Goal: Task Accomplishment & Management: Complete application form

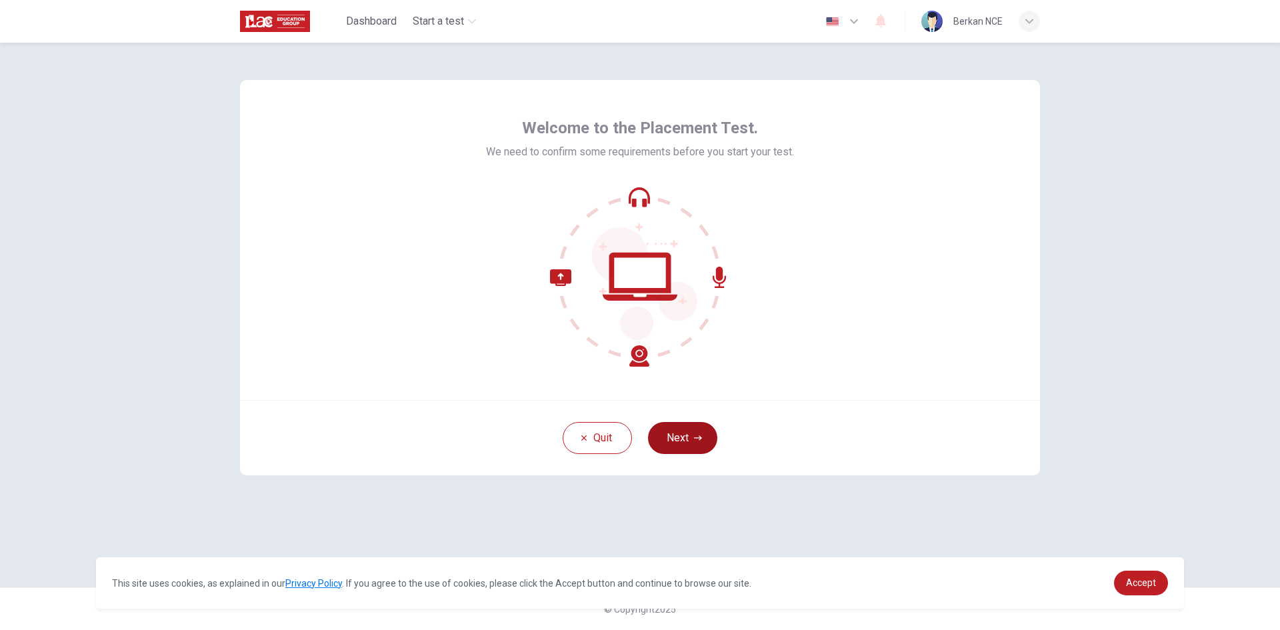
click at [709, 441] on button "Next" at bounding box center [682, 438] width 69 height 32
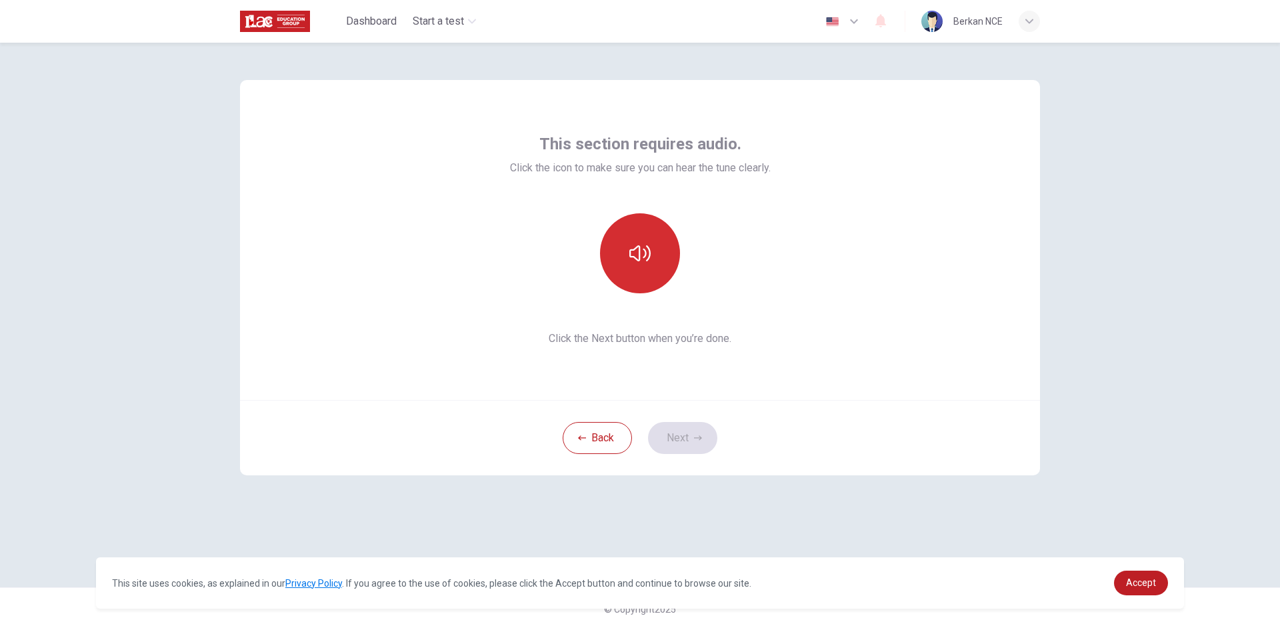
click at [638, 269] on button "button" at bounding box center [640, 253] width 80 height 80
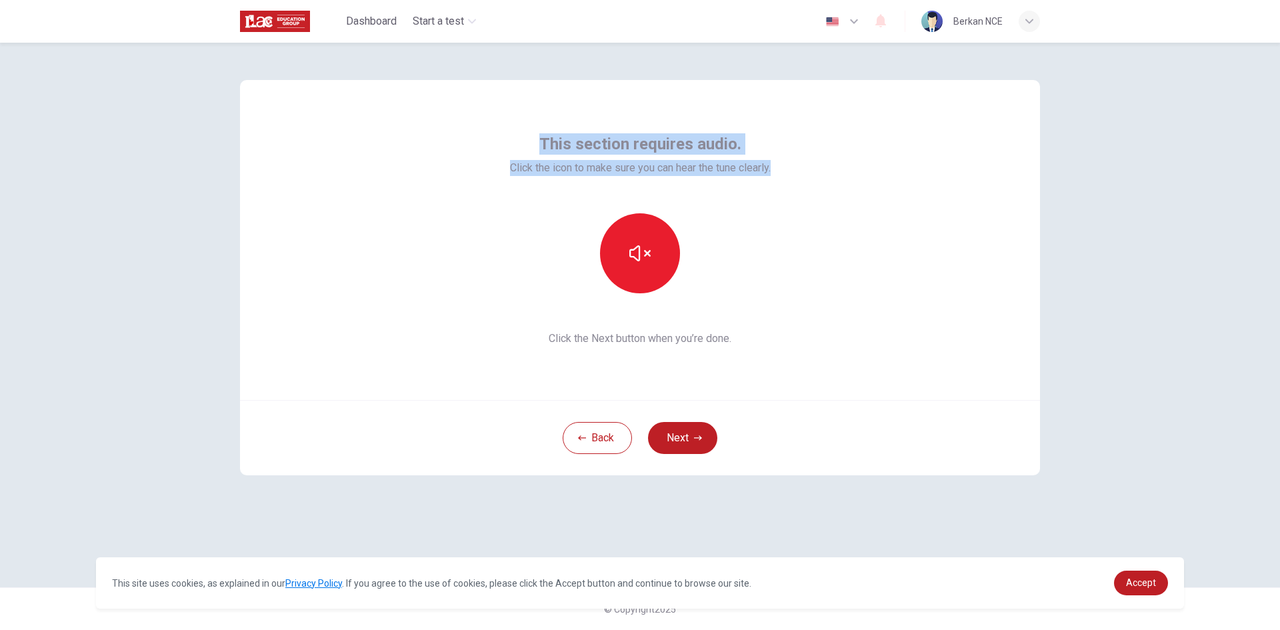
drag, startPoint x: 524, startPoint y: 131, endPoint x: 800, endPoint y: 171, distance: 279.4
click at [800, 171] on div "This section requires audio. Click the icon to make sure you can hear the tune …" at bounding box center [640, 240] width 800 height 320
copy div "This section requires audio. Click the icon to make sure you can hear the tune …"
click at [627, 265] on button "button" at bounding box center [640, 253] width 80 height 80
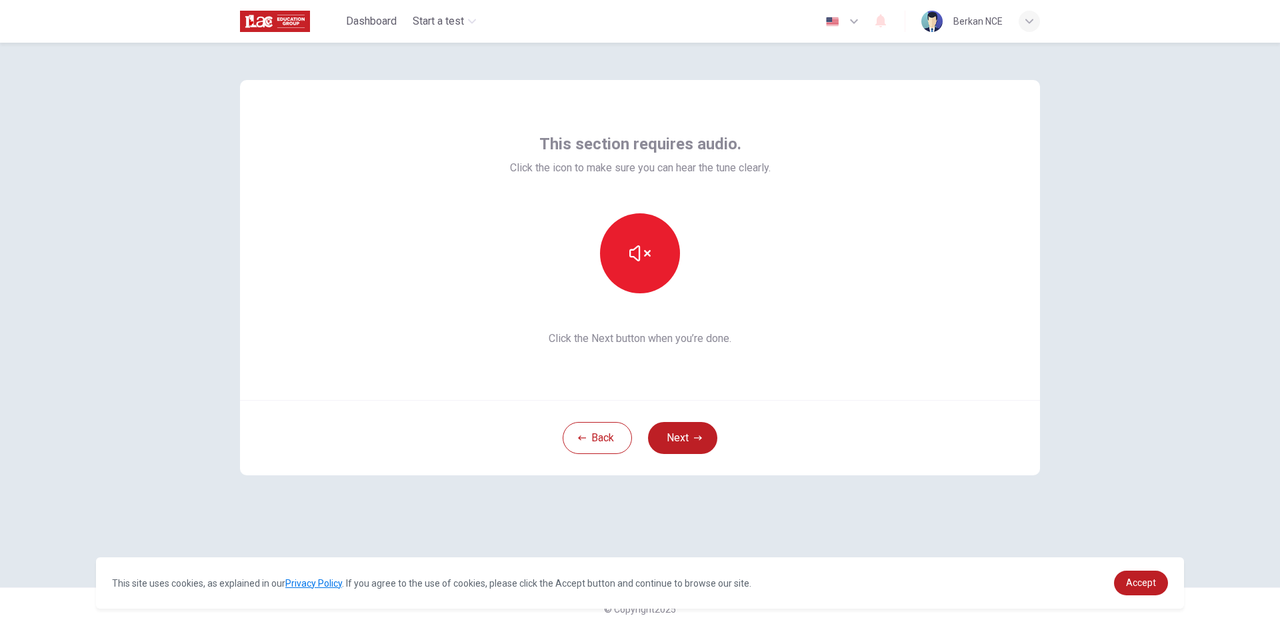
click at [612, 342] on span "Click the Next button when you’re done." at bounding box center [640, 339] width 261 height 16
copy div "Click the Next button when you’re done. Back Next"
click at [703, 440] on button "Next" at bounding box center [682, 438] width 69 height 32
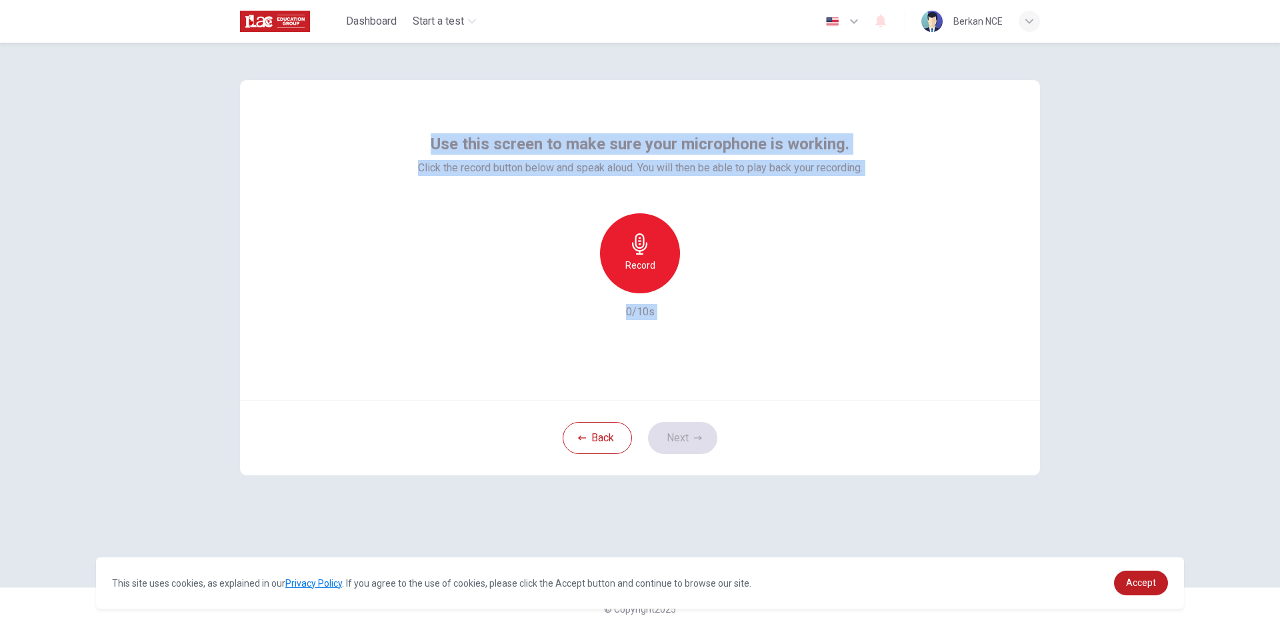
click at [516, 313] on div "Record 0/10s" at bounding box center [640, 266] width 444 height 107
drag, startPoint x: 449, startPoint y: 141, endPoint x: 878, endPoint y: 189, distance: 431.2
click at [878, 189] on div "Use this screen to make sure your microphone is working. Click the record butto…" at bounding box center [640, 240] width 800 height 320
copy div "Use this screen to make sure your microphone is working. Click the record butto…"
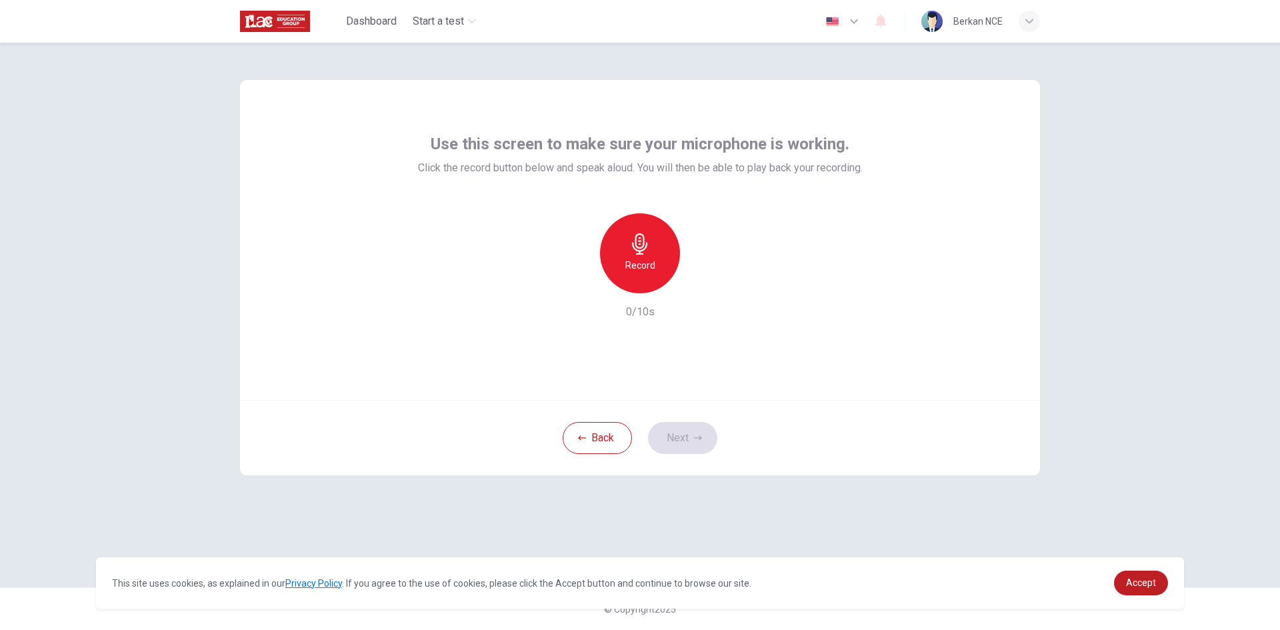
click at [500, 251] on div "Record 0/10s" at bounding box center [640, 266] width 444 height 107
click at [618, 255] on div "Record" at bounding box center [640, 253] width 80 height 80
click at [696, 279] on icon "button" at bounding box center [700, 282] width 13 height 13
click at [686, 452] on button "Next" at bounding box center [682, 438] width 69 height 32
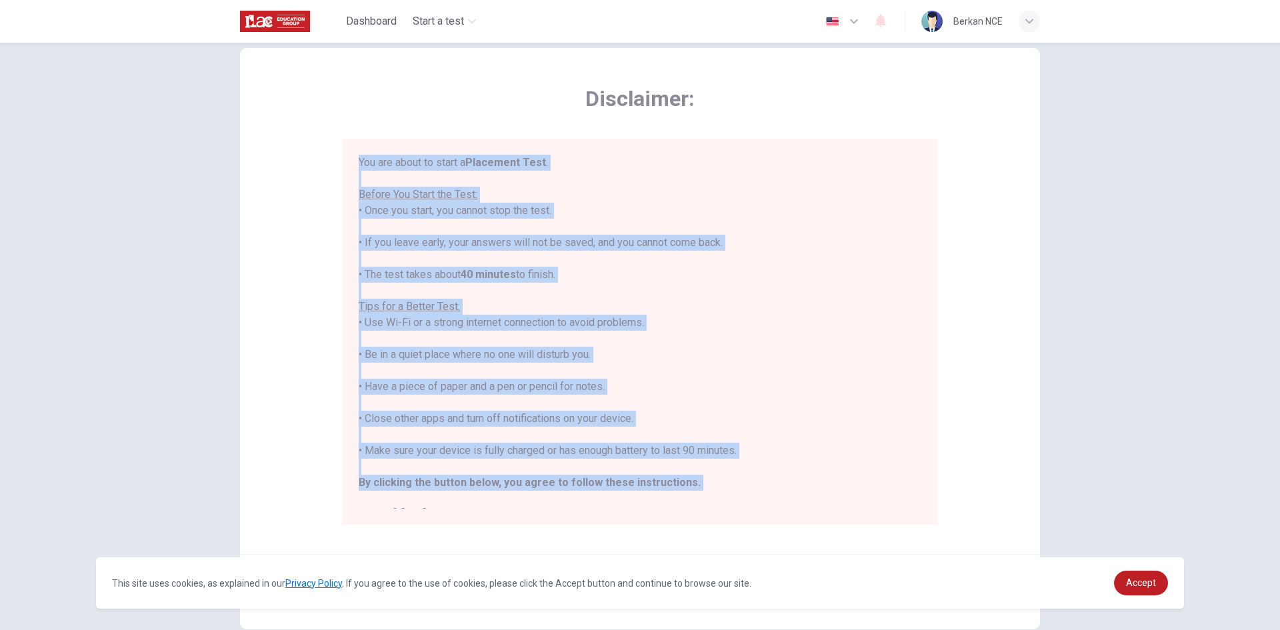
scroll to position [15, 0]
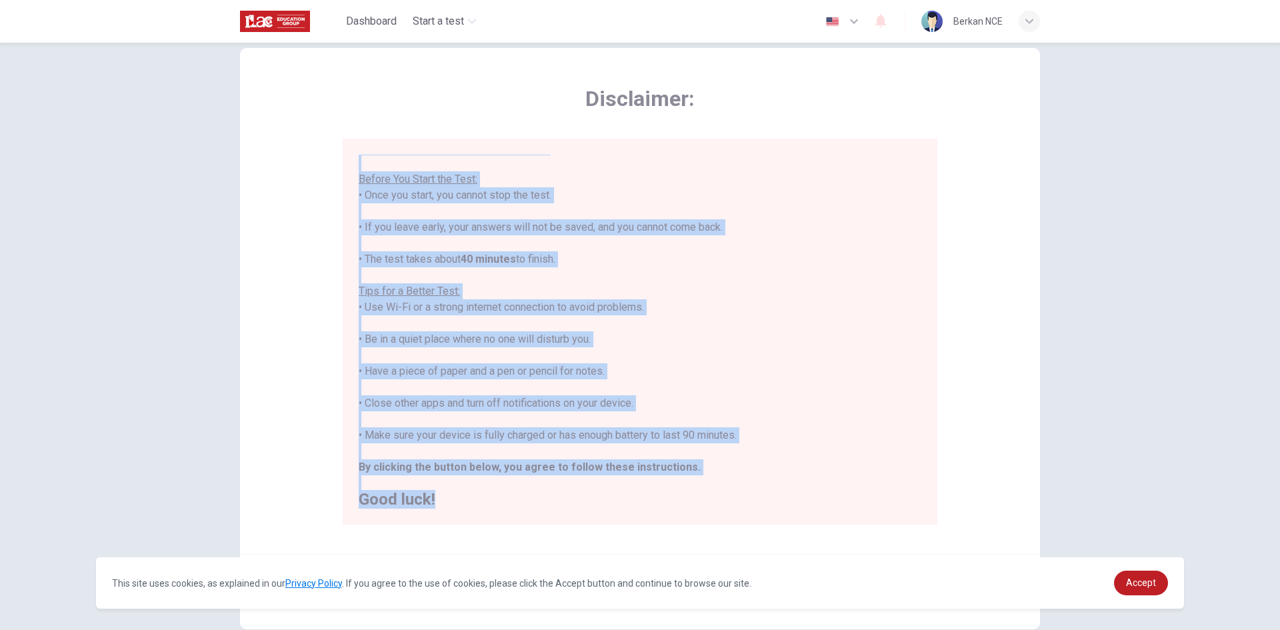
drag, startPoint x: 348, startPoint y: 162, endPoint x: 660, endPoint y: 504, distance: 463.2
click at [660, 504] on div "You are about to start a Placement Test . Before You Start the Test: • Once you…" at bounding box center [640, 332] width 594 height 386
copy div "You are about to start a Placement Test . Before You Start the Test: • Once you…"
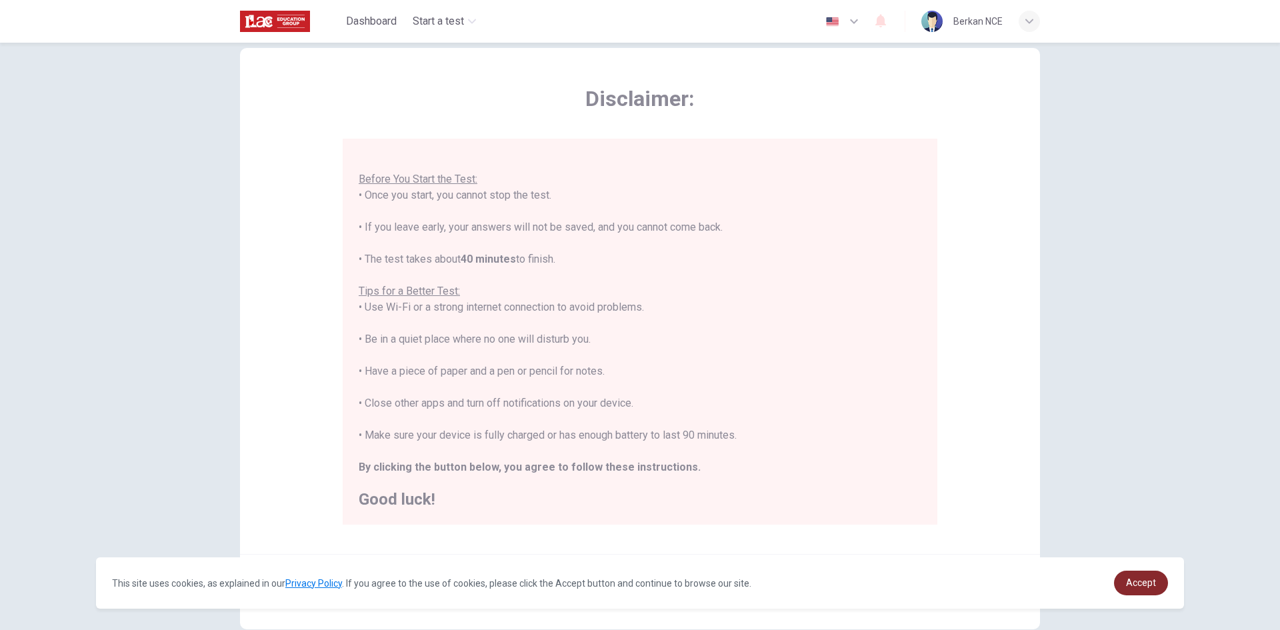
click at [1165, 588] on link "Accept" at bounding box center [1141, 582] width 54 height 25
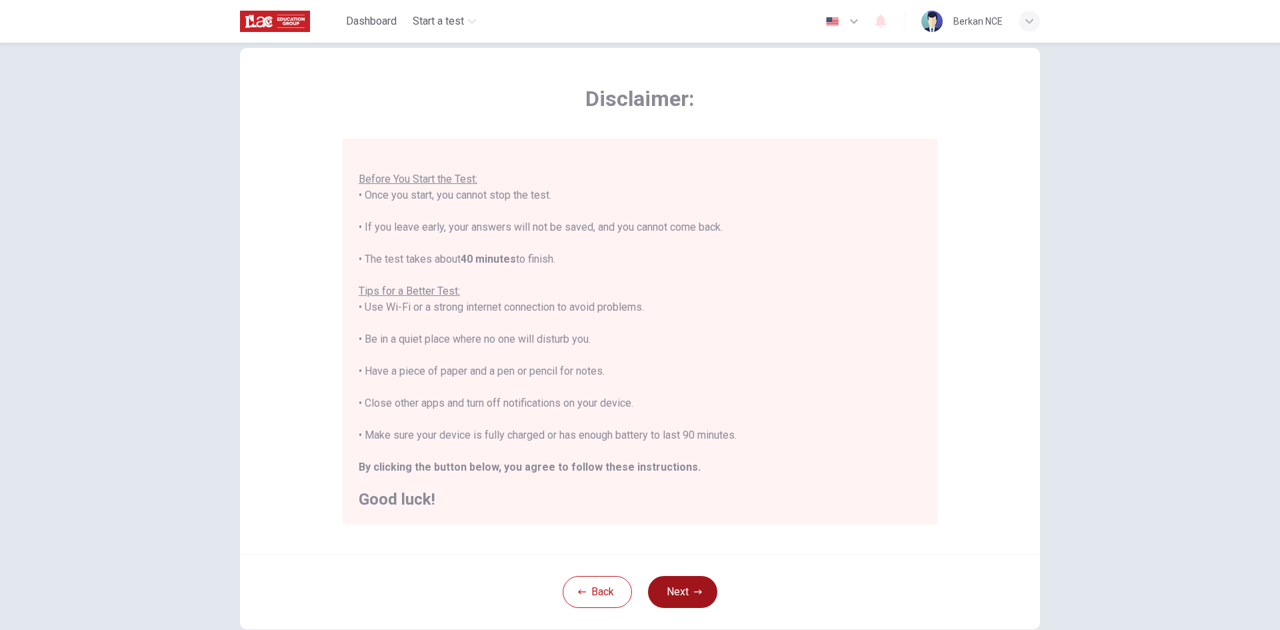
click at [687, 597] on button "Next" at bounding box center [682, 592] width 69 height 32
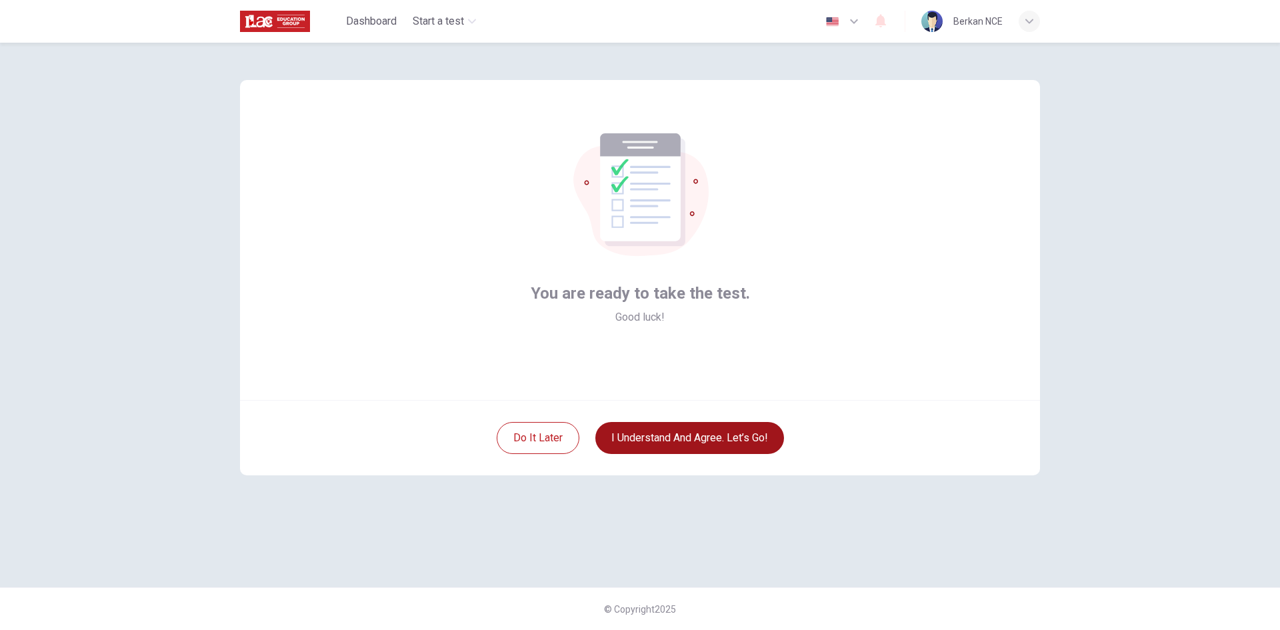
scroll to position [0, 0]
click at [646, 436] on button "I understand and agree. Let’s go!" at bounding box center [689, 438] width 189 height 32
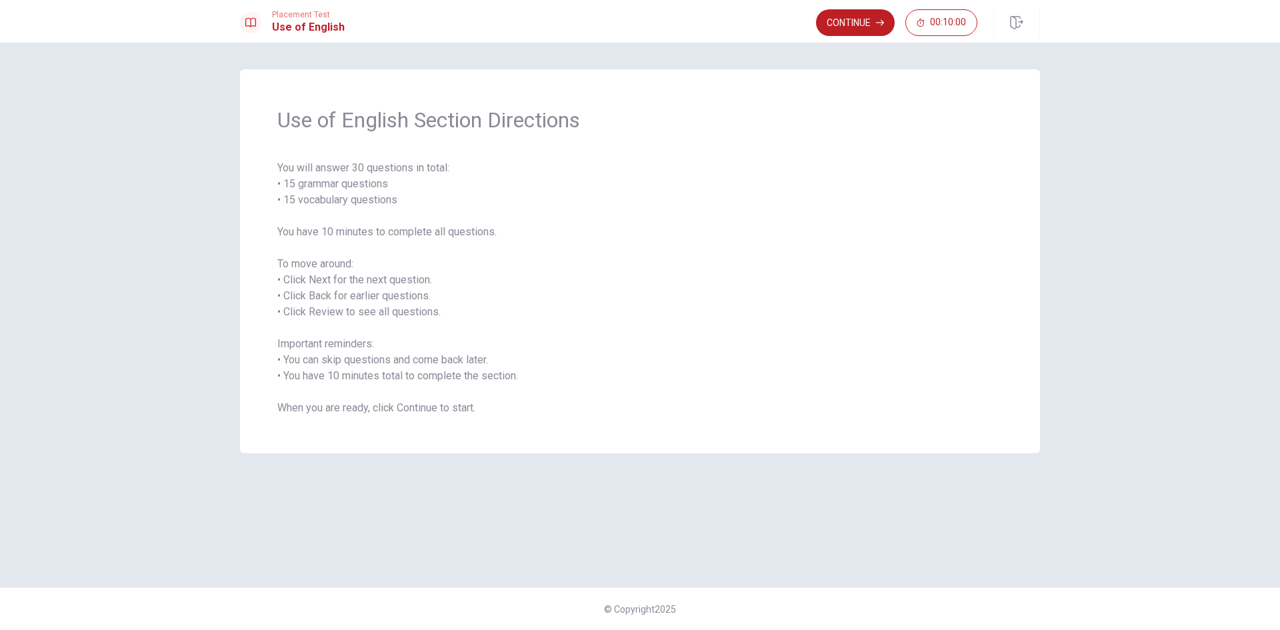
drag, startPoint x: 259, startPoint y: 99, endPoint x: 405, endPoint y: 234, distance: 198.5
click at [405, 234] on div "Use of English Section Directions You will answer 30 questions in total: • 15 g…" at bounding box center [640, 261] width 800 height 384
click at [285, 104] on div "Use of English Section Directions You will answer 30 questions in total: • 15 g…" at bounding box center [640, 261] width 800 height 384
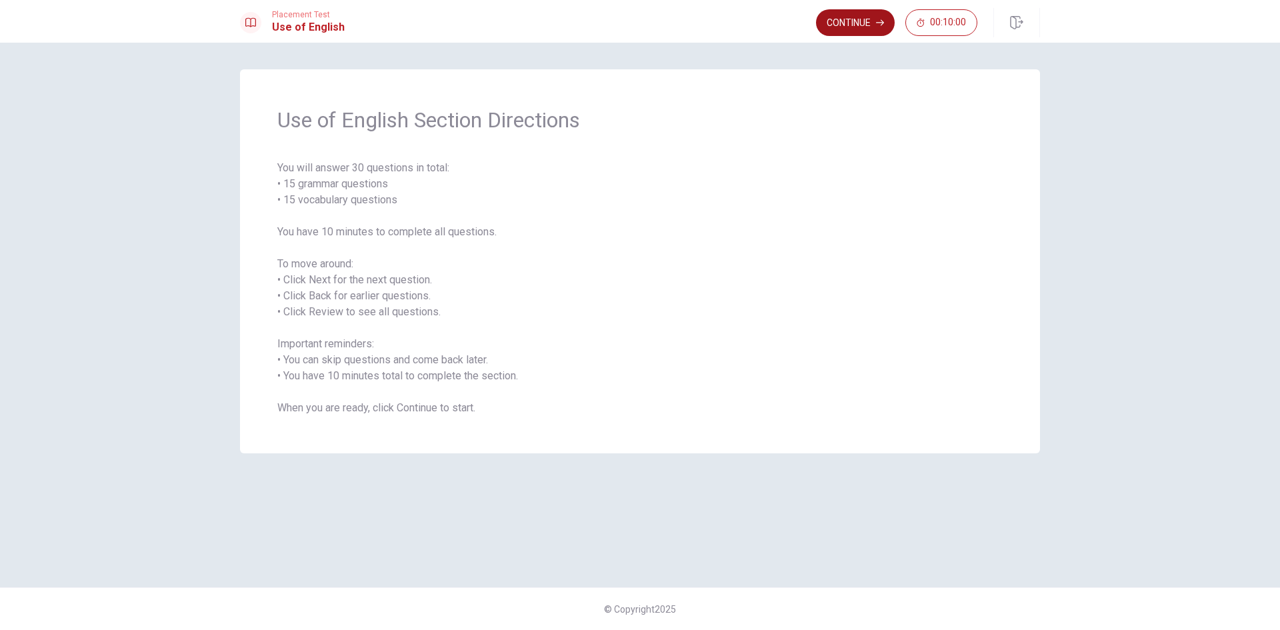
click at [855, 23] on button "Continue" at bounding box center [855, 22] width 79 height 27
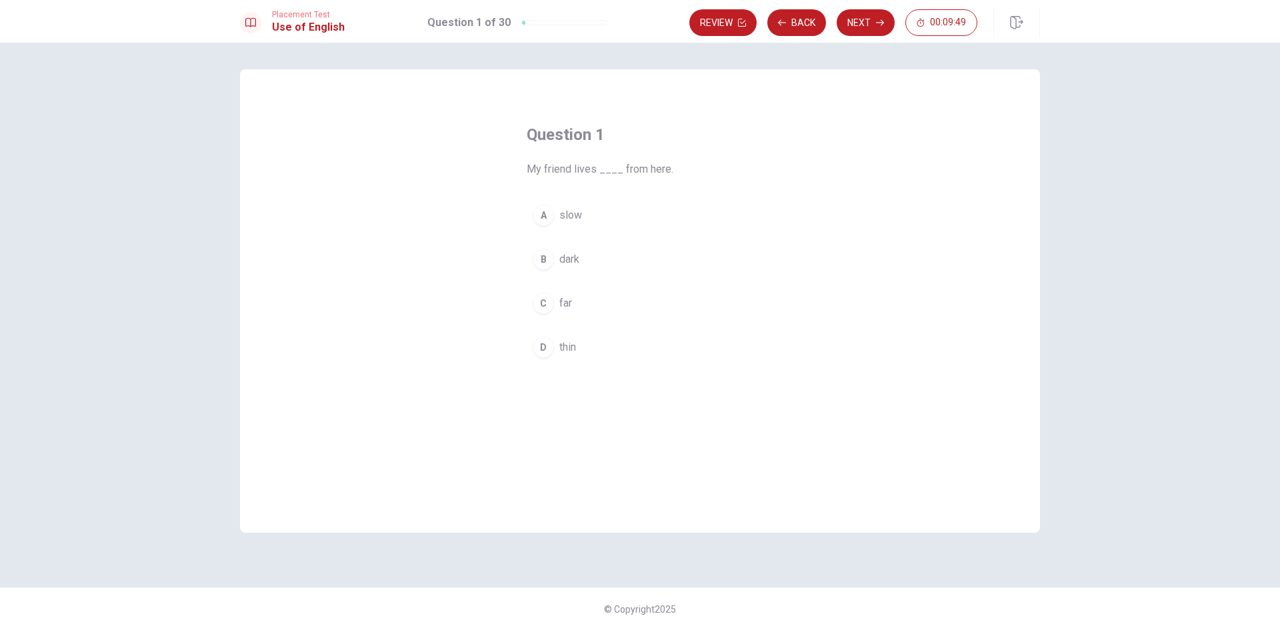
click at [543, 339] on div "D" at bounding box center [542, 347] width 21 height 21
click at [871, 29] on button "Next" at bounding box center [865, 22] width 58 height 27
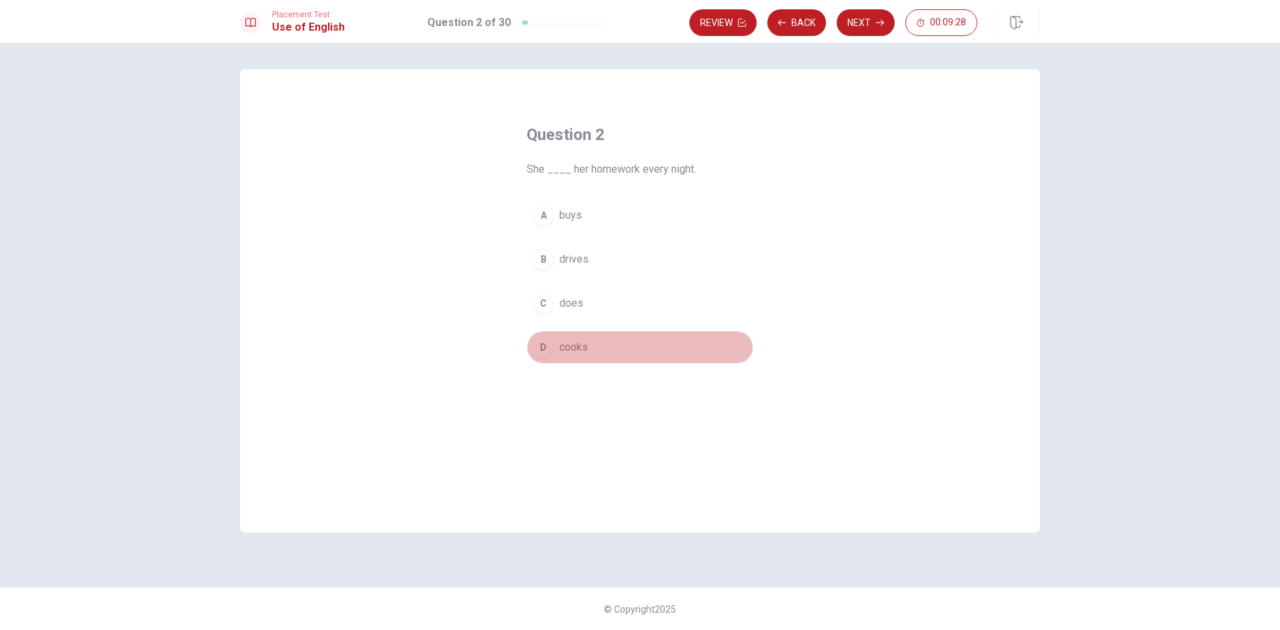
click at [550, 362] on button "D cooks" at bounding box center [639, 347] width 227 height 33
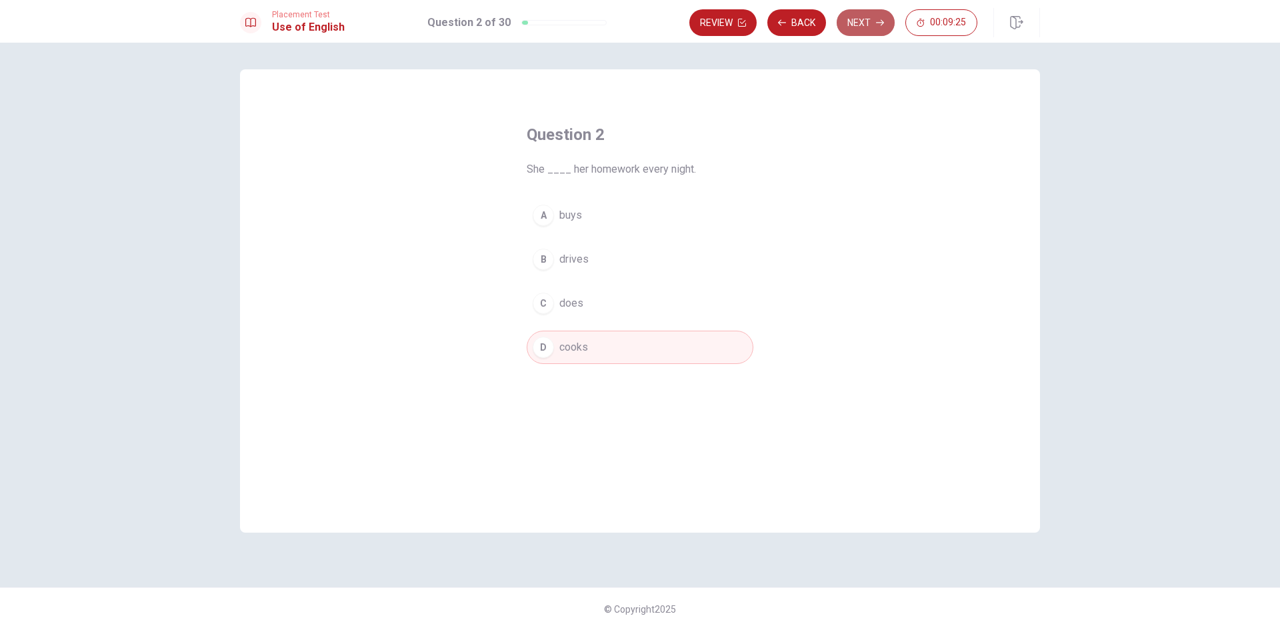
click at [870, 34] on button "Next" at bounding box center [865, 22] width 58 height 27
click at [870, 34] on div "Review Back Next 00:09:25" at bounding box center [833, 22] width 288 height 27
click at [534, 356] on button "D am put" at bounding box center [639, 347] width 227 height 33
click at [554, 237] on div "A puts B put C putting D am put" at bounding box center [639, 281] width 227 height 165
click at [554, 265] on button "B put" at bounding box center [639, 259] width 227 height 33
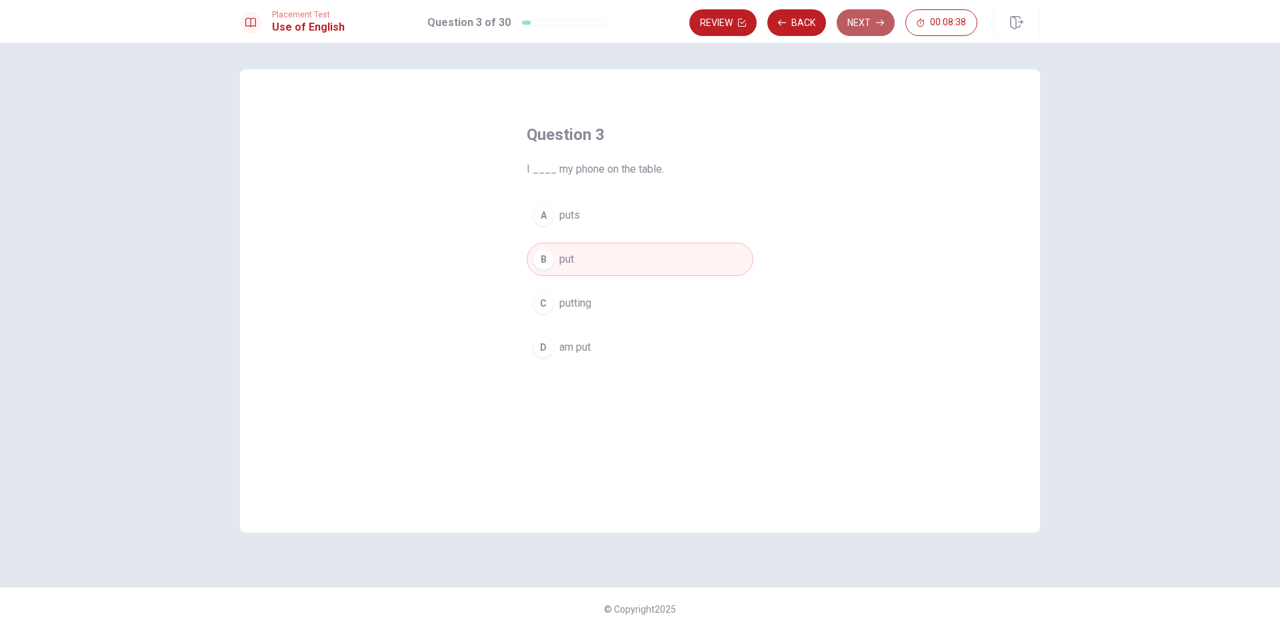
click at [862, 20] on button "Next" at bounding box center [865, 22] width 58 height 27
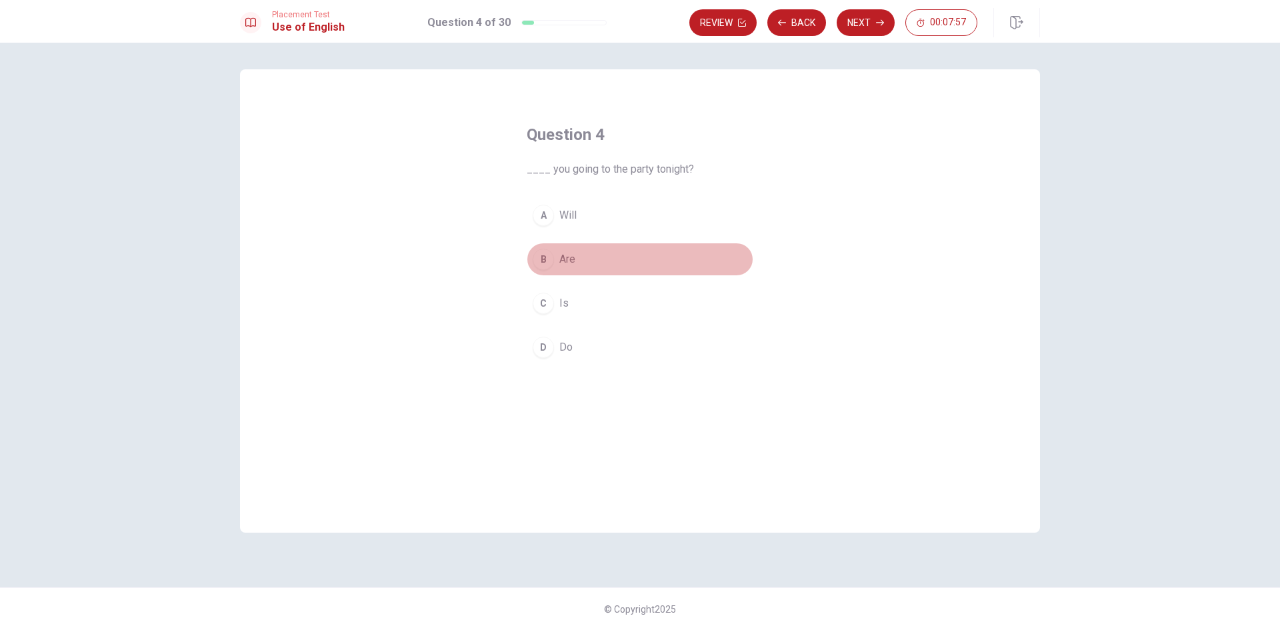
click at [547, 267] on div "B" at bounding box center [542, 259] width 21 height 21
click at [848, 31] on button "Next" at bounding box center [865, 22] width 58 height 27
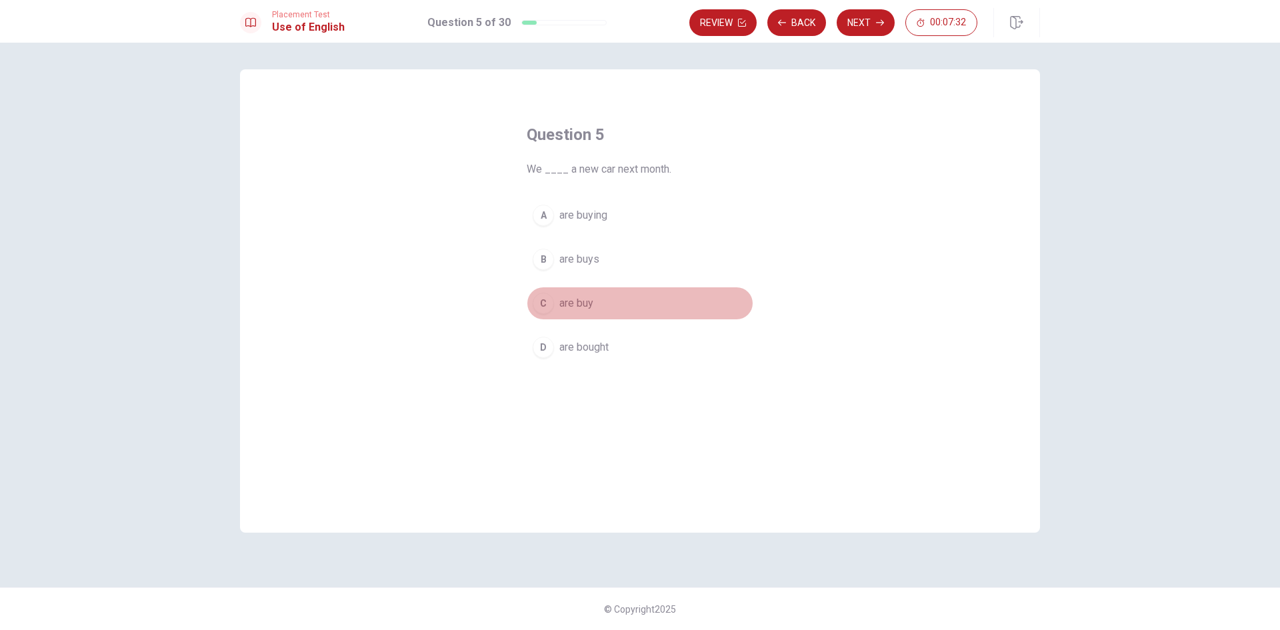
click at [543, 309] on div "C" at bounding box center [542, 303] width 21 height 21
click at [868, 26] on button "Next" at bounding box center [865, 22] width 58 height 27
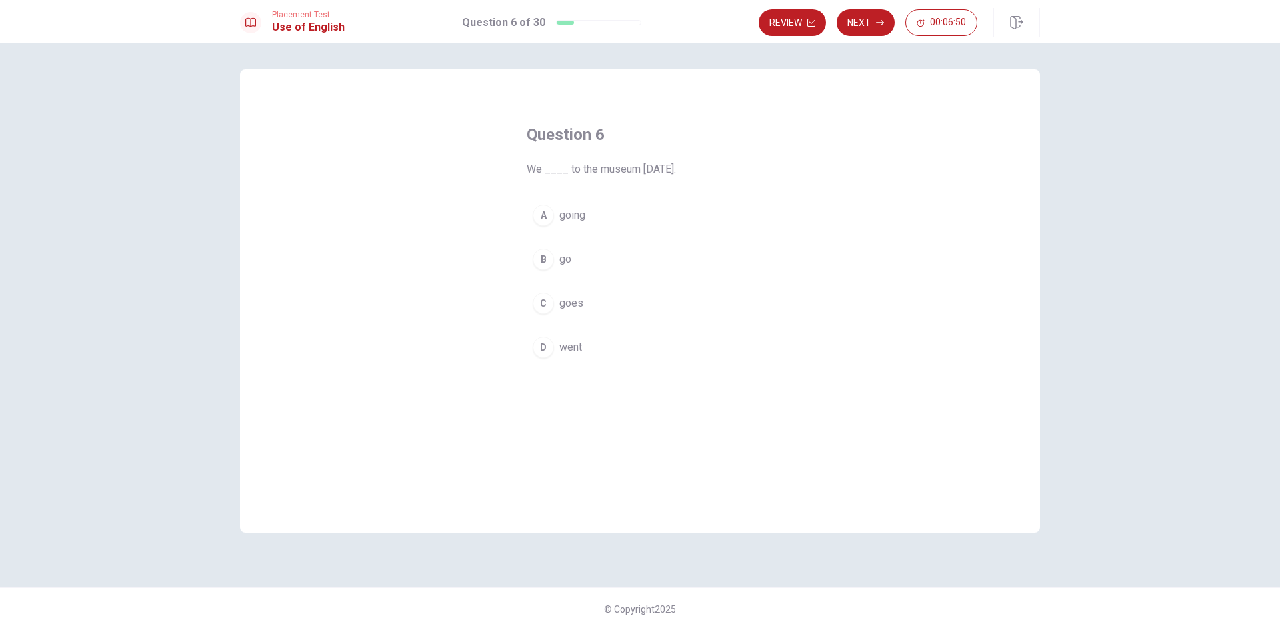
click at [540, 301] on div "C" at bounding box center [542, 303] width 21 height 21
click at [870, 23] on button "Next" at bounding box center [865, 22] width 58 height 27
click at [530, 215] on button "A chair" at bounding box center [639, 215] width 227 height 33
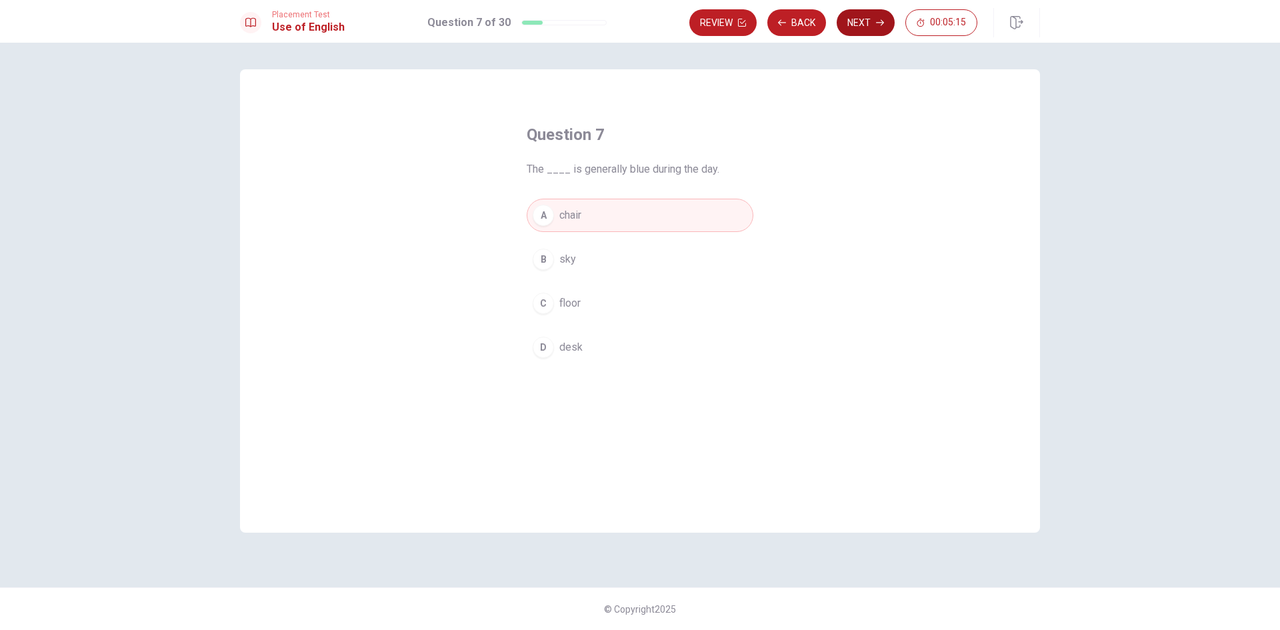
click at [872, 25] on button "Next" at bounding box center [865, 22] width 58 height 27
click at [543, 315] on button "C having" at bounding box center [639, 303] width 227 height 33
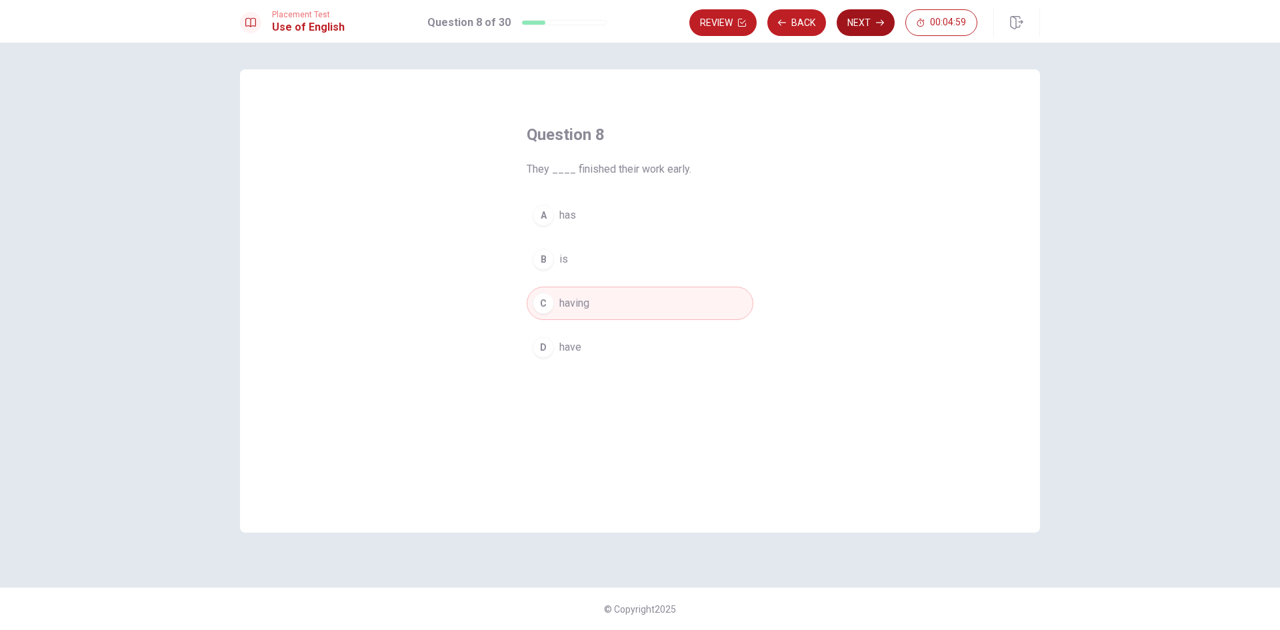
click at [859, 22] on button "Next" at bounding box center [865, 22] width 58 height 27
click at [584, 174] on span "I ____ to work every day." at bounding box center [639, 169] width 227 height 16
click at [536, 217] on div "A" at bounding box center [542, 215] width 21 height 21
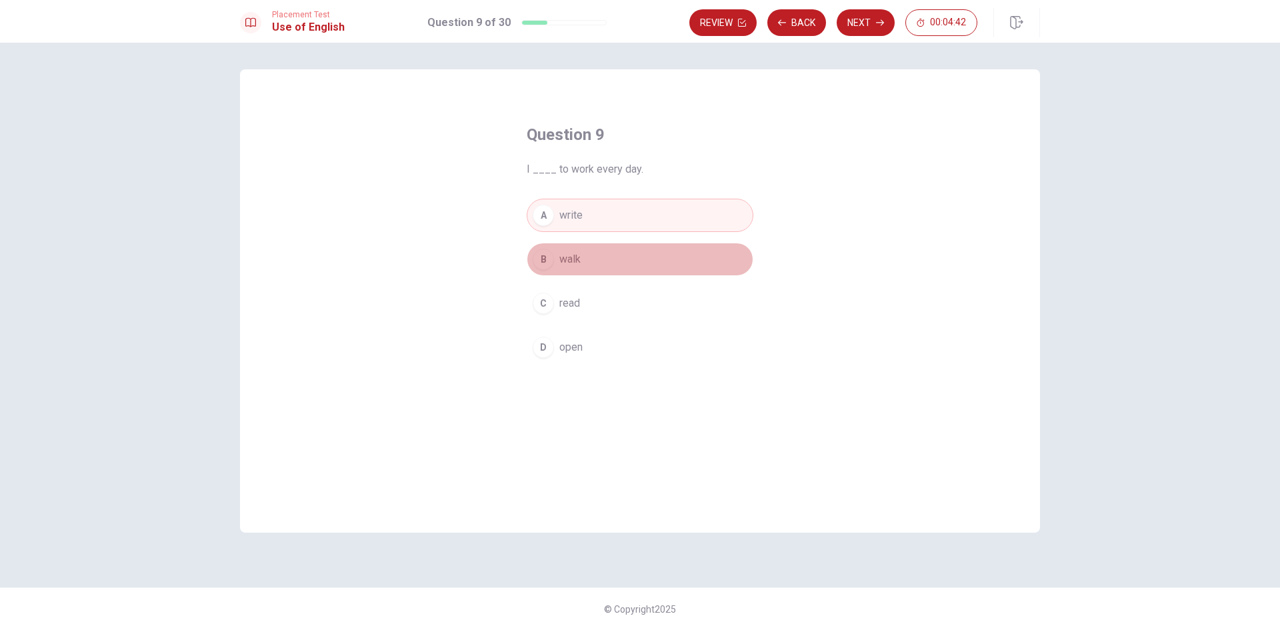
click at [547, 251] on div "B" at bounding box center [542, 259] width 21 height 21
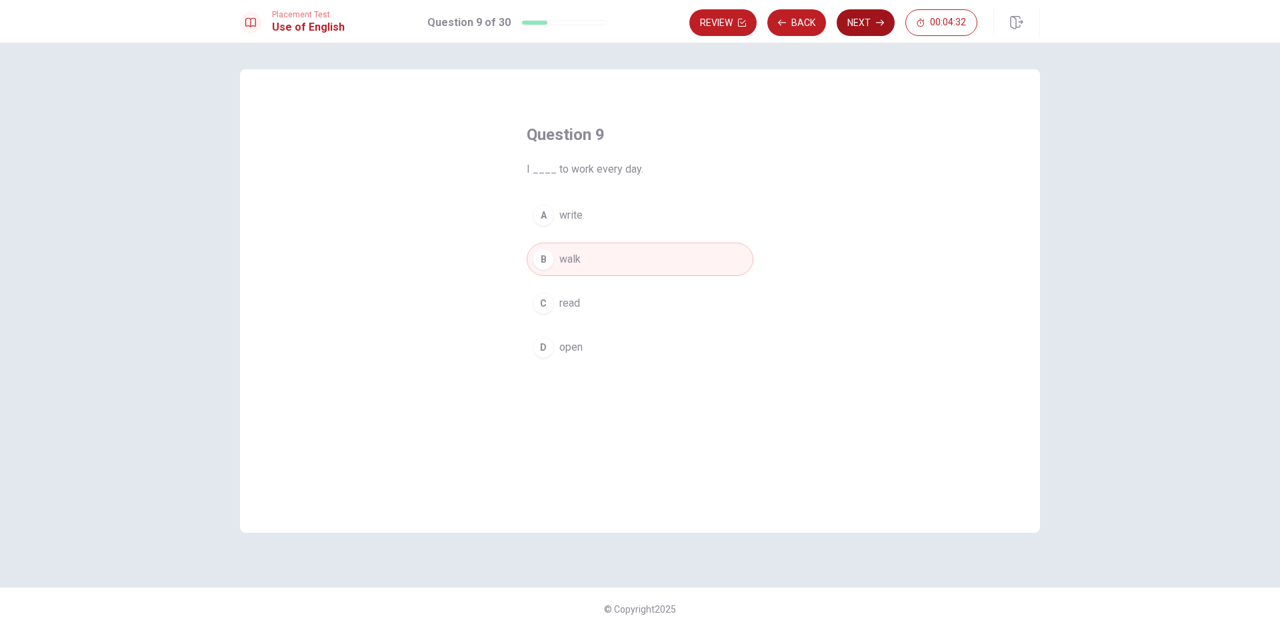
click at [872, 30] on button "Next" at bounding box center [865, 22] width 58 height 27
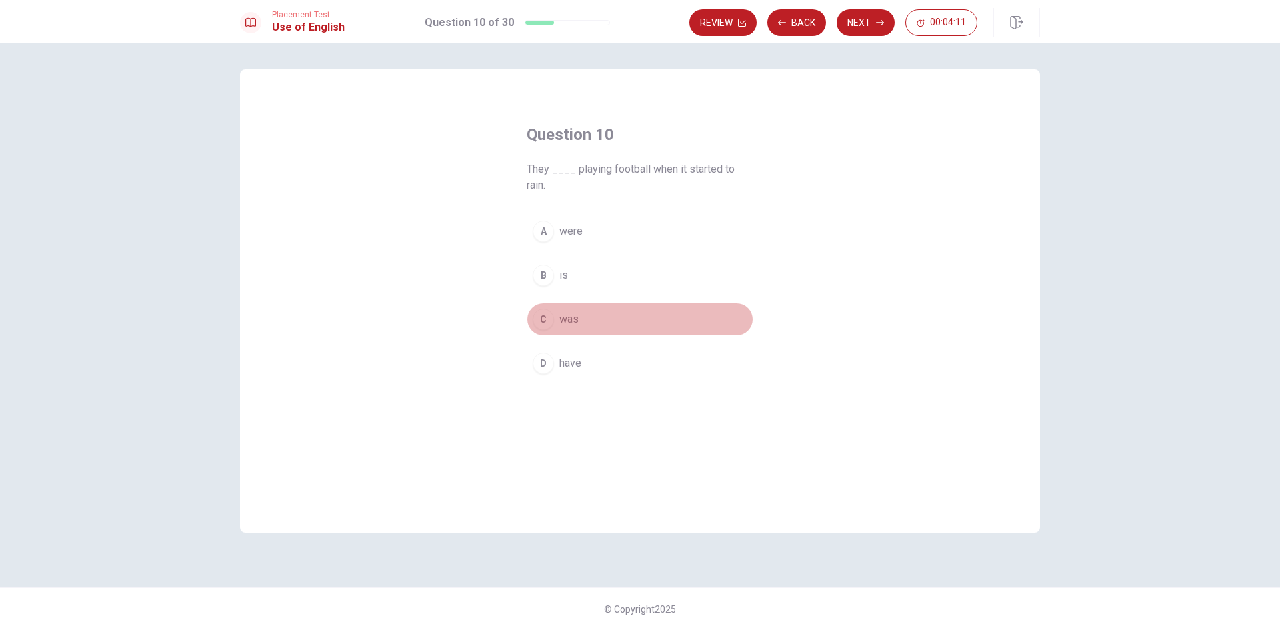
click at [541, 326] on div "C" at bounding box center [542, 319] width 21 height 21
click at [537, 224] on div "A" at bounding box center [542, 231] width 21 height 21
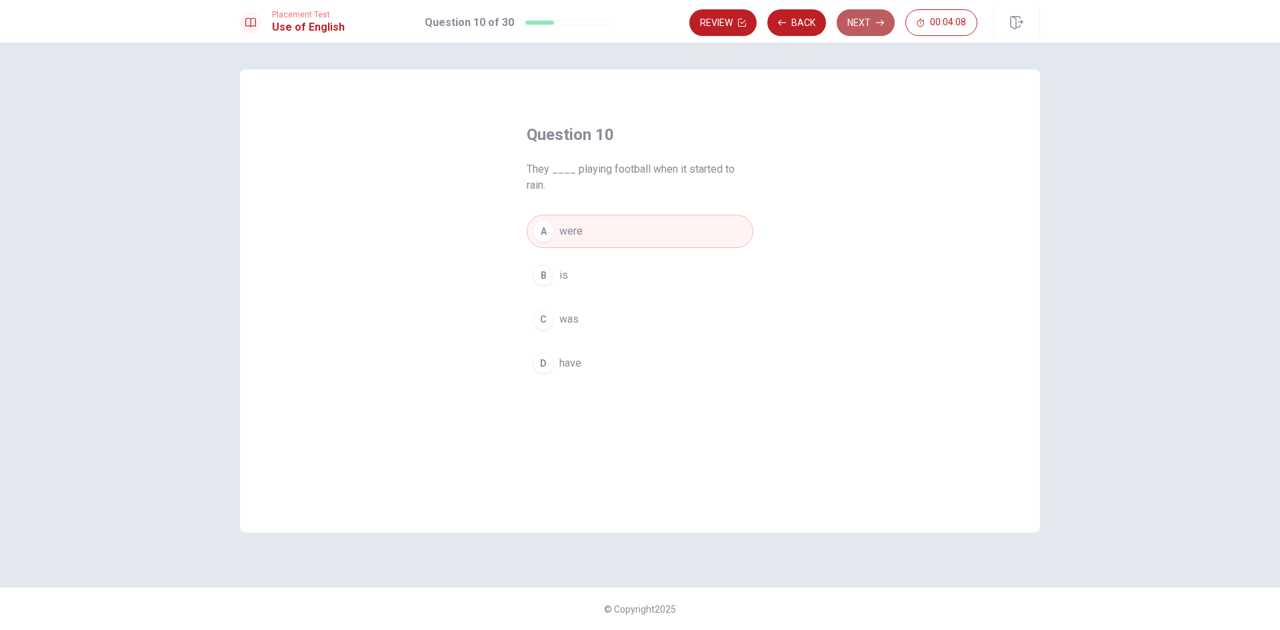
click at [866, 27] on button "Next" at bounding box center [865, 22] width 58 height 27
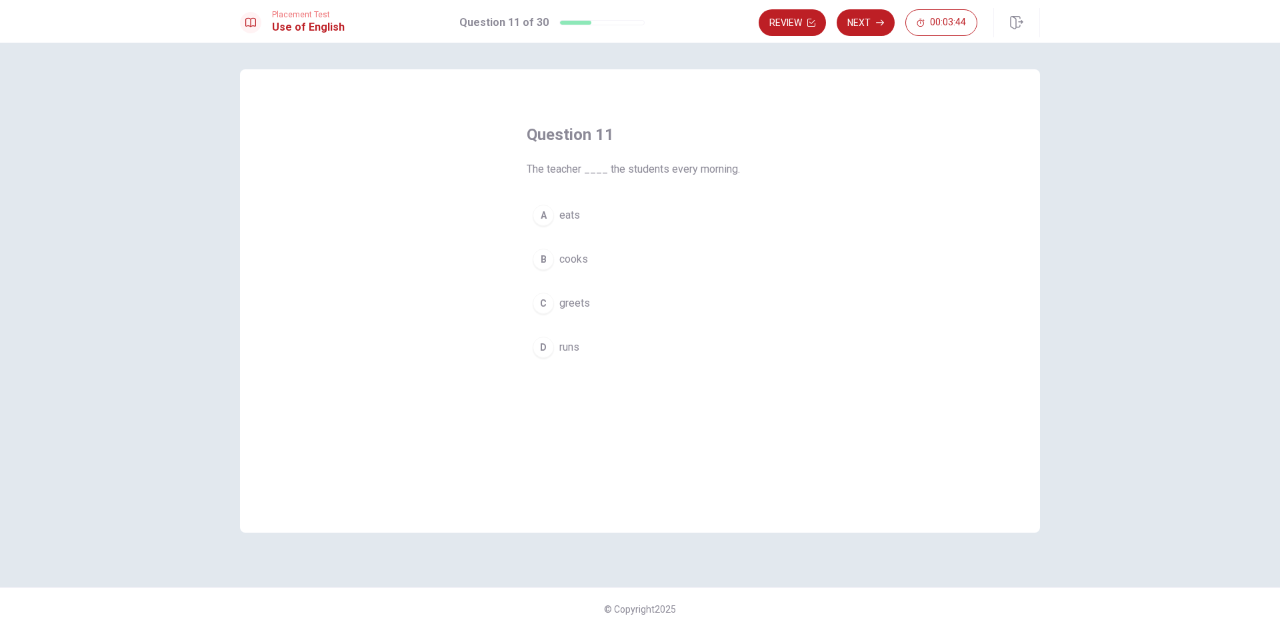
click at [542, 300] on div "C" at bounding box center [542, 303] width 21 height 21
click at [872, 30] on button "Next" at bounding box center [865, 22] width 58 height 27
click at [540, 210] on div "A" at bounding box center [542, 215] width 21 height 21
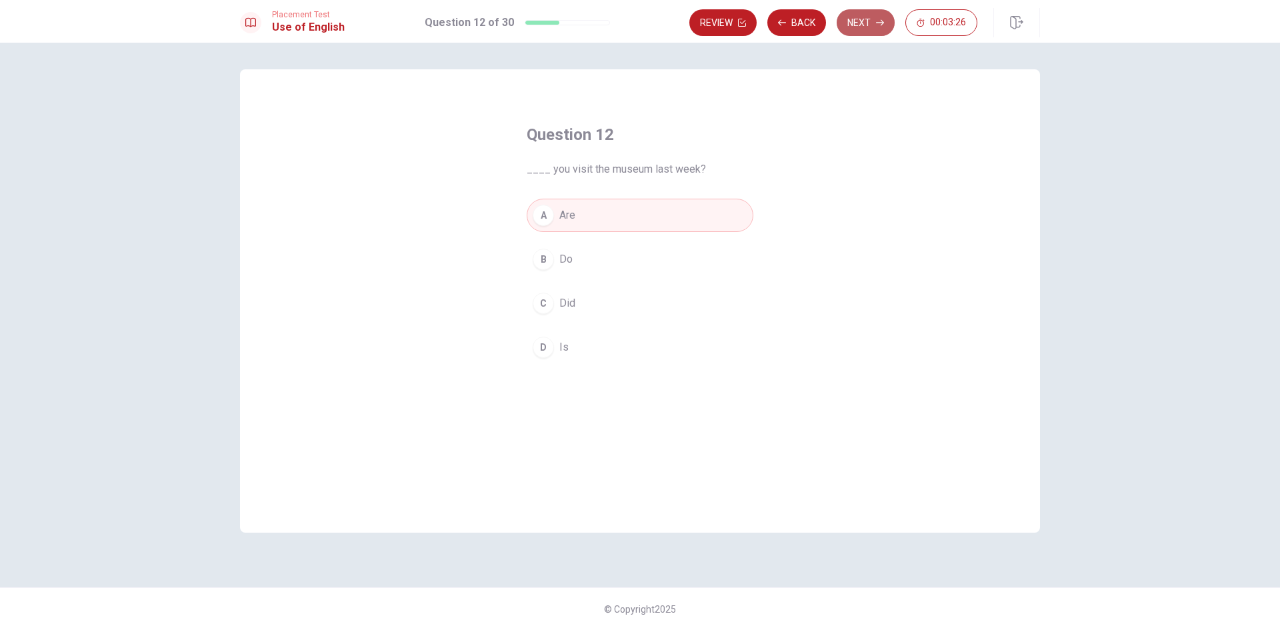
click at [850, 32] on button "Next" at bounding box center [865, 22] width 58 height 27
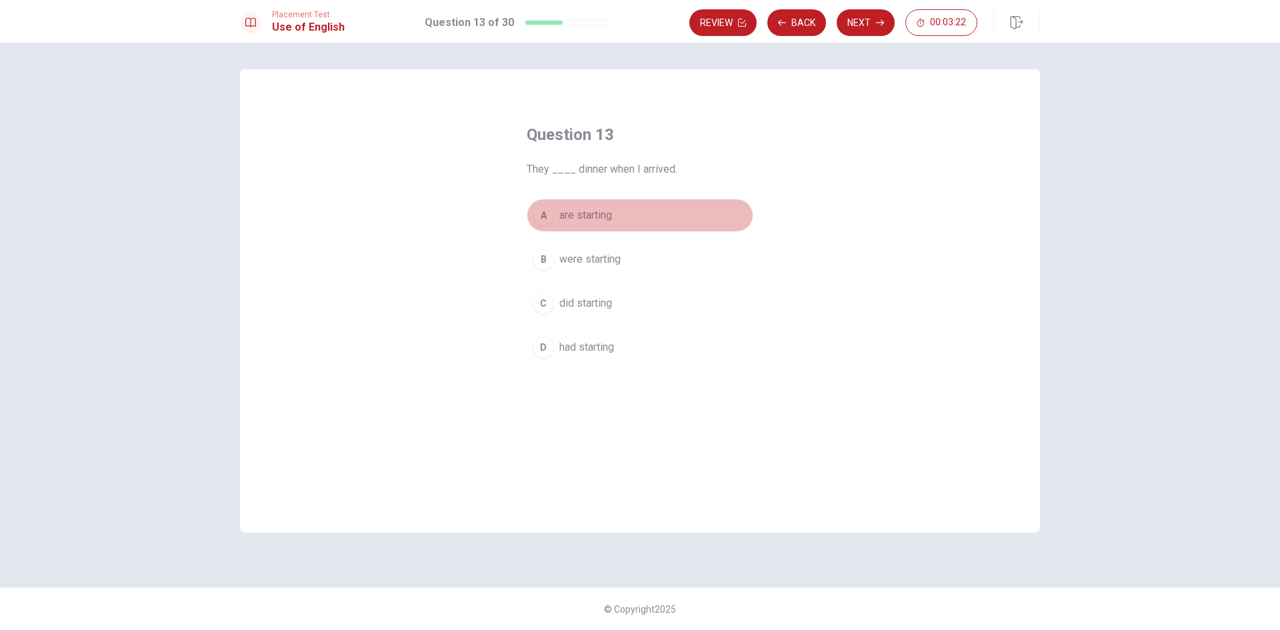
click at [545, 214] on div "A" at bounding box center [542, 215] width 21 height 21
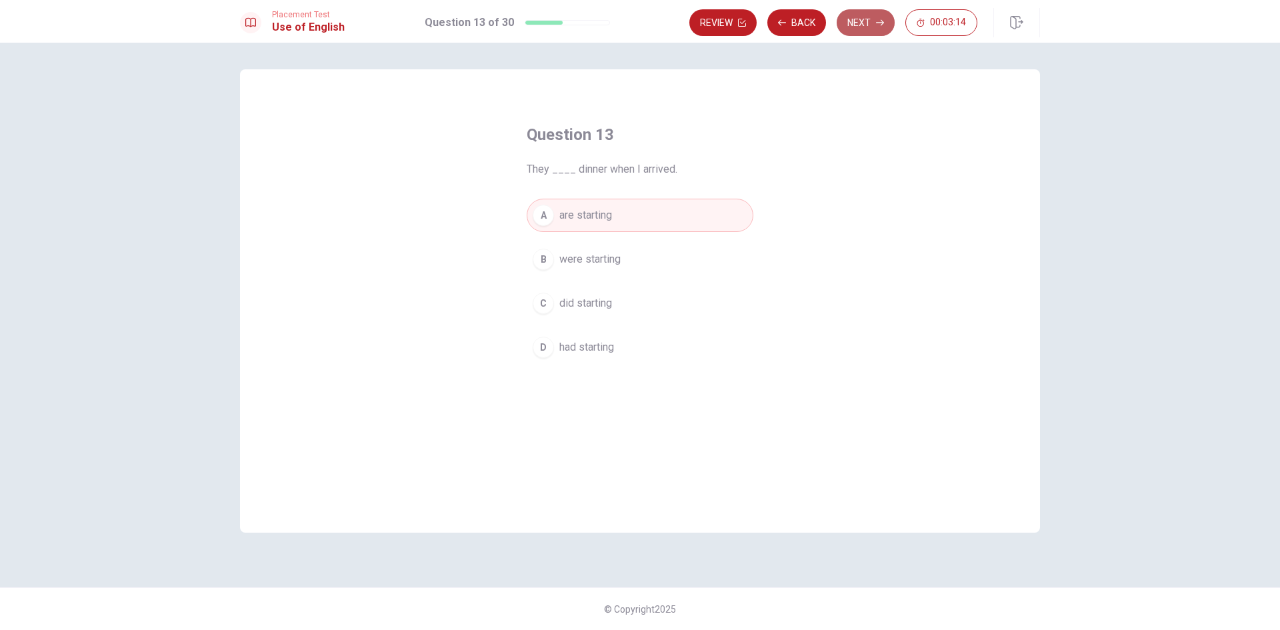
click at [865, 21] on button "Next" at bounding box center [865, 22] width 58 height 27
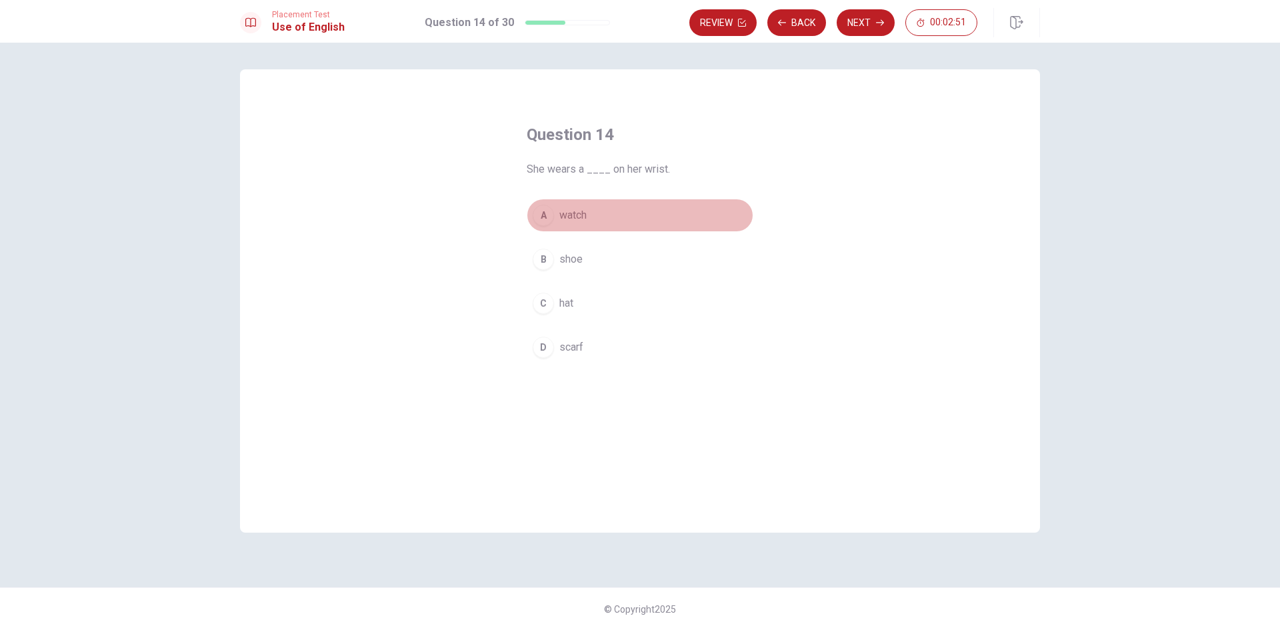
click at [544, 223] on div "A" at bounding box center [542, 215] width 21 height 21
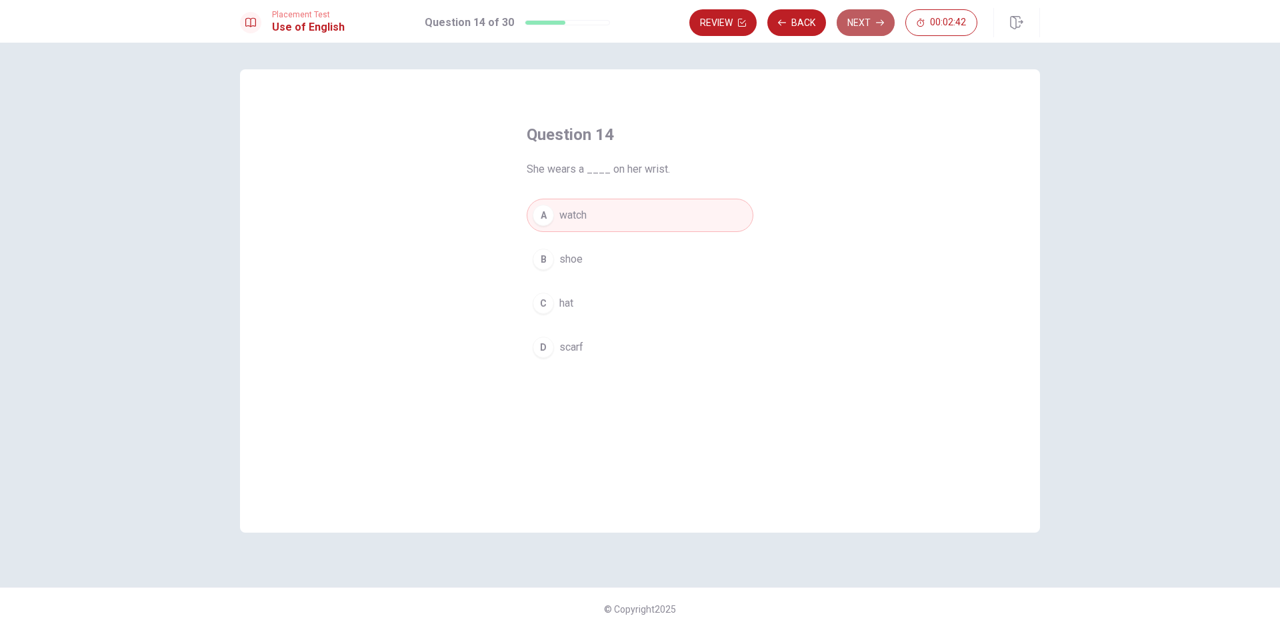
click at [877, 22] on icon "button" at bounding box center [880, 23] width 8 height 8
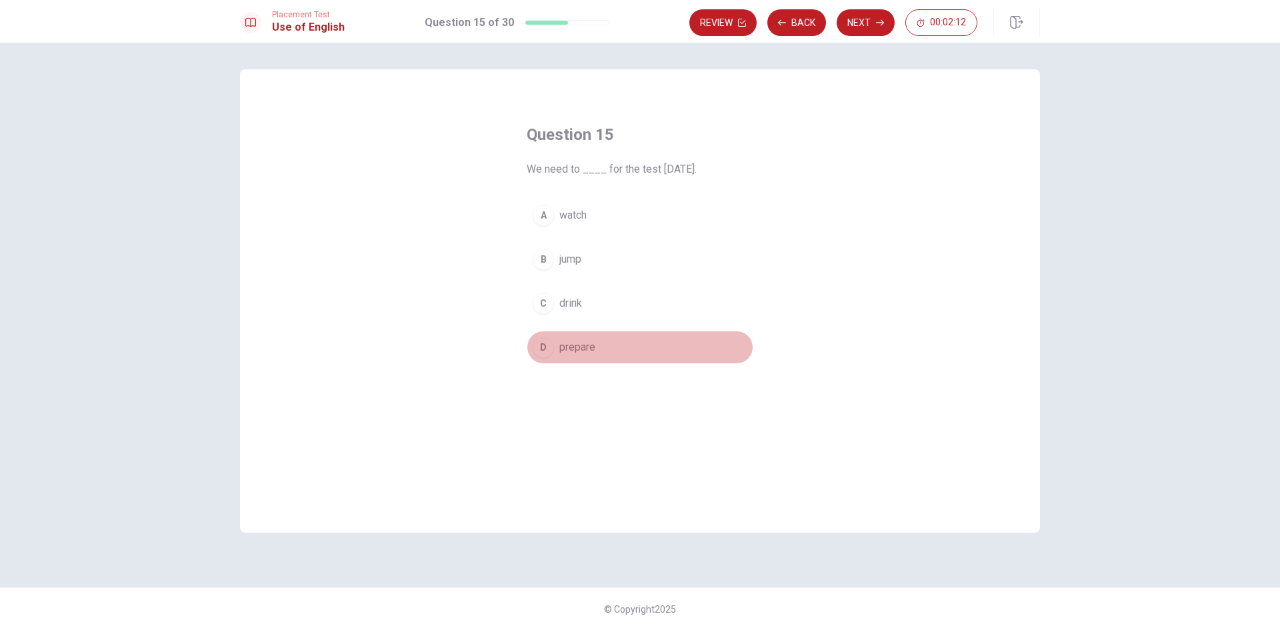
click at [551, 345] on div "D" at bounding box center [542, 347] width 21 height 21
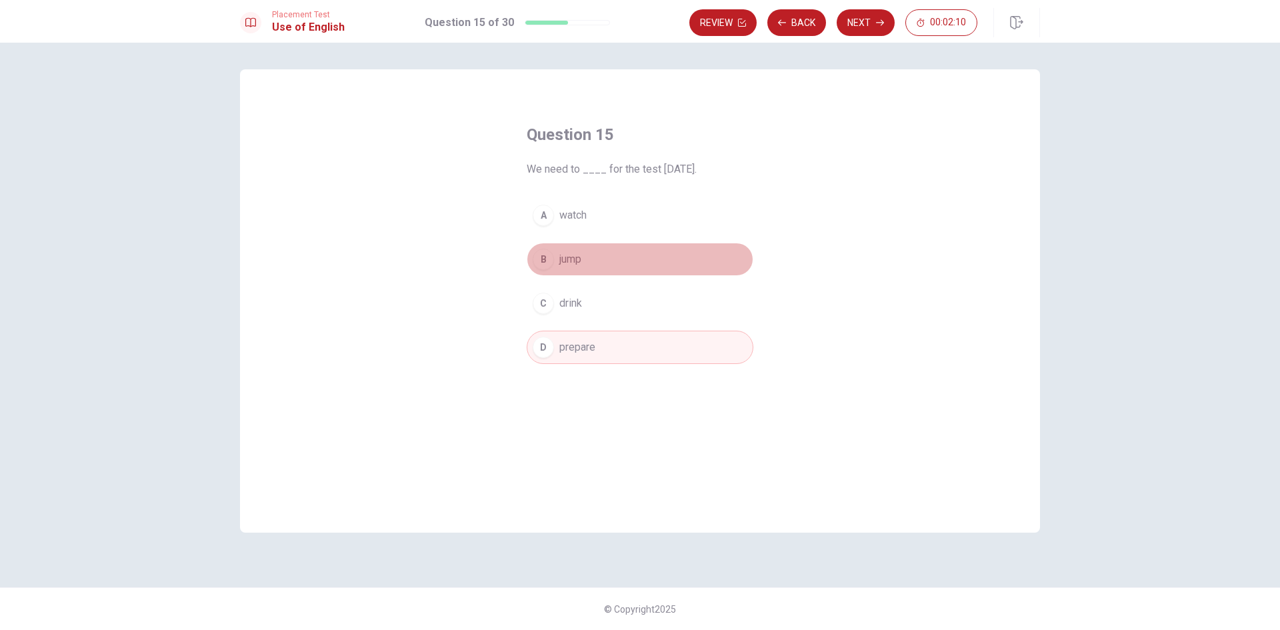
click at [542, 263] on div "B" at bounding box center [542, 259] width 21 height 21
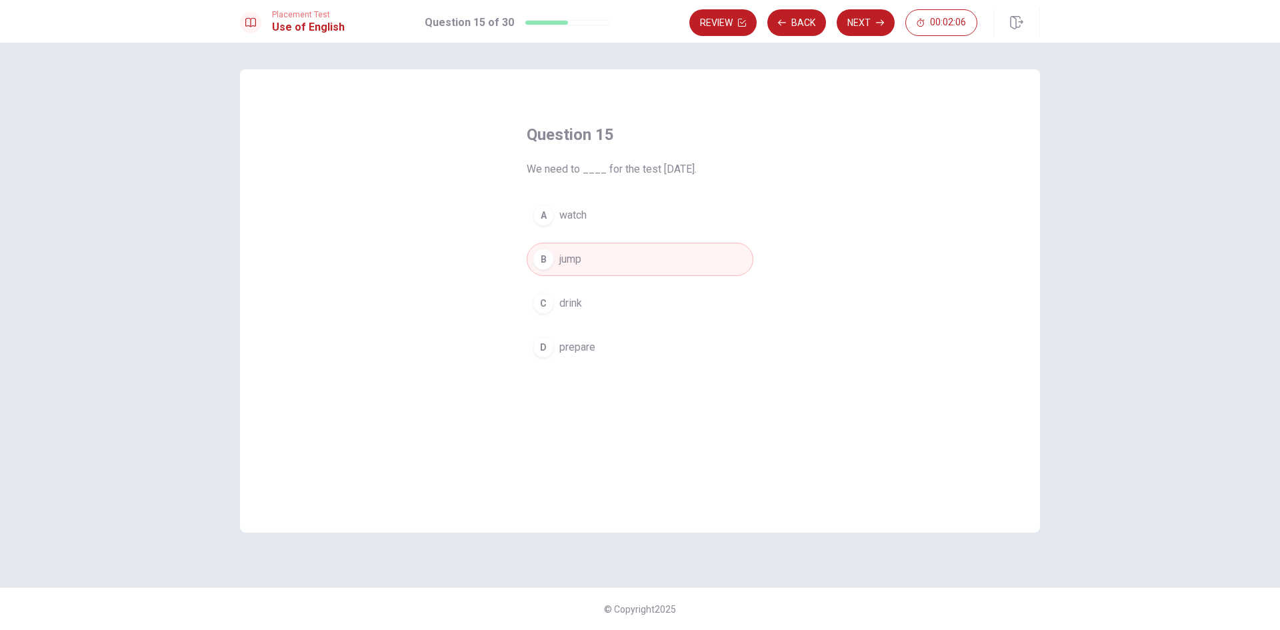
click at [542, 346] on div "D" at bounding box center [542, 347] width 21 height 21
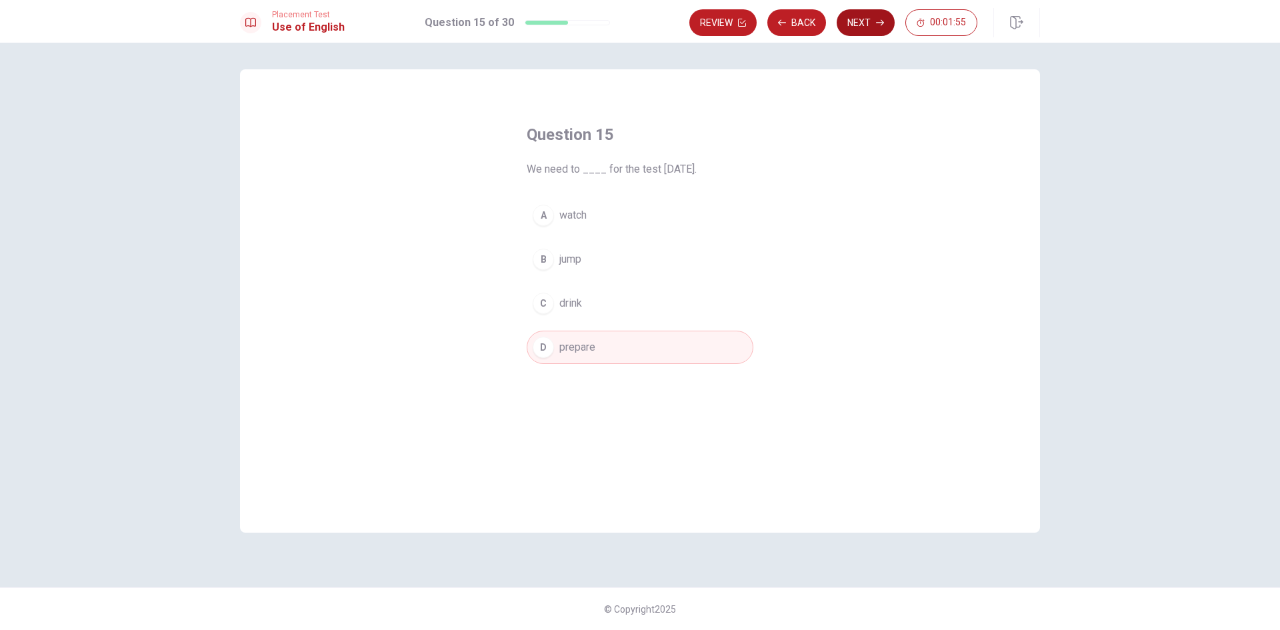
click at [860, 27] on button "Next" at bounding box center [865, 22] width 58 height 27
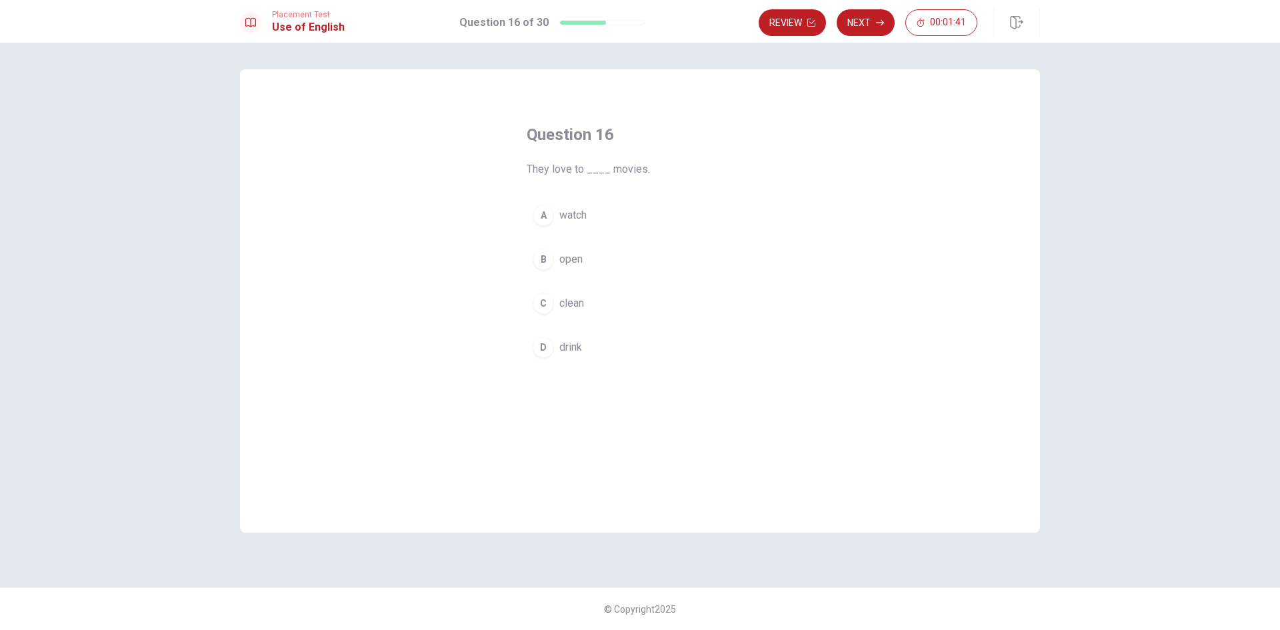
click at [536, 228] on button "A watch" at bounding box center [639, 215] width 227 height 33
click at [876, 23] on icon "button" at bounding box center [880, 23] width 8 height 8
click at [550, 208] on div "A" at bounding box center [542, 215] width 21 height 21
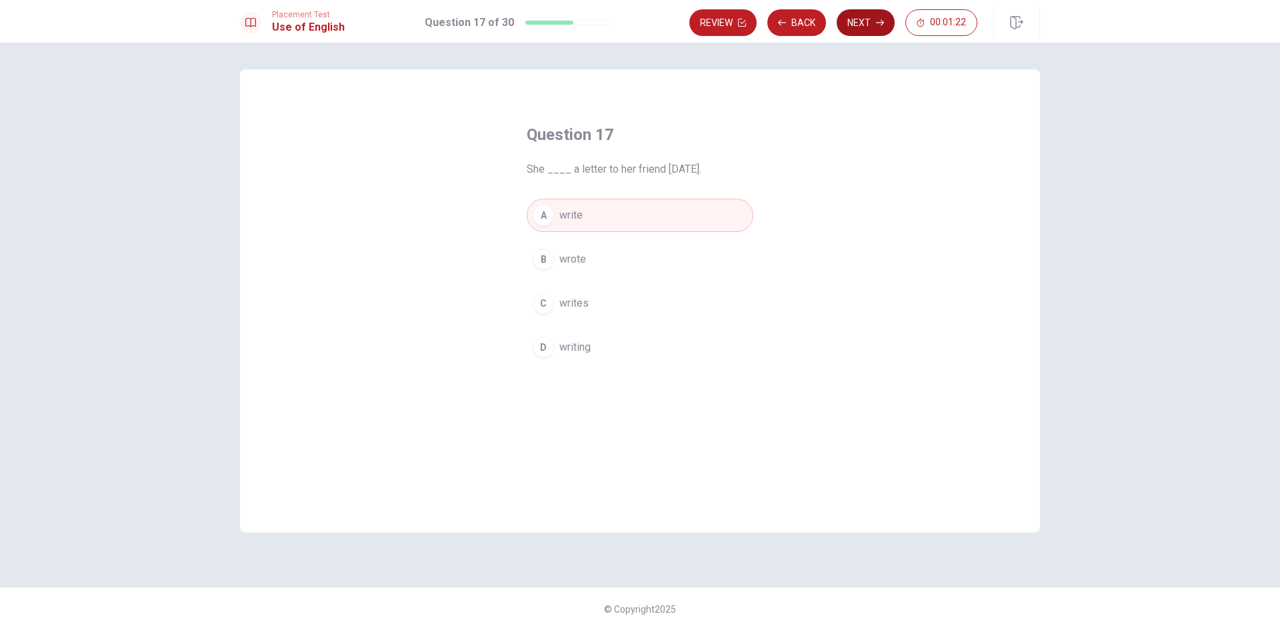
click at [888, 26] on button "Next" at bounding box center [865, 22] width 58 height 27
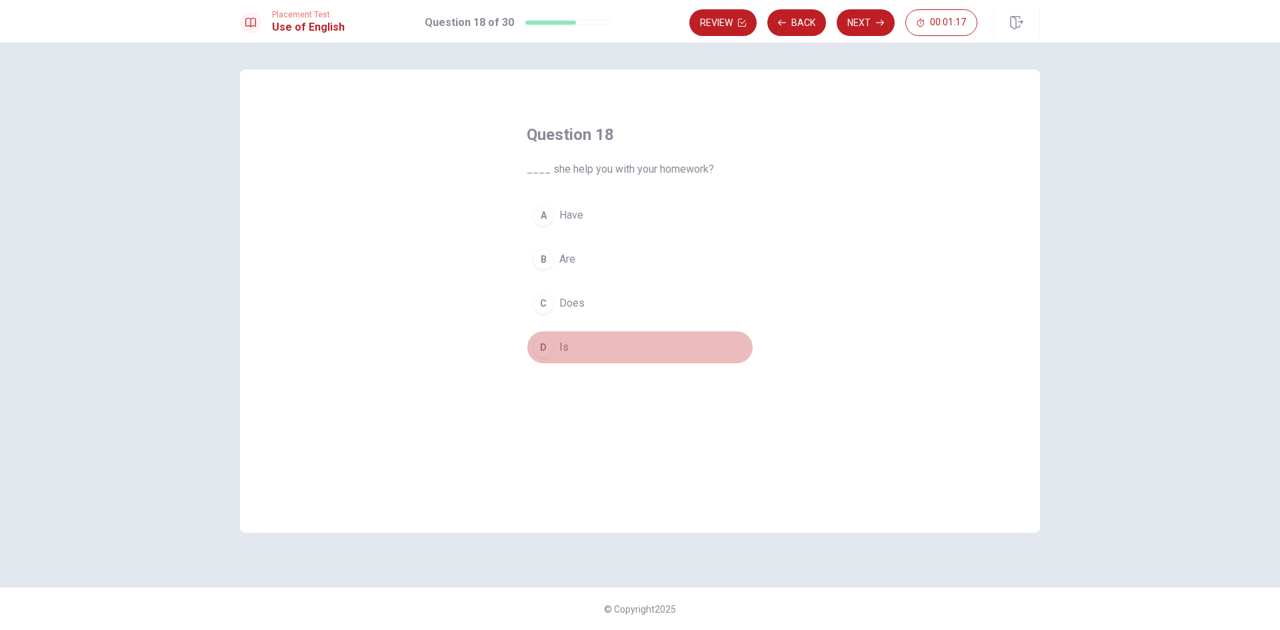
click at [554, 347] on button "D Is" at bounding box center [639, 347] width 227 height 33
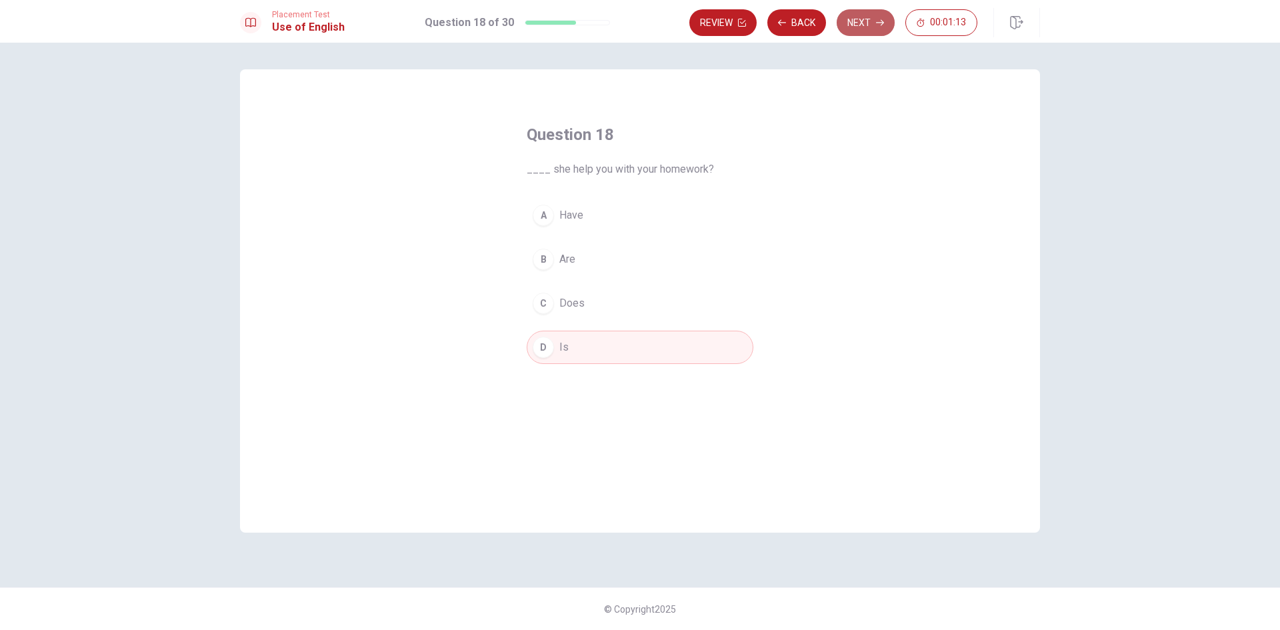
click at [874, 20] on button "Next" at bounding box center [865, 22] width 58 height 27
click at [547, 351] on div "D" at bounding box center [542, 347] width 21 height 21
click at [758, 112] on div "Question 19 He ____ breakfast every morning. A hears B works C watches D eats" at bounding box center [640, 244] width 280 height 283
click at [864, 20] on button "Next" at bounding box center [865, 22] width 58 height 27
click at [610, 171] on span "We ____ on vacation for two weeks." at bounding box center [639, 169] width 227 height 16
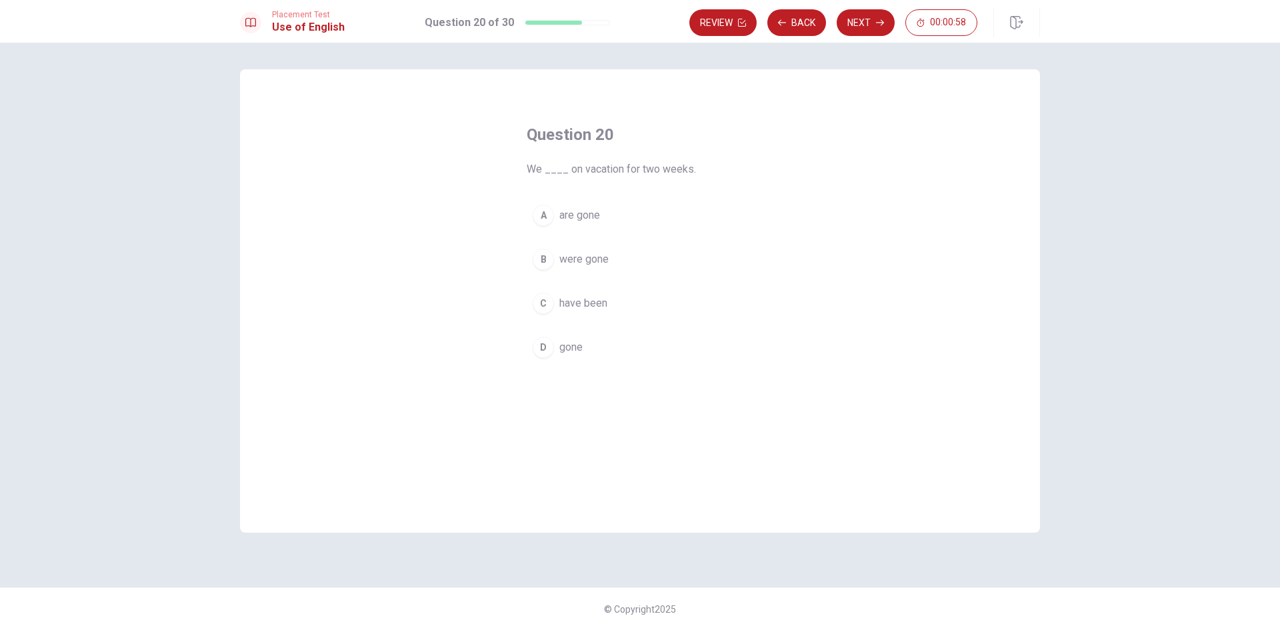
click at [610, 171] on span "We ____ on vacation for two weeks." at bounding box center [639, 169] width 227 height 16
click at [544, 299] on div "C" at bounding box center [542, 303] width 21 height 21
click at [868, 21] on button "Next" at bounding box center [865, 22] width 58 height 27
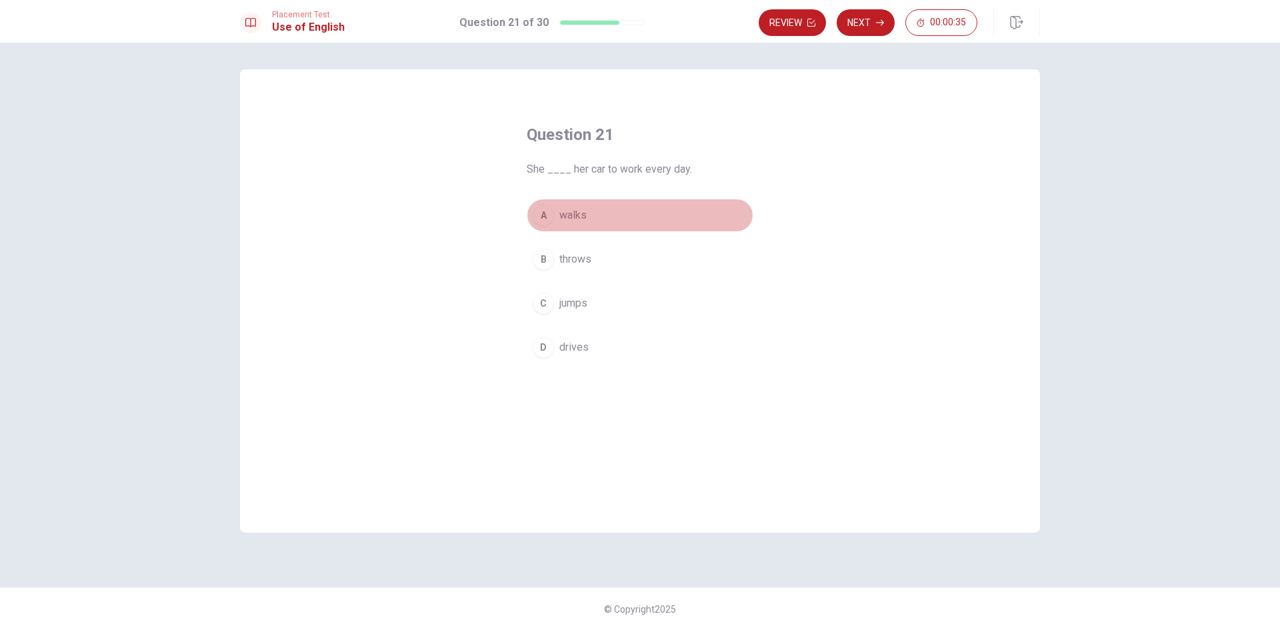
click at [540, 221] on div "A" at bounding box center [542, 215] width 21 height 21
click at [540, 358] on button "D drives" at bounding box center [639, 347] width 227 height 33
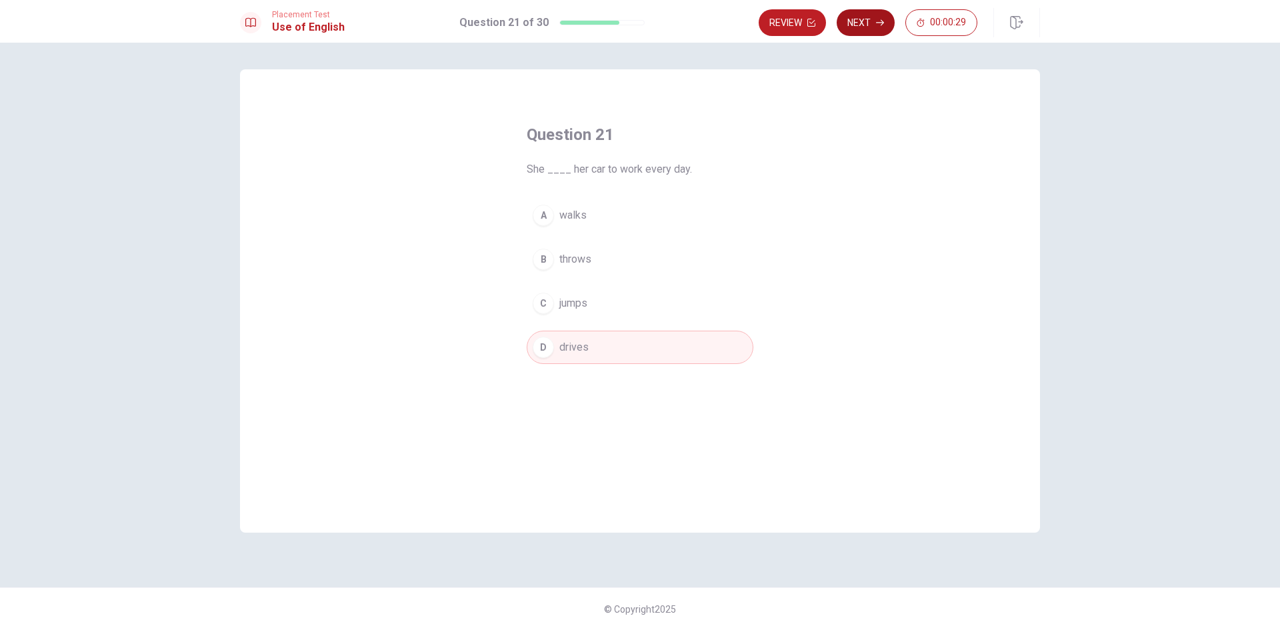
click at [867, 18] on button "Next" at bounding box center [865, 22] width 58 height 27
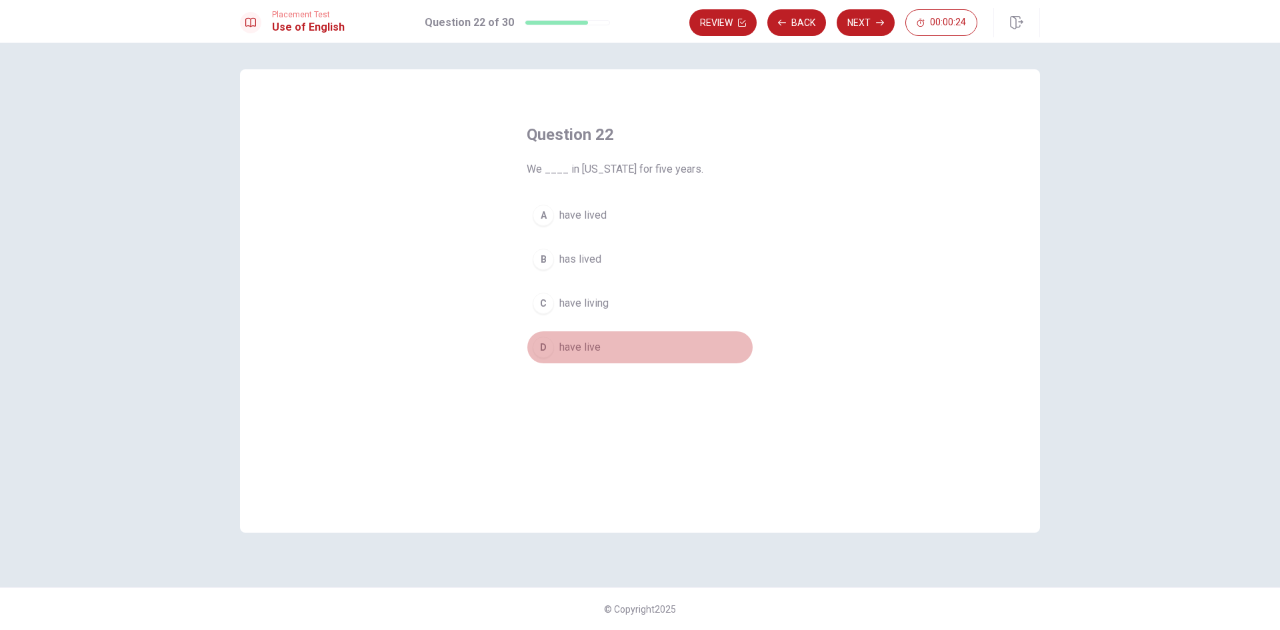
click at [543, 344] on div "D" at bounding box center [542, 347] width 21 height 21
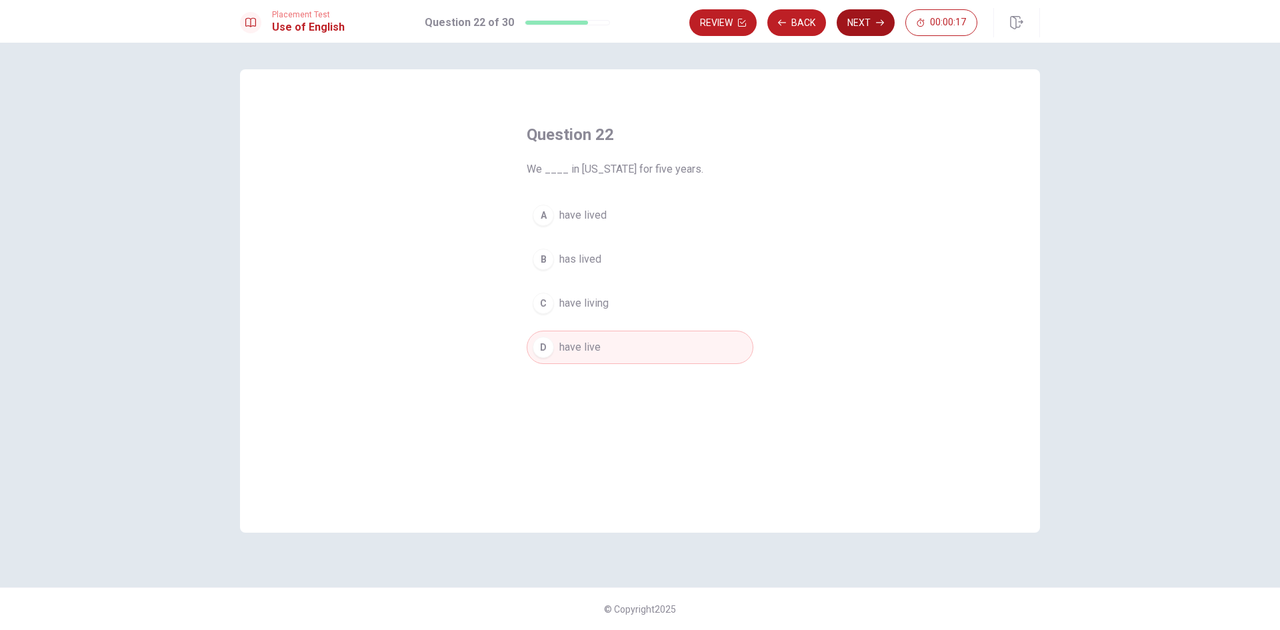
click at [872, 30] on button "Next" at bounding box center [865, 22] width 58 height 27
click at [540, 303] on div "C" at bounding box center [542, 303] width 21 height 21
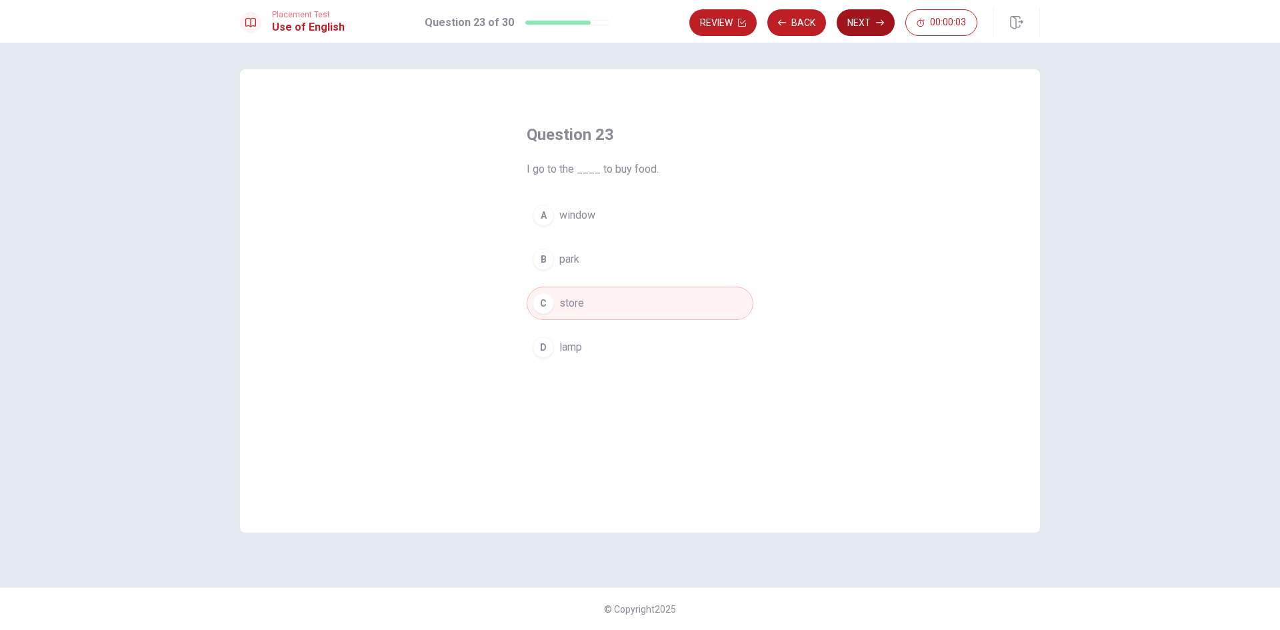
click at [880, 25] on icon "button" at bounding box center [880, 23] width 8 height 8
click at [533, 217] on div "A" at bounding box center [542, 215] width 21 height 21
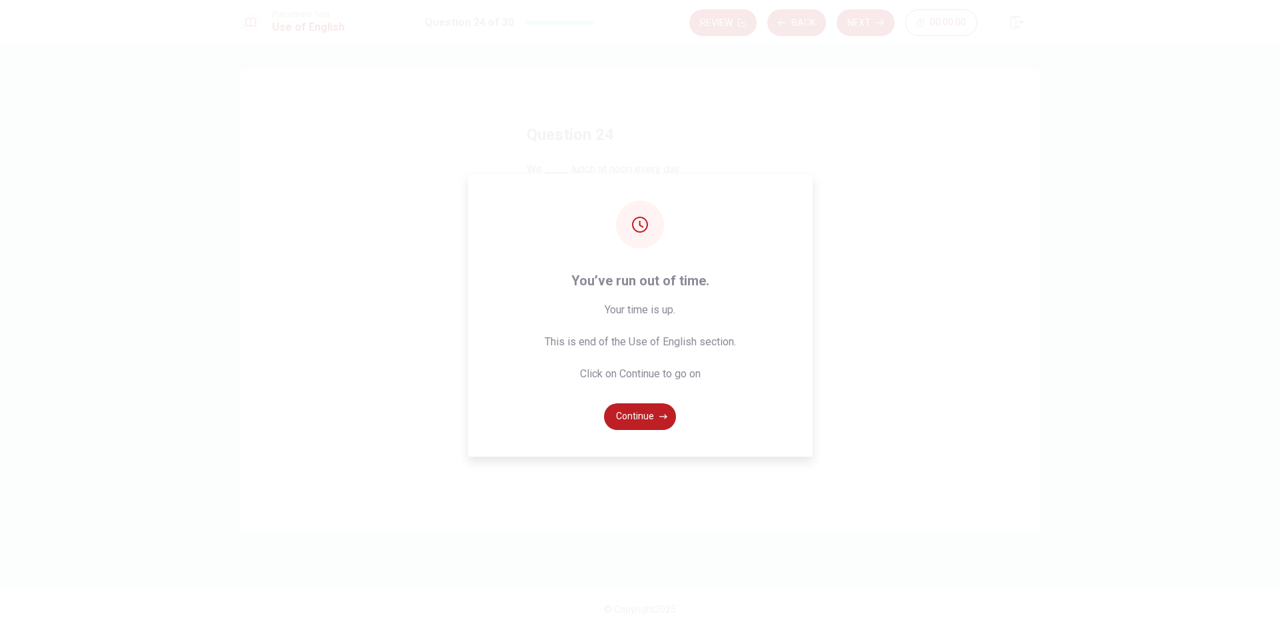
click at [873, 23] on div "You’ve run out of time. Your time is up. This is end of the Use of English sect…" at bounding box center [640, 315] width 1280 height 630
click at [656, 411] on button "Continue" at bounding box center [640, 416] width 72 height 27
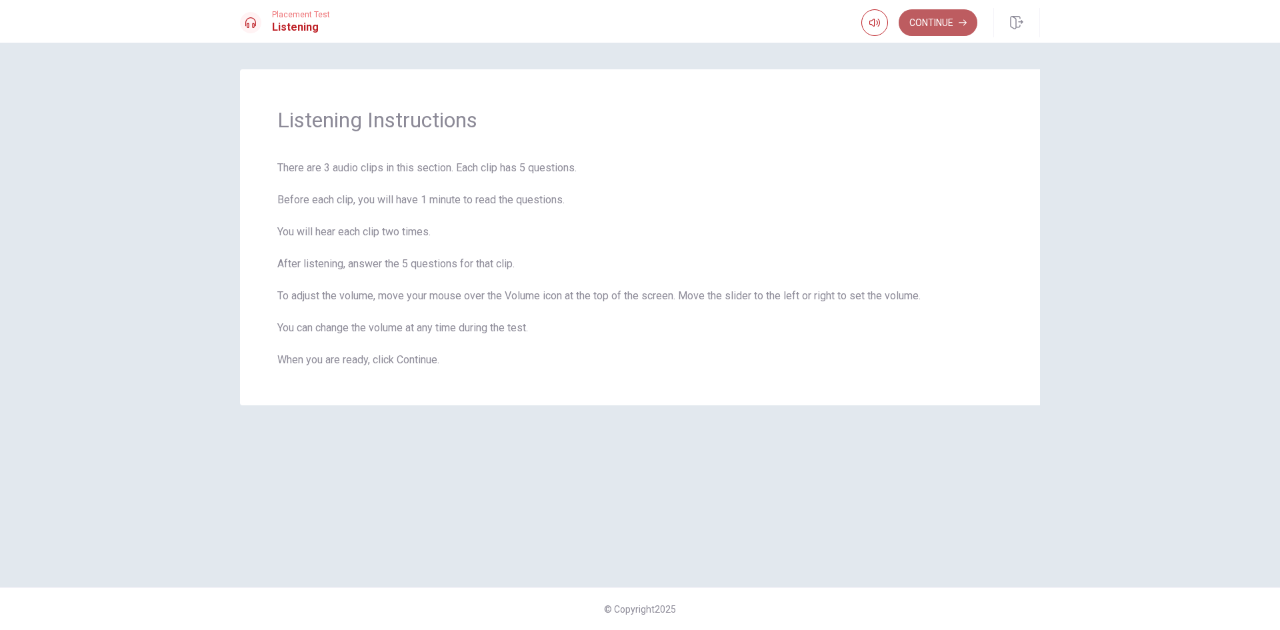
click at [950, 34] on button "Continue" at bounding box center [937, 22] width 79 height 27
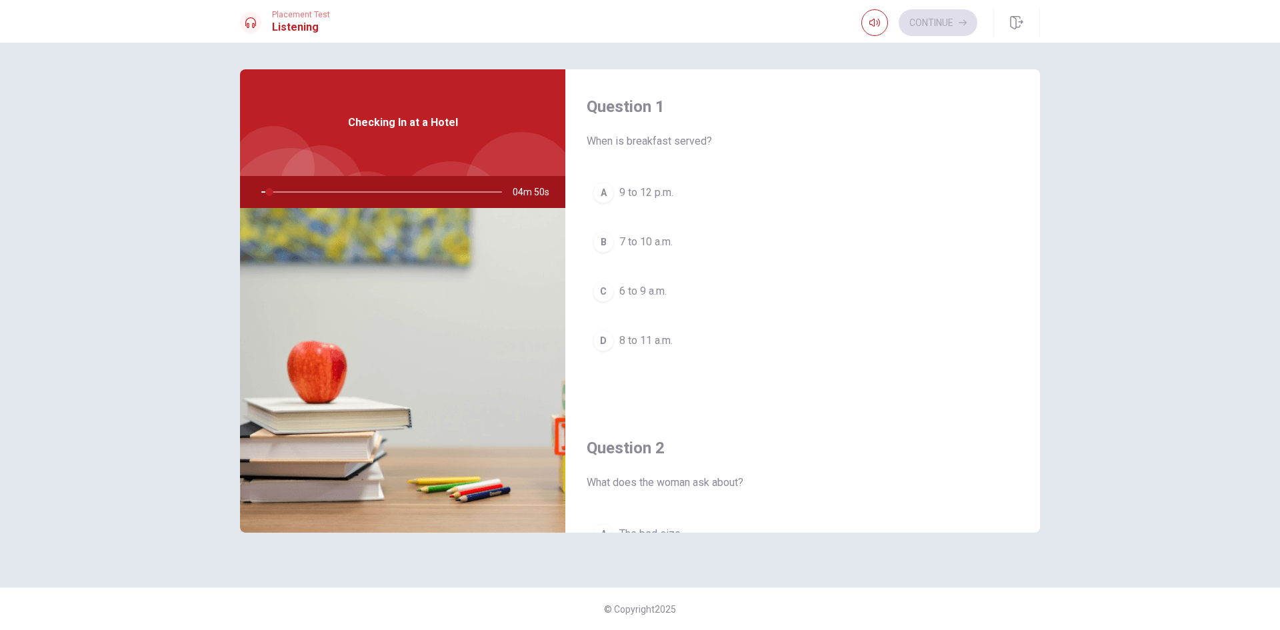
drag, startPoint x: 263, startPoint y: 188, endPoint x: 251, endPoint y: 186, distance: 12.2
click at [251, 186] on div at bounding box center [378, 192] width 267 height 32
drag, startPoint x: 271, startPoint y: 190, endPoint x: 229, endPoint y: 189, distance: 42.0
click at [229, 189] on div "Question 1 When is breakfast served? A 9 to 12 p.m. B 7 to 10 a.m. C 6 to 9 a.m…" at bounding box center [640, 314] width 842 height 491
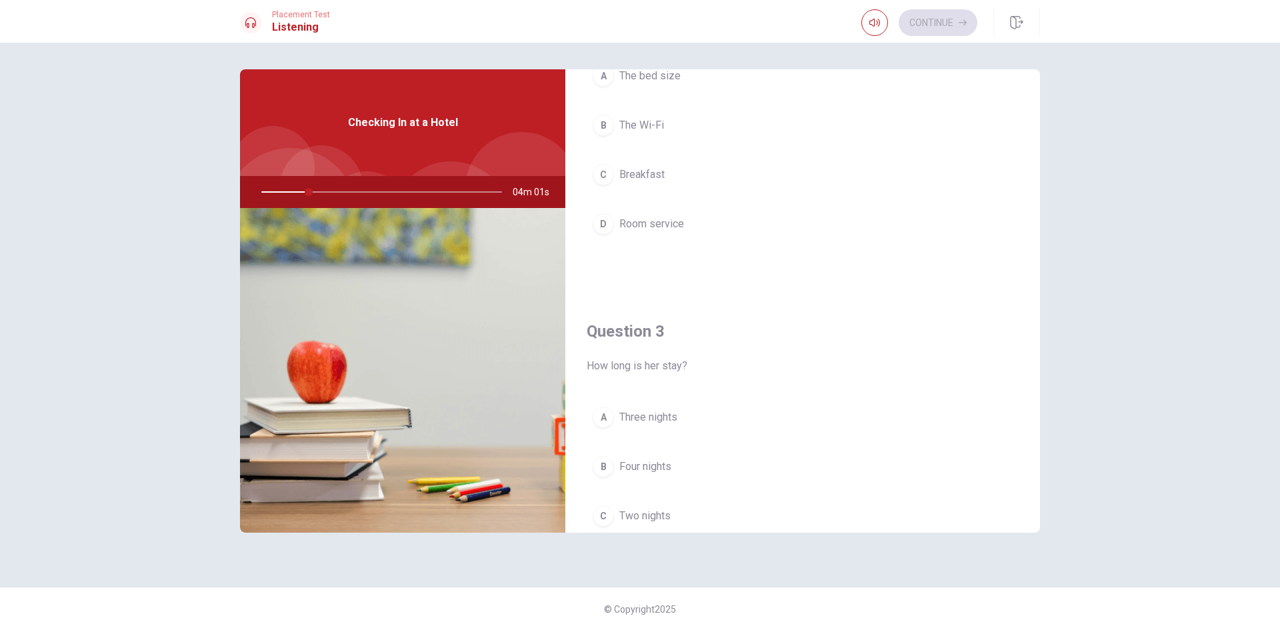
scroll to position [409, 0]
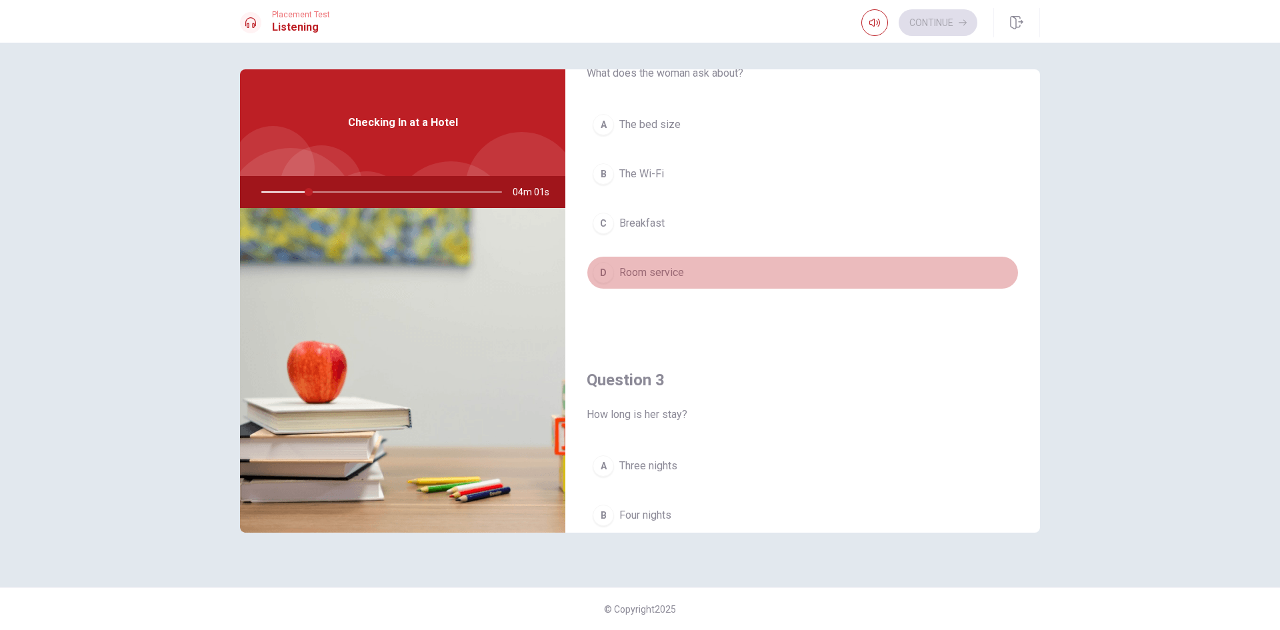
drag, startPoint x: 995, startPoint y: 259, endPoint x: 994, endPoint y: 239, distance: 20.0
click at [994, 239] on div "A The bed size B The Wi-Fi C Breakfast D Room service" at bounding box center [802, 212] width 432 height 208
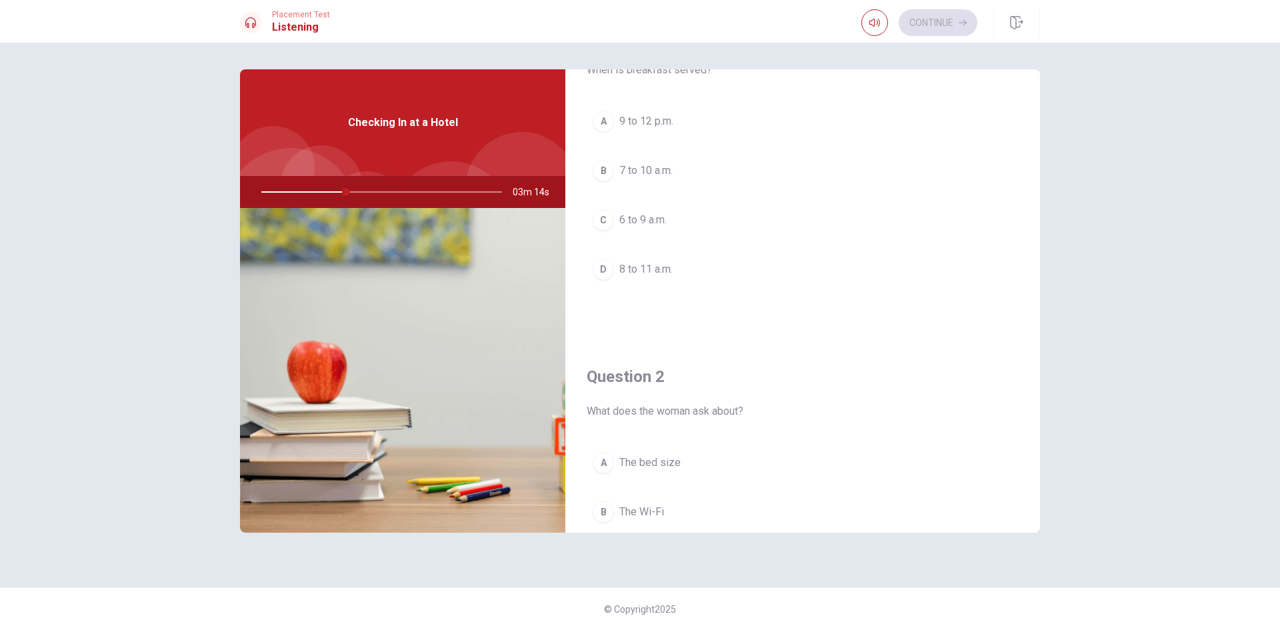
scroll to position [43, 0]
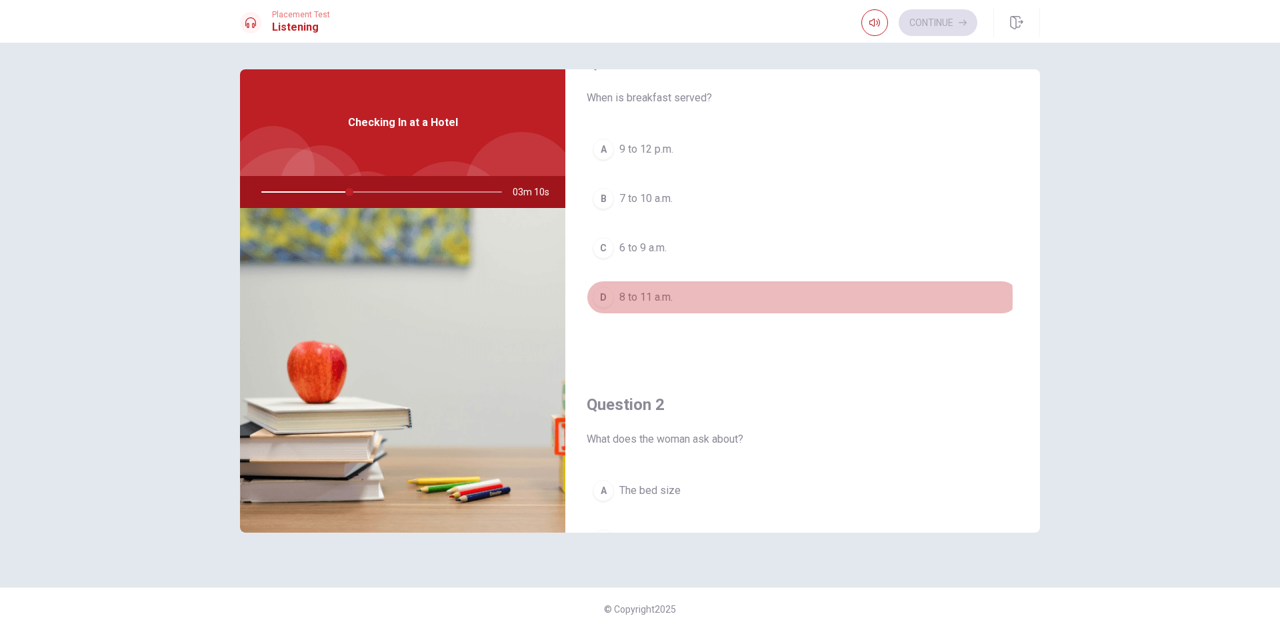
click at [602, 297] on div "D" at bounding box center [602, 297] width 21 height 21
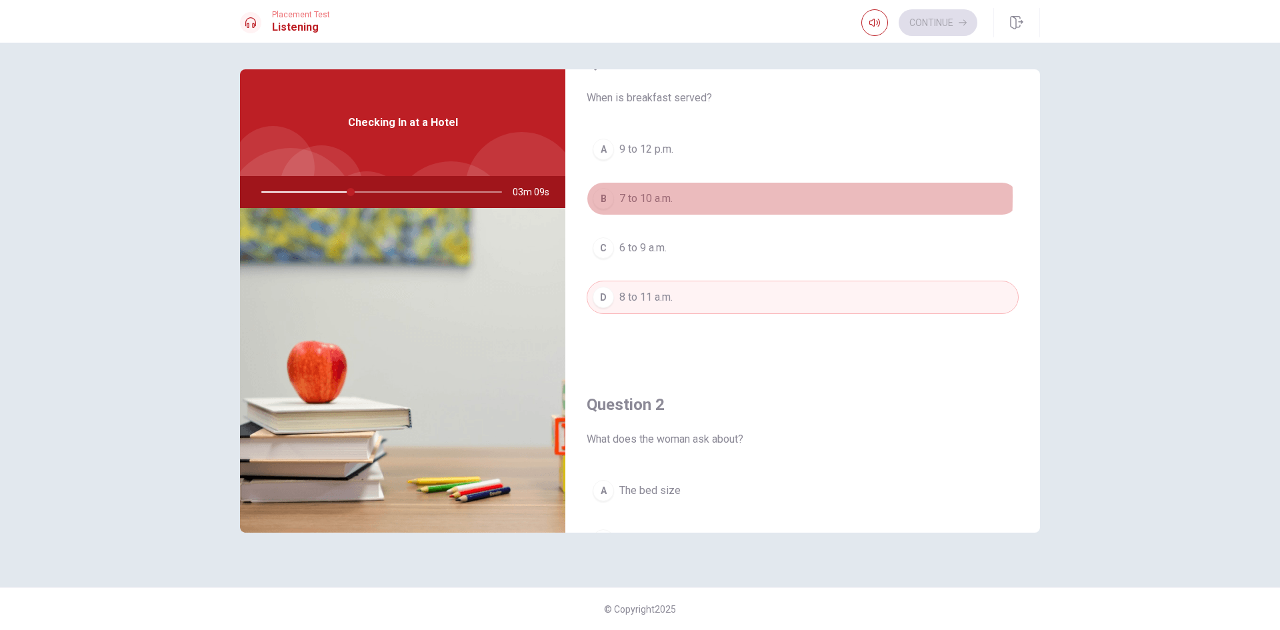
click at [601, 197] on div "B" at bounding box center [602, 198] width 21 height 21
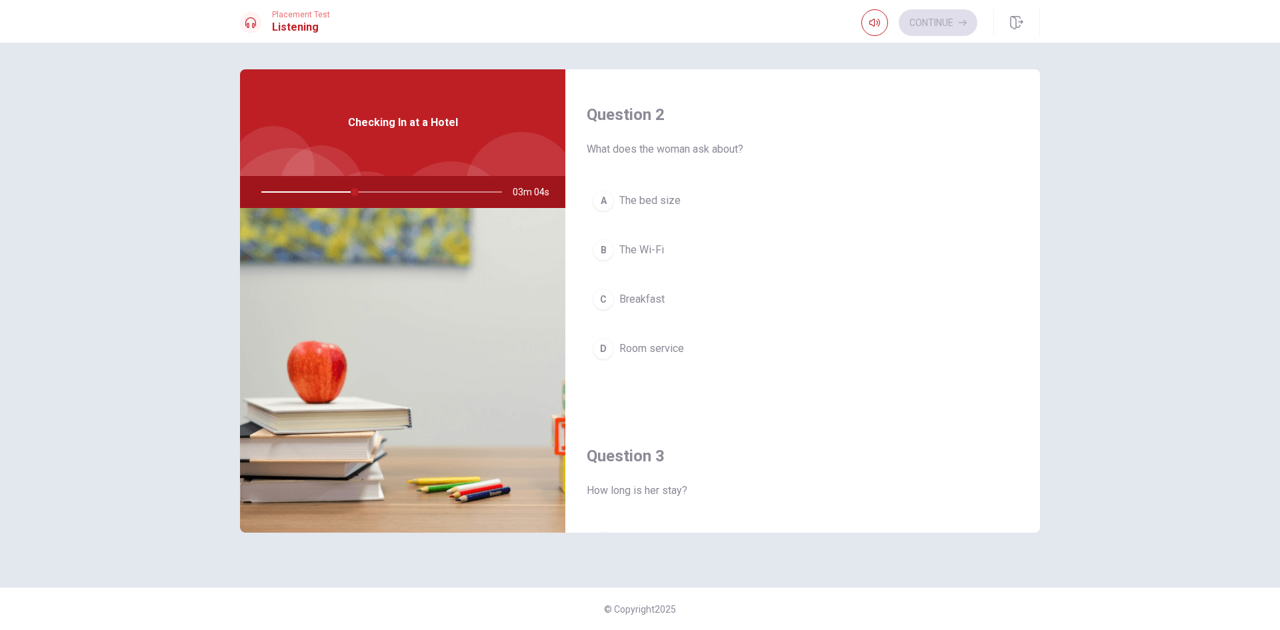
scroll to position [331, 0]
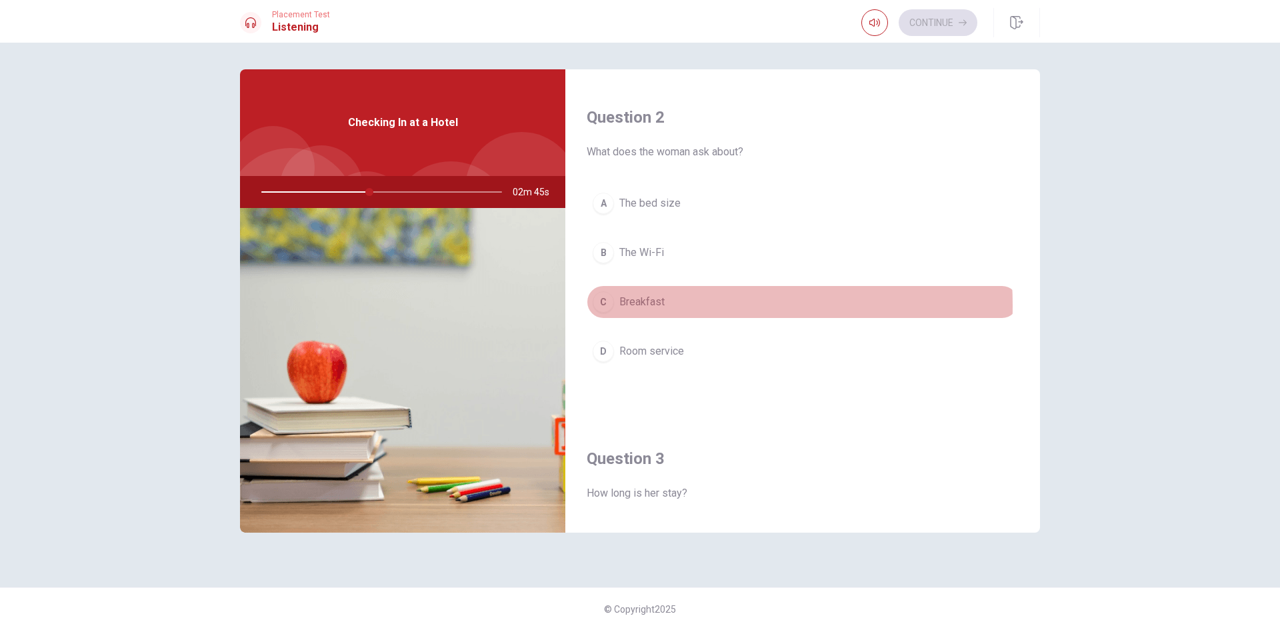
click at [643, 305] on span "Breakfast" at bounding box center [641, 302] width 45 height 16
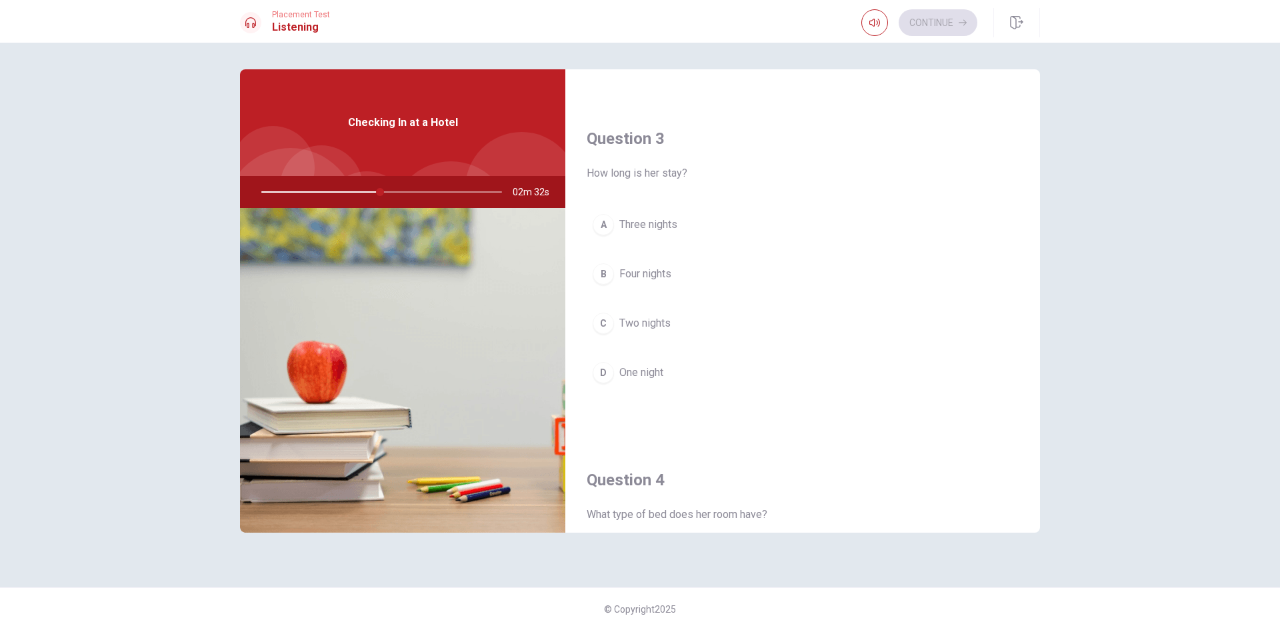
scroll to position [648, 0]
drag, startPoint x: 388, startPoint y: 189, endPoint x: 365, endPoint y: 189, distance: 23.3
click at [365, 189] on div at bounding box center [378, 192] width 267 height 32
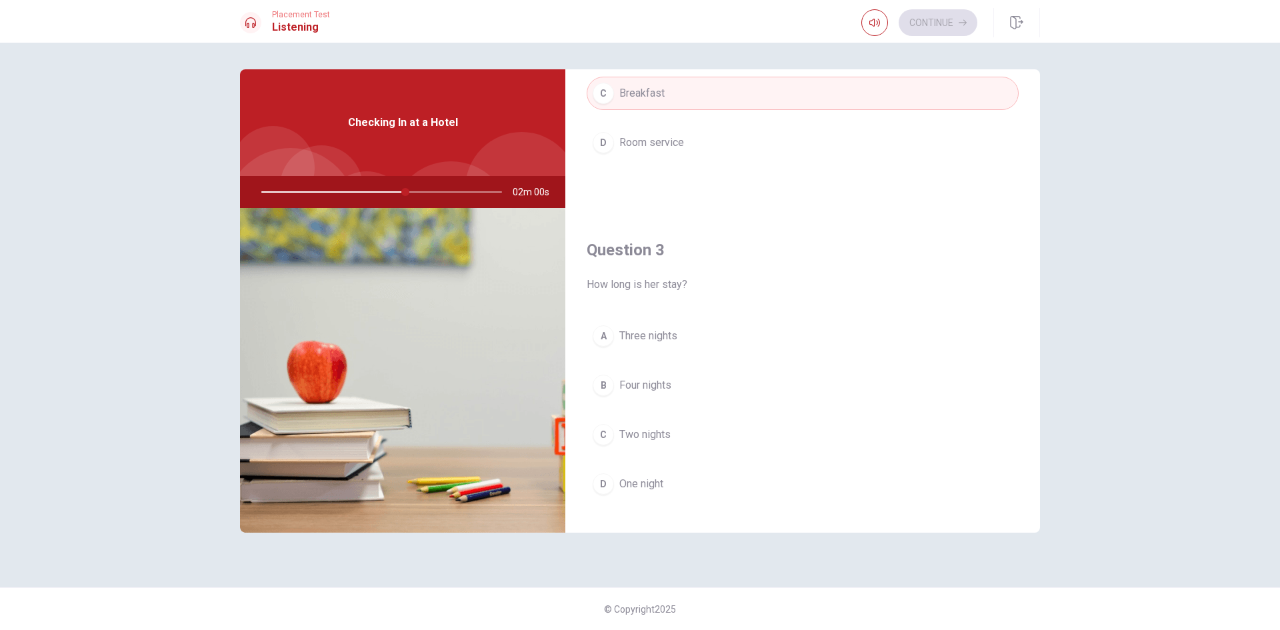
scroll to position [524, 0]
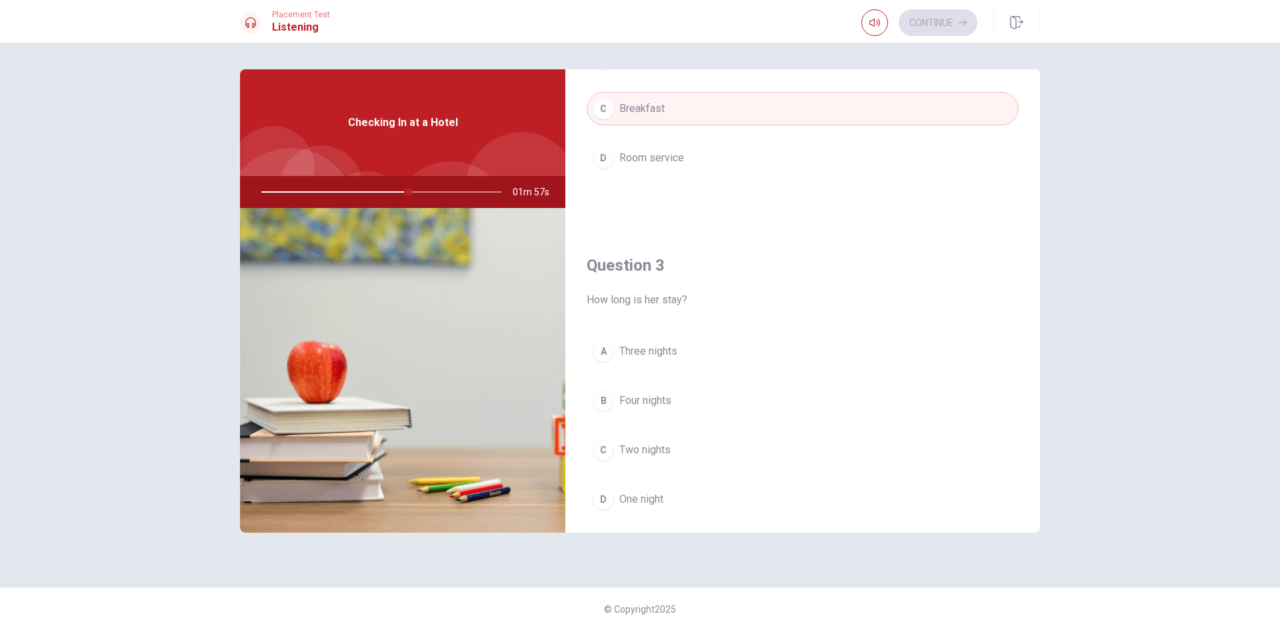
drag, startPoint x: 1040, startPoint y: 284, endPoint x: 1042, endPoint y: 331, distance: 47.3
click at [1042, 331] on div "Question 1 When is breakfast served? A 9 to 12 p.m. B 7 to 10 a.m. C 6 to 9 a.m…" at bounding box center [640, 314] width 842 height 491
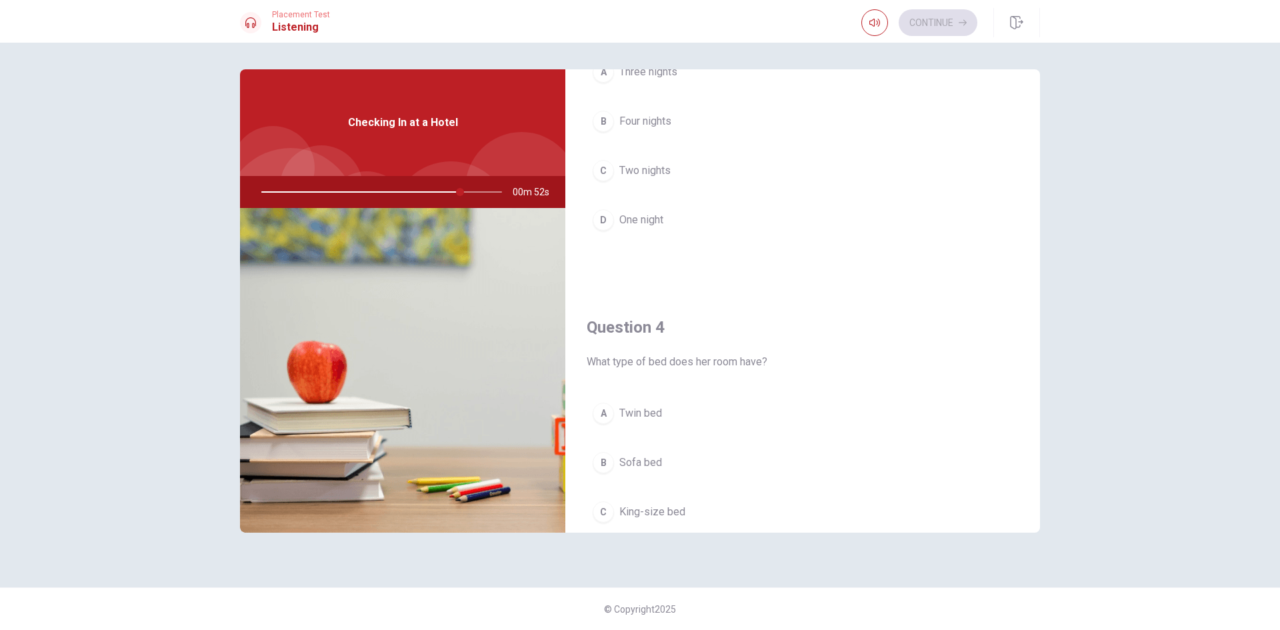
scroll to position [796, 0]
drag, startPoint x: 1042, startPoint y: 353, endPoint x: 1042, endPoint y: 343, distance: 9.4
click at [1042, 343] on div "Question 1 When is breakfast served? A 9 to 12 p.m. B 7 to 10 a.m. C 6 to 9 a.m…" at bounding box center [640, 314] width 842 height 491
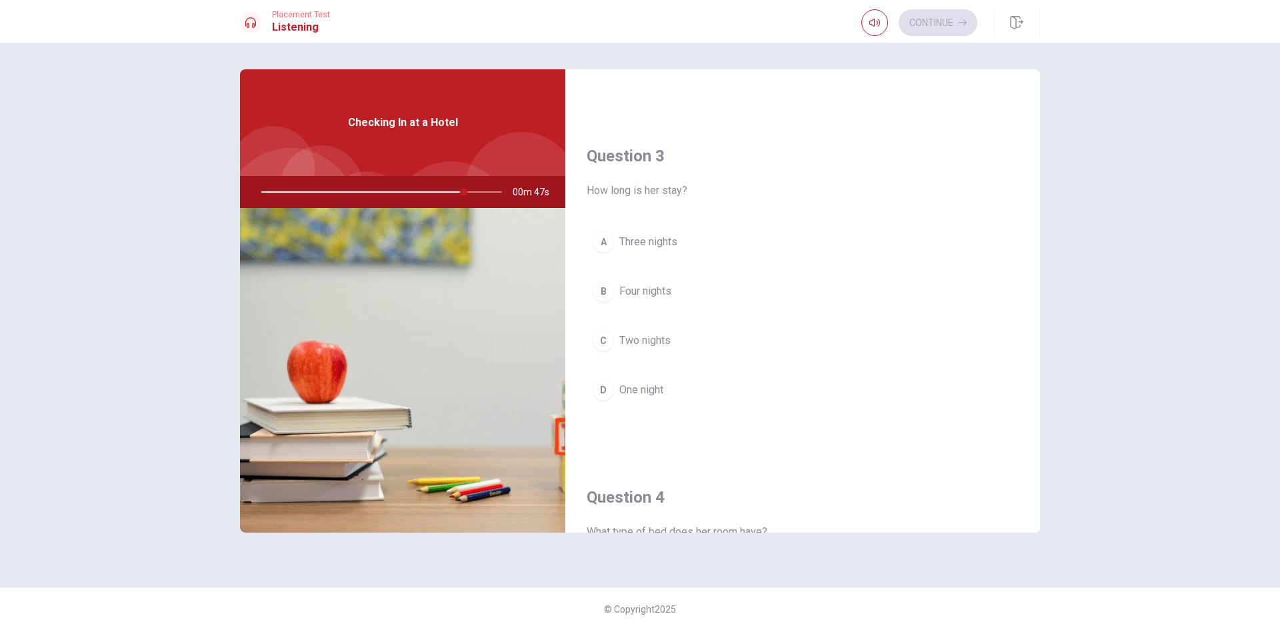
scroll to position [653, 0]
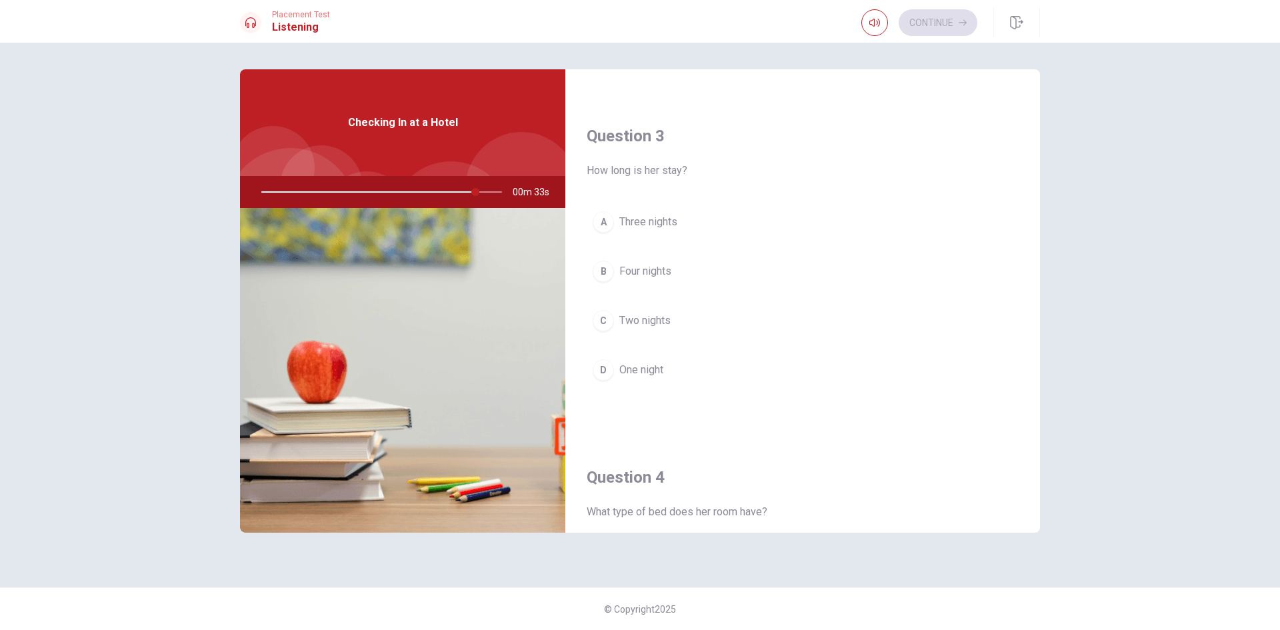
drag, startPoint x: 478, startPoint y: 193, endPoint x: 372, endPoint y: 204, distance: 106.6
click at [372, 204] on div at bounding box center [378, 192] width 267 height 32
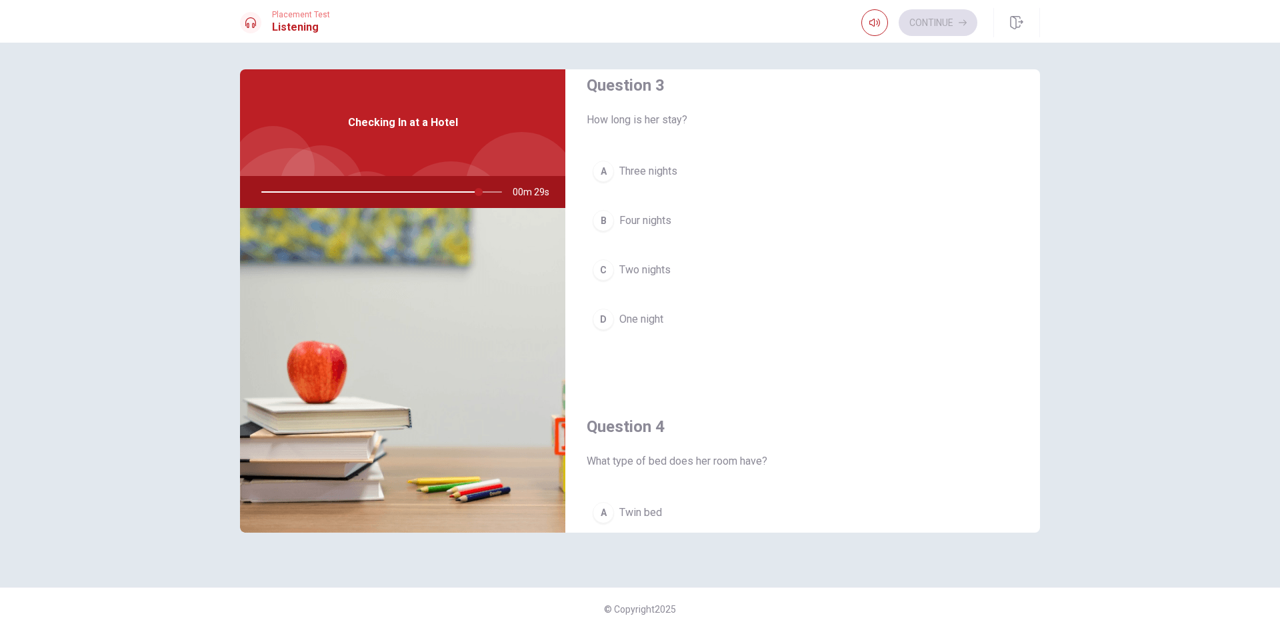
scroll to position [702, 0]
drag, startPoint x: 1047, startPoint y: 329, endPoint x: 1040, endPoint y: 355, distance: 26.2
click at [1040, 355] on div "Question 1 When is breakfast served? A 9 to 12 p.m. B 7 to 10 a.m. C 6 to 9 a.m…" at bounding box center [640, 314] width 842 height 491
drag, startPoint x: 1040, startPoint y: 358, endPoint x: 1037, endPoint y: 376, distance: 18.3
click at [1037, 376] on div "Question 1 When is breakfast served? A 9 to 12 p.m. B 7 to 10 a.m. C 6 to 9 a.m…" at bounding box center [640, 314] width 842 height 491
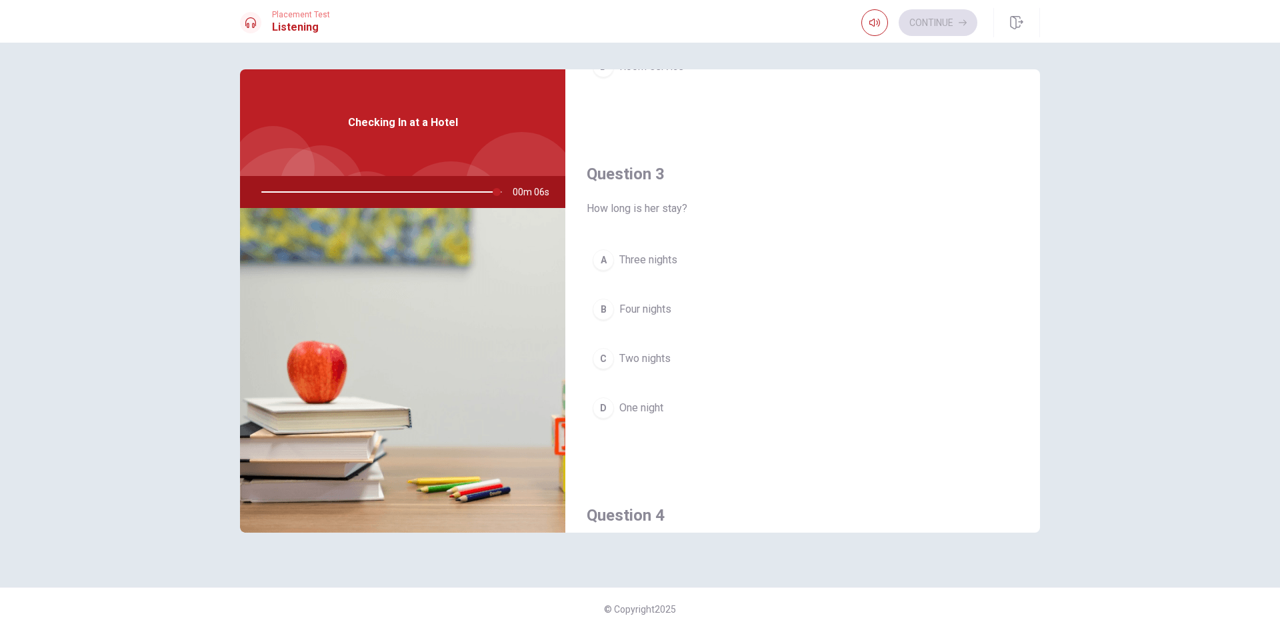
scroll to position [618, 0]
type input "0"
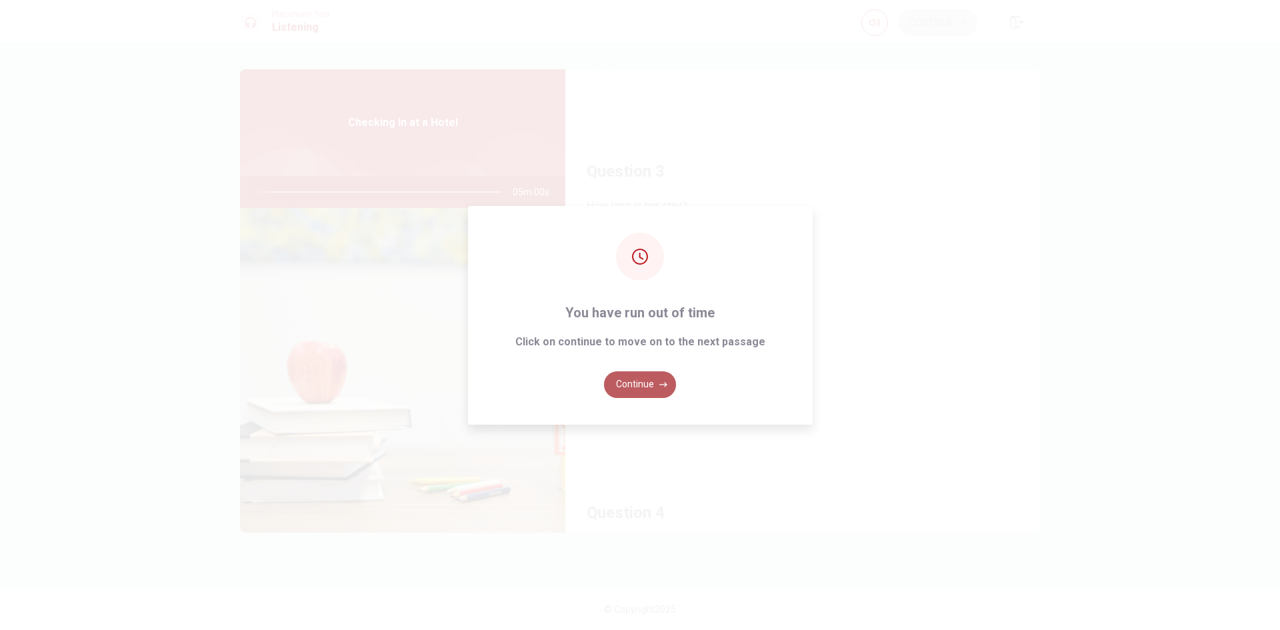
click at [655, 375] on button "Continue" at bounding box center [640, 384] width 72 height 27
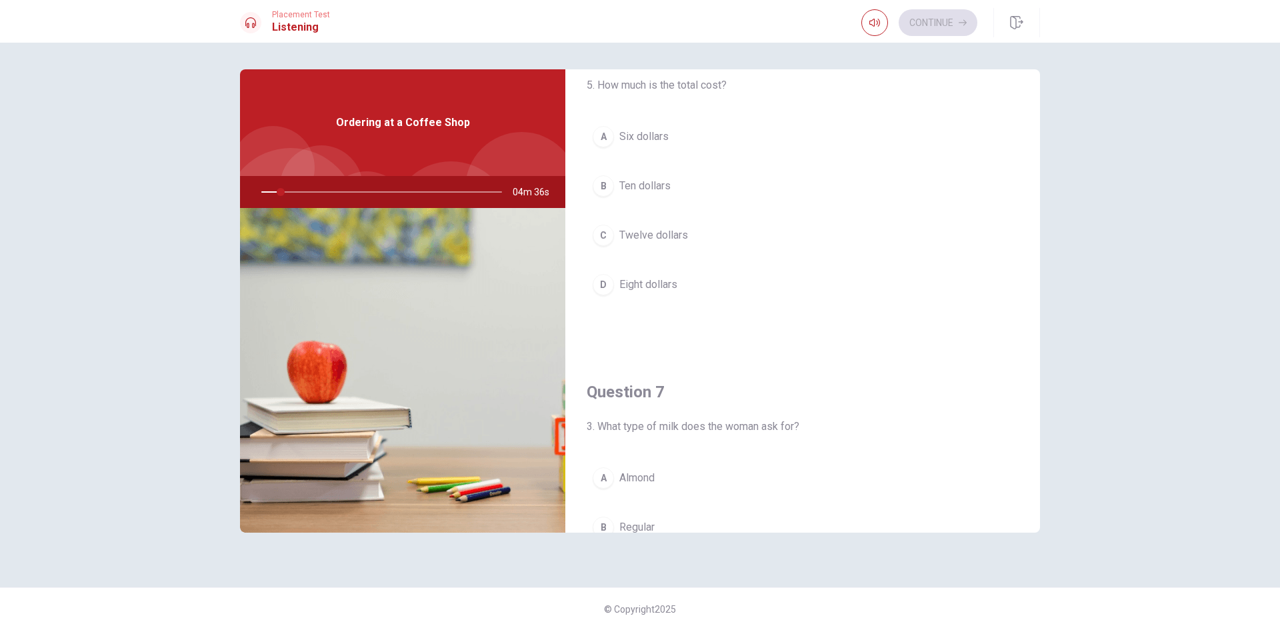
scroll to position [35, 0]
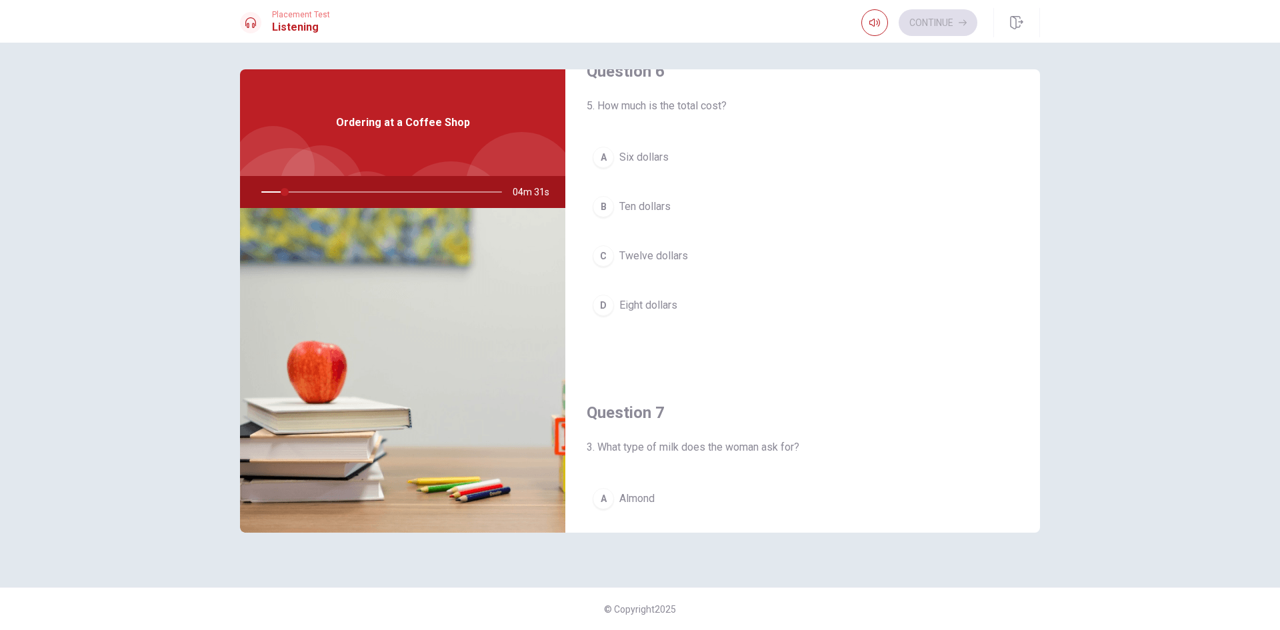
click at [1058, 139] on div "Question 6 5. How much is the total cost? A Six dollars B Ten dollars C Twelve …" at bounding box center [640, 314] width 842 height 491
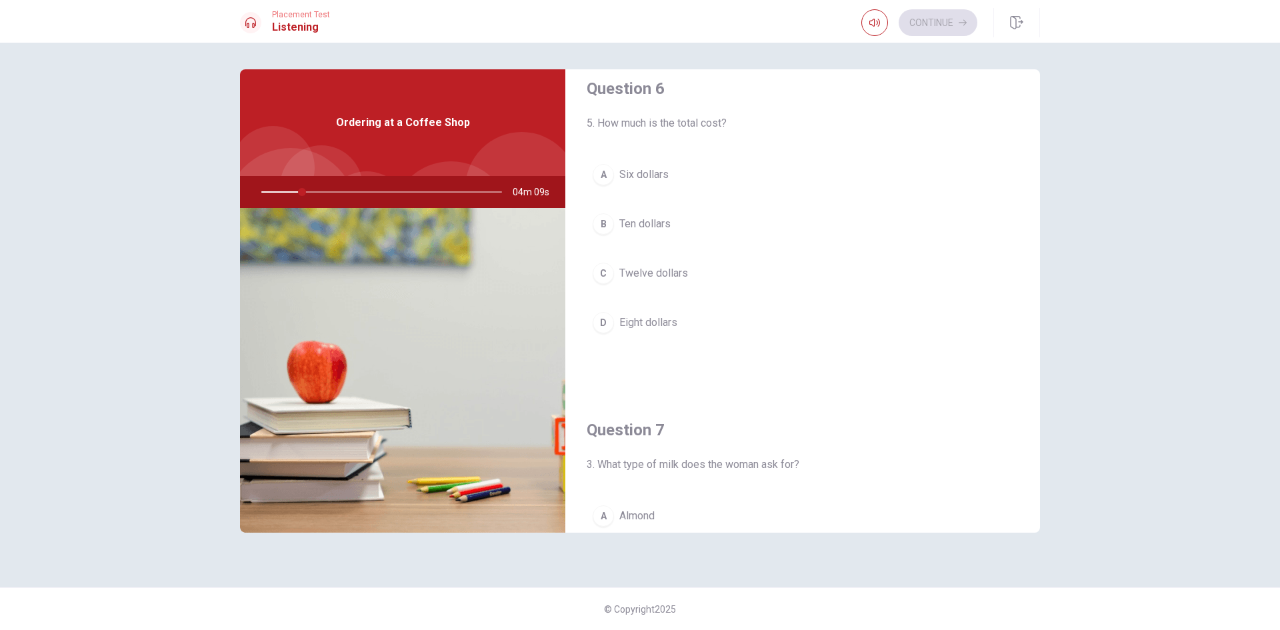
scroll to position [0, 0]
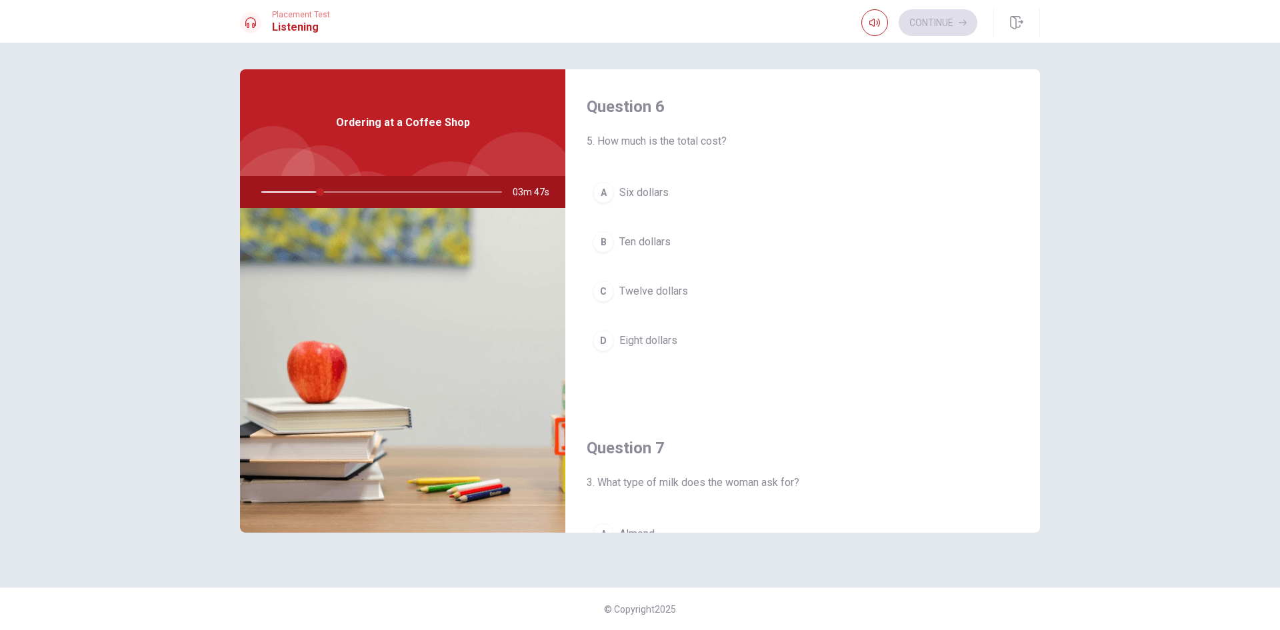
drag, startPoint x: 1046, startPoint y: 147, endPoint x: 1046, endPoint y: 209, distance: 62.0
click at [1046, 209] on div "Question 6 5. How much is the total cost? A Six dollars B Ten dollars C Twelve …" at bounding box center [640, 314] width 842 height 491
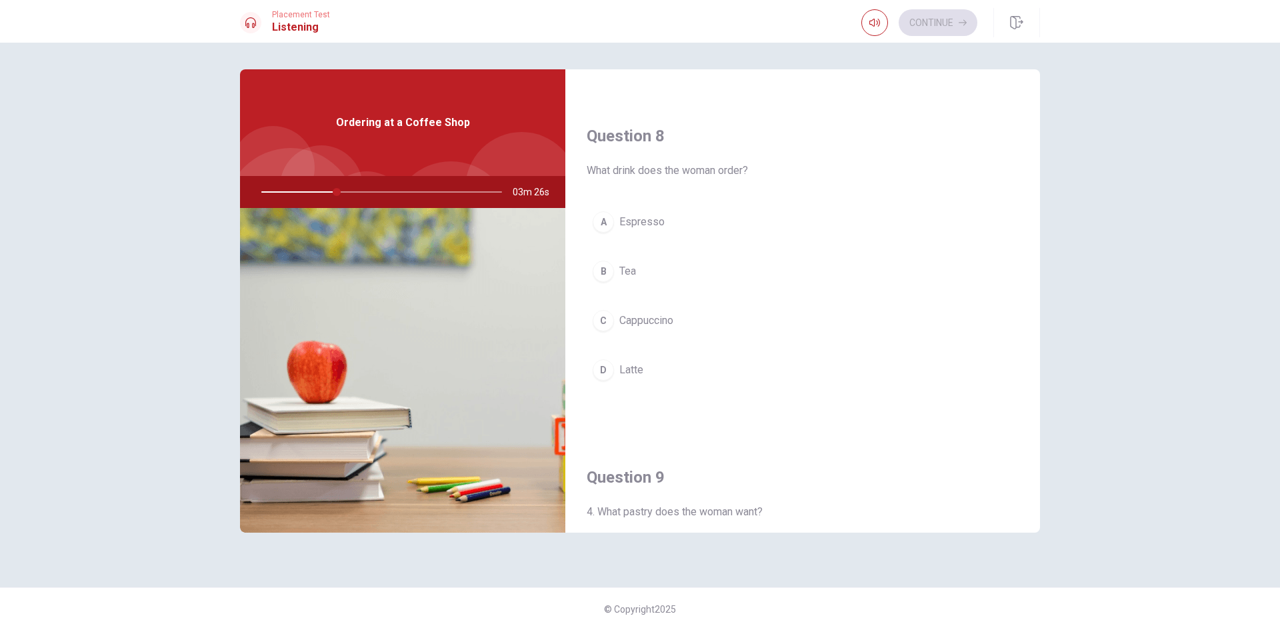
scroll to position [658, 0]
click at [640, 314] on span "Cappuccino" at bounding box center [646, 315] width 54 height 16
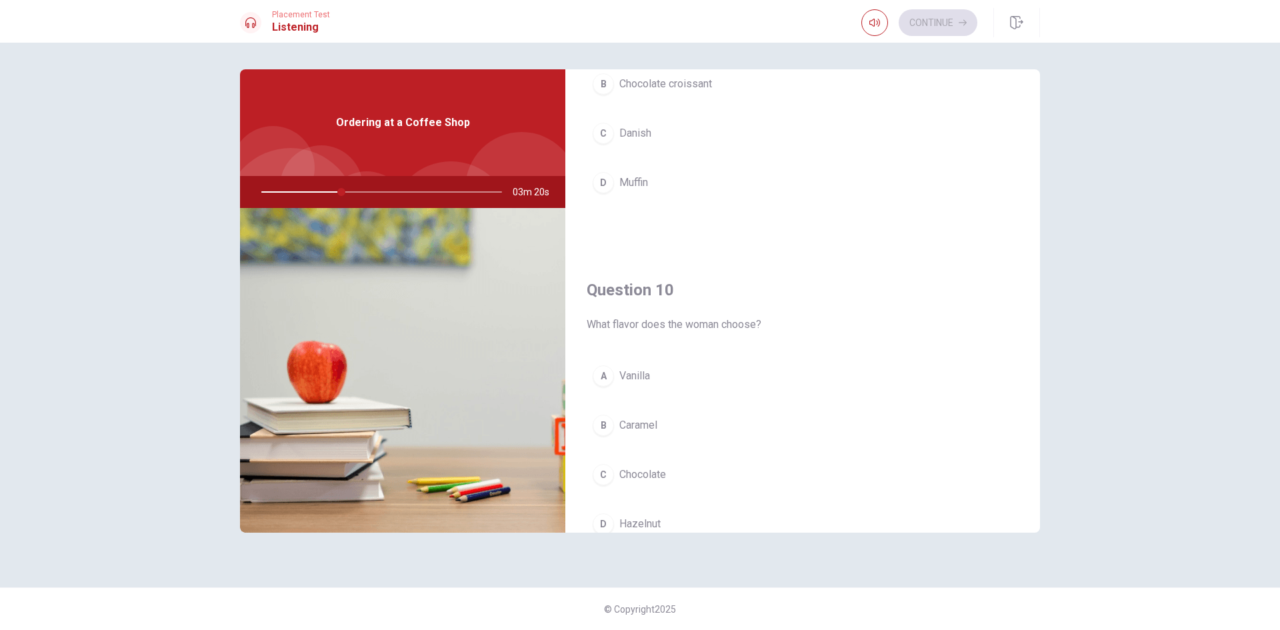
scroll to position [1243, 0]
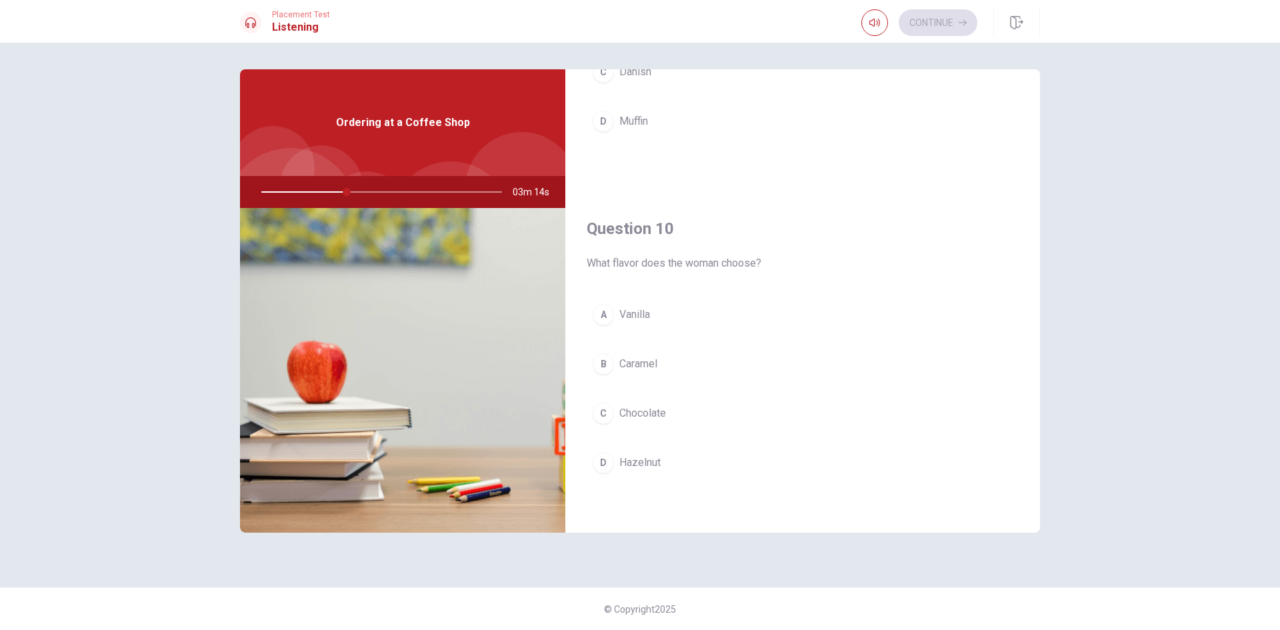
click at [649, 408] on span "Chocolate" at bounding box center [642, 413] width 47 height 16
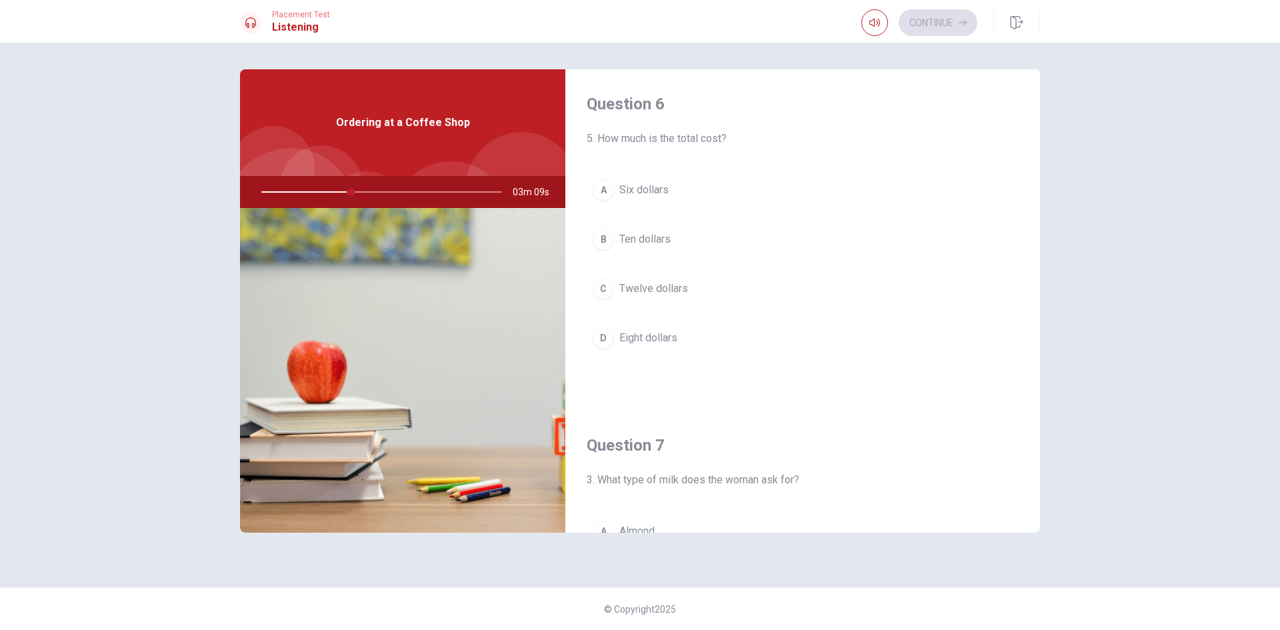
scroll to position [0, 0]
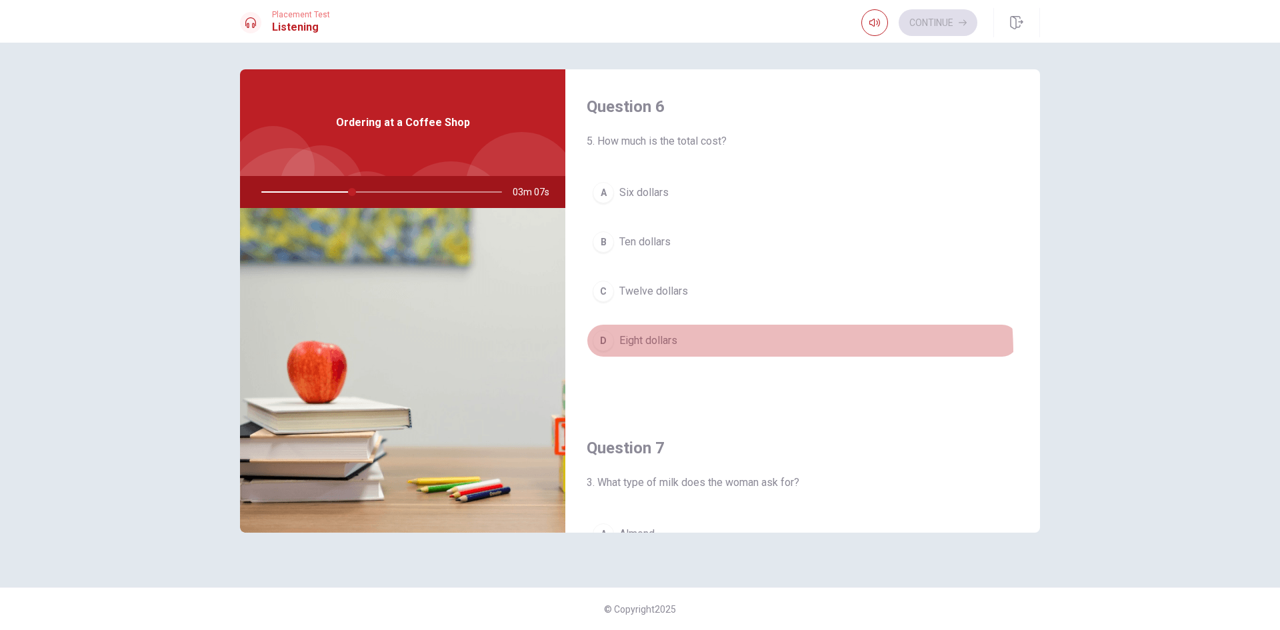
click at [676, 353] on button "D Eight dollars" at bounding box center [802, 340] width 432 height 33
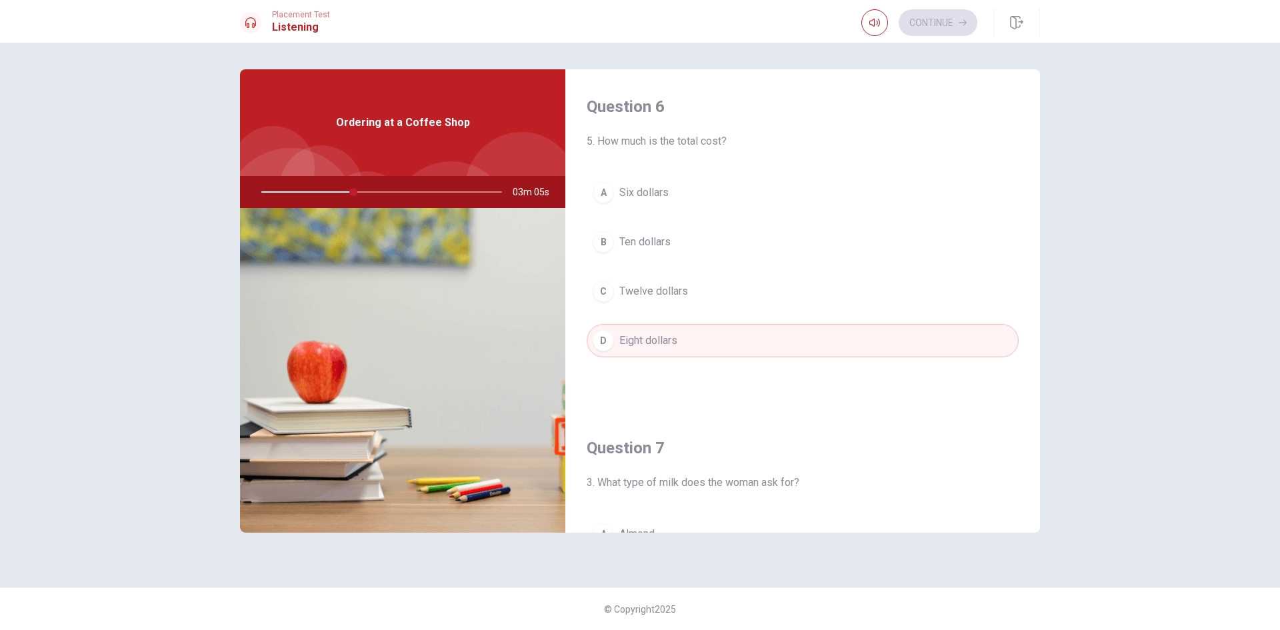
drag, startPoint x: 1040, startPoint y: 183, endPoint x: 1042, endPoint y: 228, distance: 44.7
click at [1042, 228] on div "Question 6 5. How much is the total cost? A Six dollars B Ten dollars C Twelve …" at bounding box center [640, 314] width 842 height 491
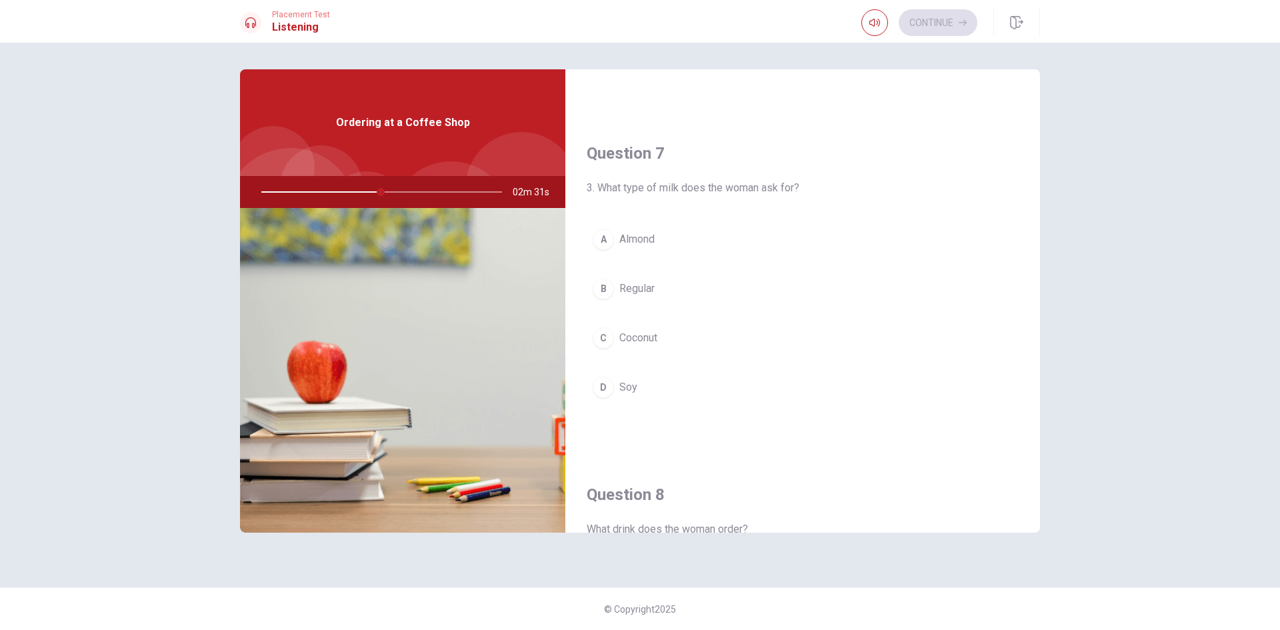
scroll to position [293, 0]
click at [612, 192] on span "3. What type of milk does the woman ask for?" at bounding box center [802, 190] width 432 height 16
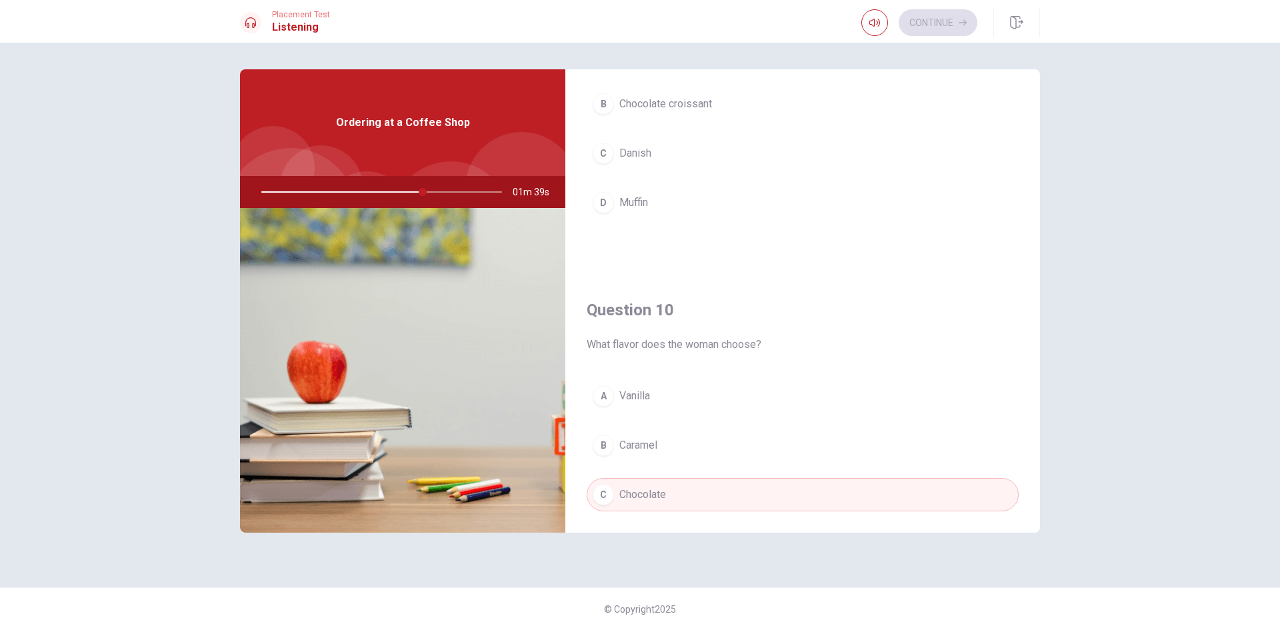
scroll to position [1243, 0]
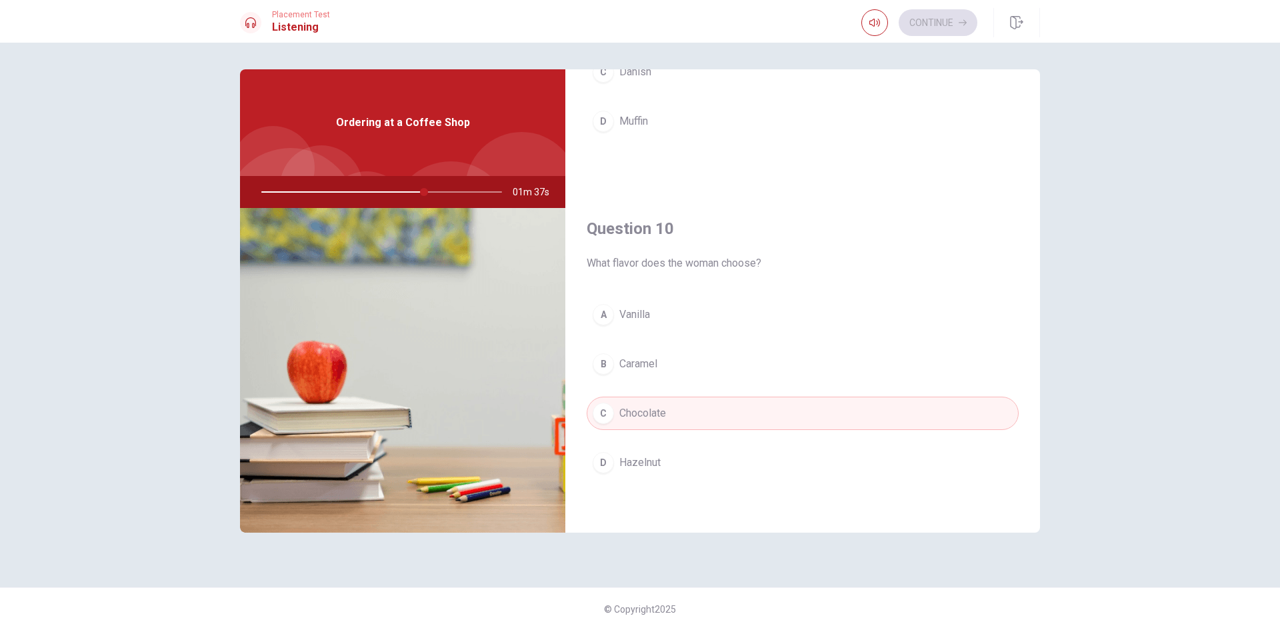
click at [594, 265] on span "What flavor does the woman choose?" at bounding box center [802, 263] width 432 height 16
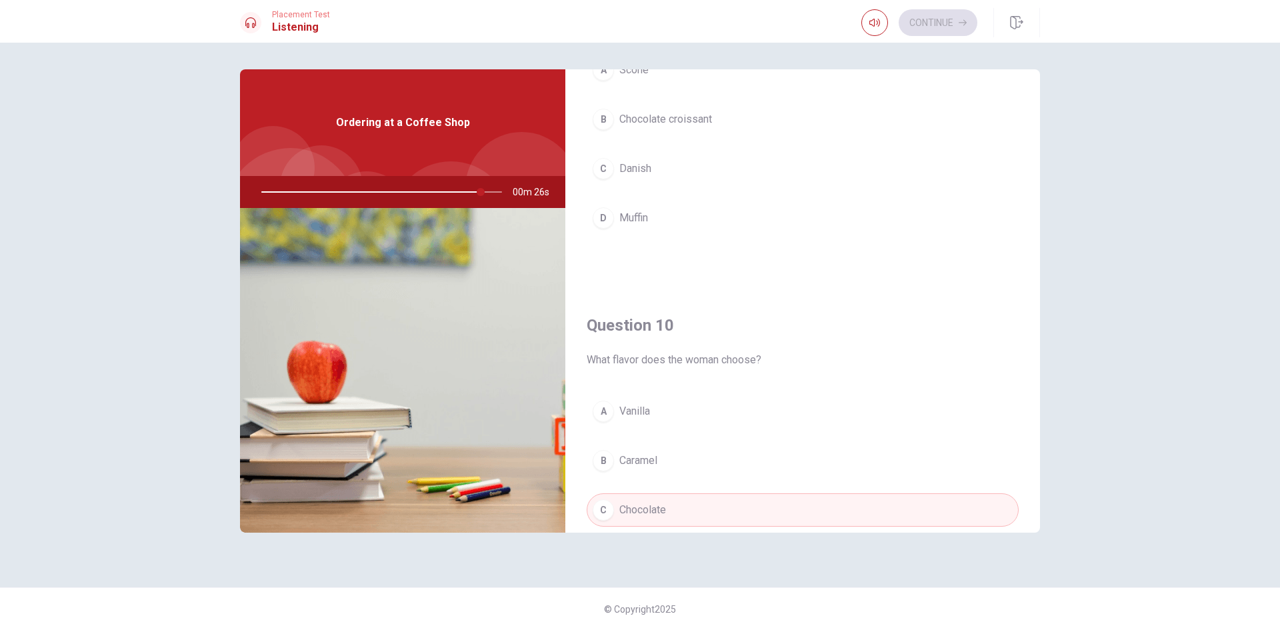
scroll to position [1118, 0]
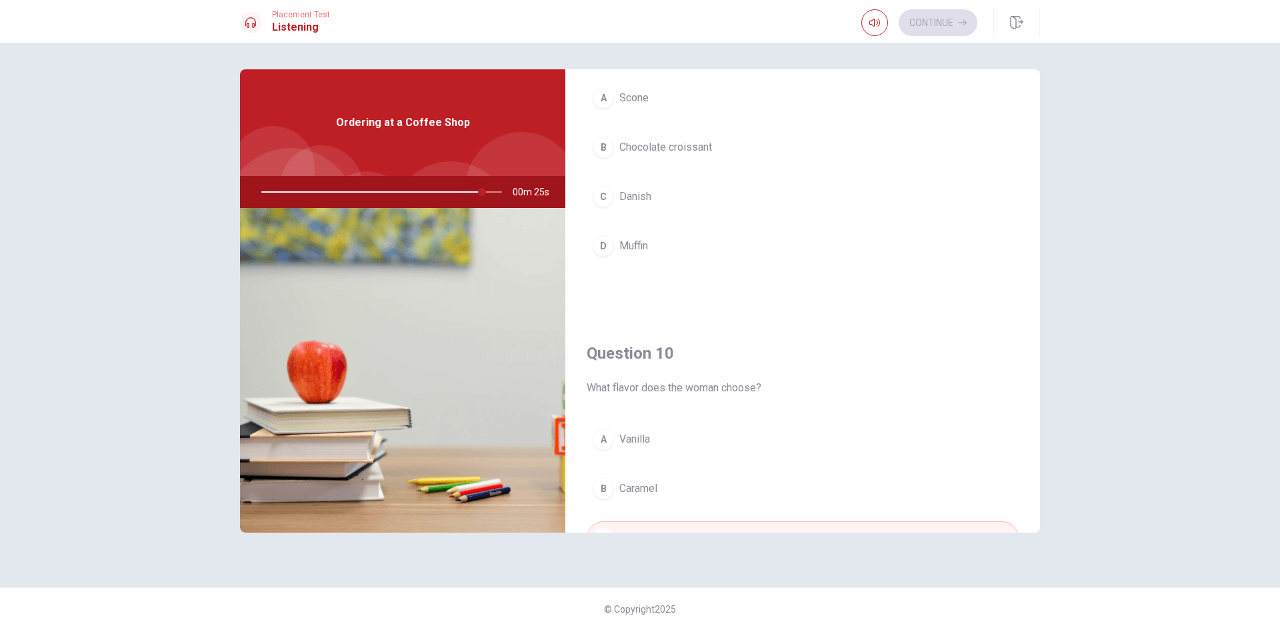
drag, startPoint x: 1041, startPoint y: 357, endPoint x: 1041, endPoint y: 339, distance: 17.3
click at [1041, 339] on div "Question 6 5. How much is the total cost? A Six dollars B Ten dollars C Twelve …" at bounding box center [640, 314] width 842 height 491
drag, startPoint x: 1032, startPoint y: 397, endPoint x: 1030, endPoint y: 321, distance: 75.3
click at [1030, 316] on div "Question 10 What flavor does the woman choose? A Vanilla B Caramel C Chocolate …" at bounding box center [802, 486] width 474 height 341
drag, startPoint x: 1040, startPoint y: 389, endPoint x: 1044, endPoint y: 339, distance: 50.1
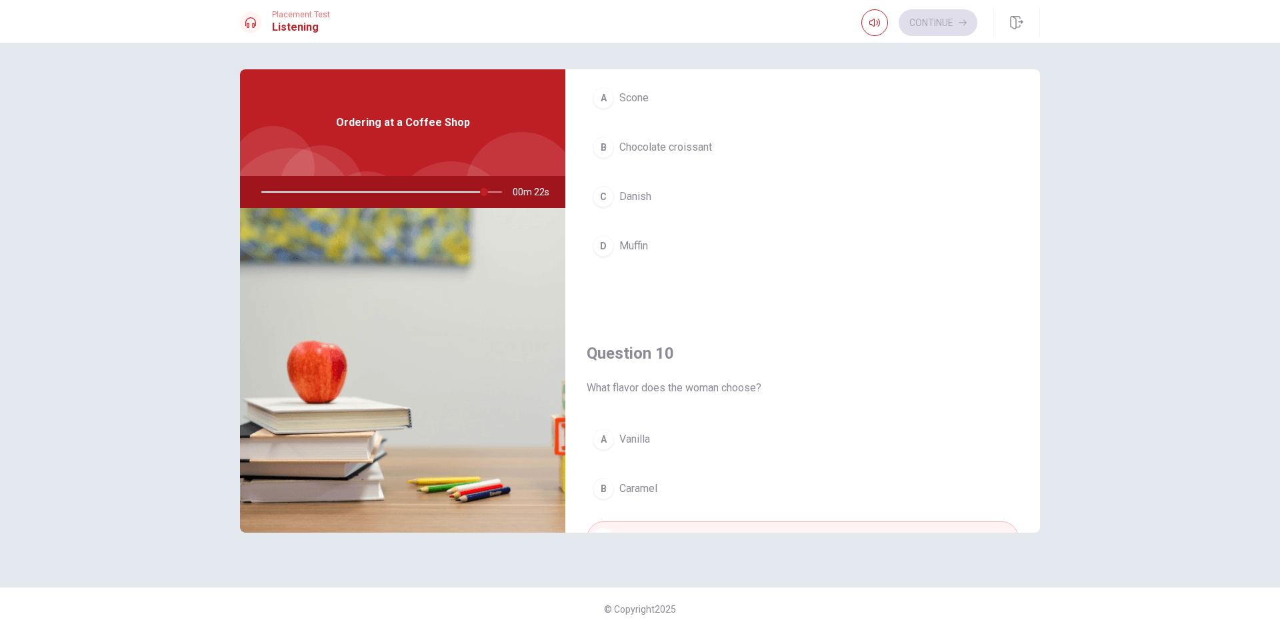
click at [1044, 339] on div "Question 6 5. How much is the total cost? A Six dollars B Ten dollars C Twelve …" at bounding box center [640, 314] width 842 height 491
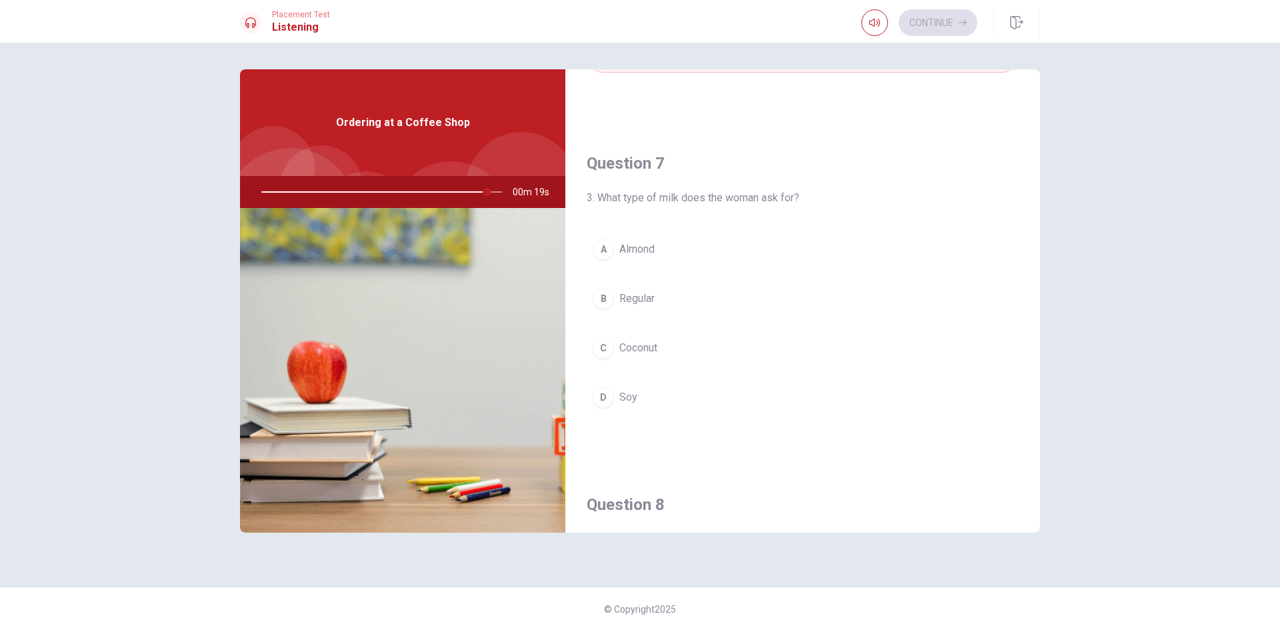
scroll to position [275, 0]
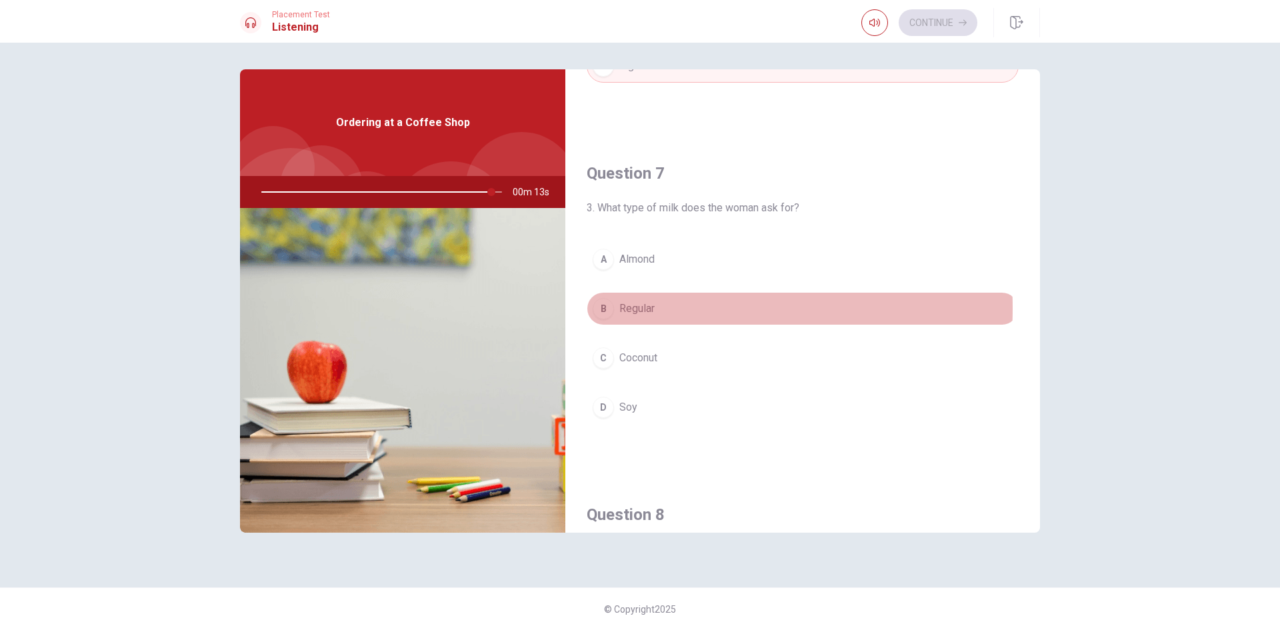
click at [608, 308] on div "B" at bounding box center [602, 308] width 21 height 21
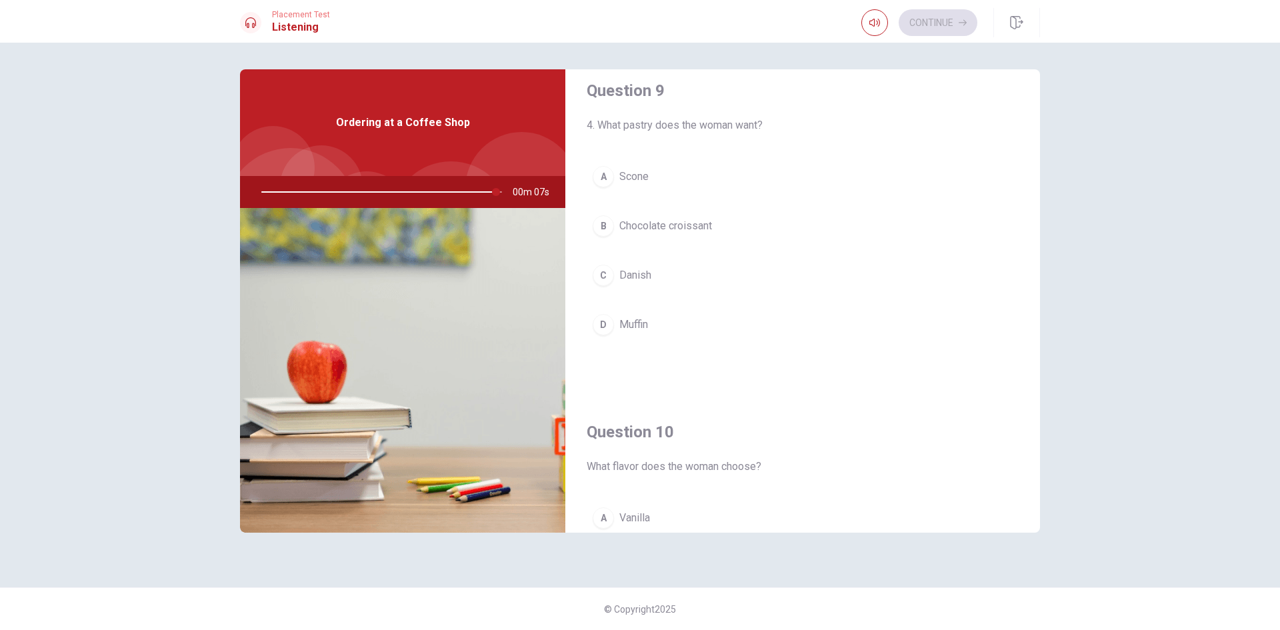
scroll to position [1022, 0]
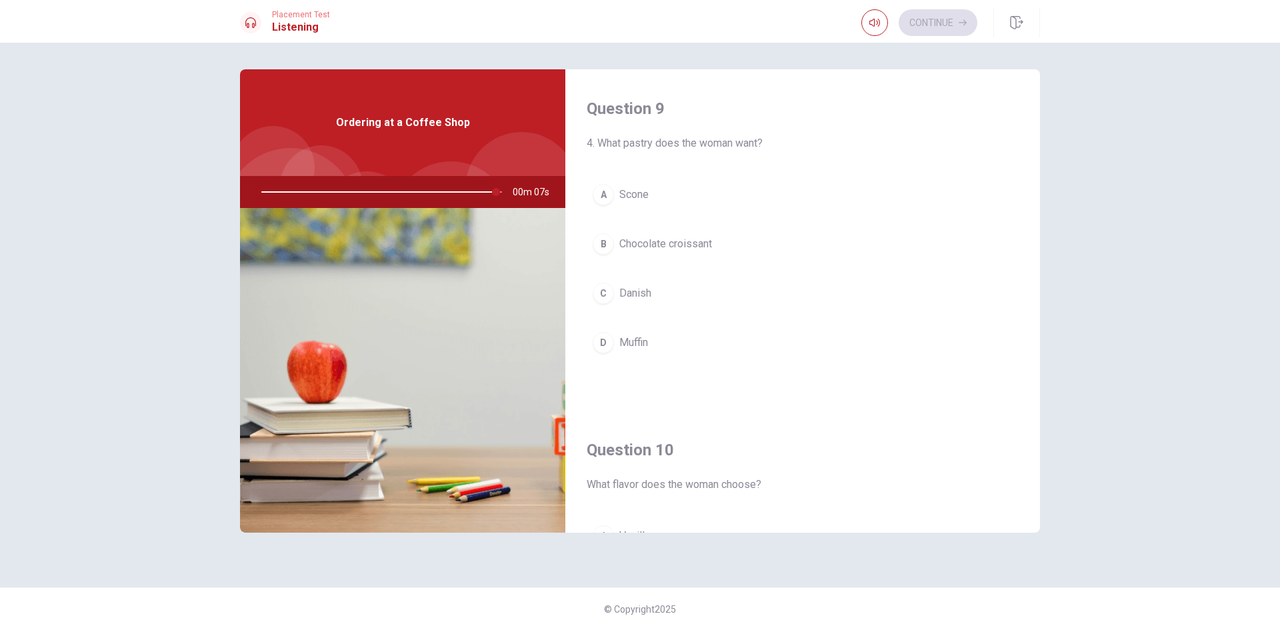
click at [698, 245] on span "Chocolate croissant" at bounding box center [665, 244] width 93 height 16
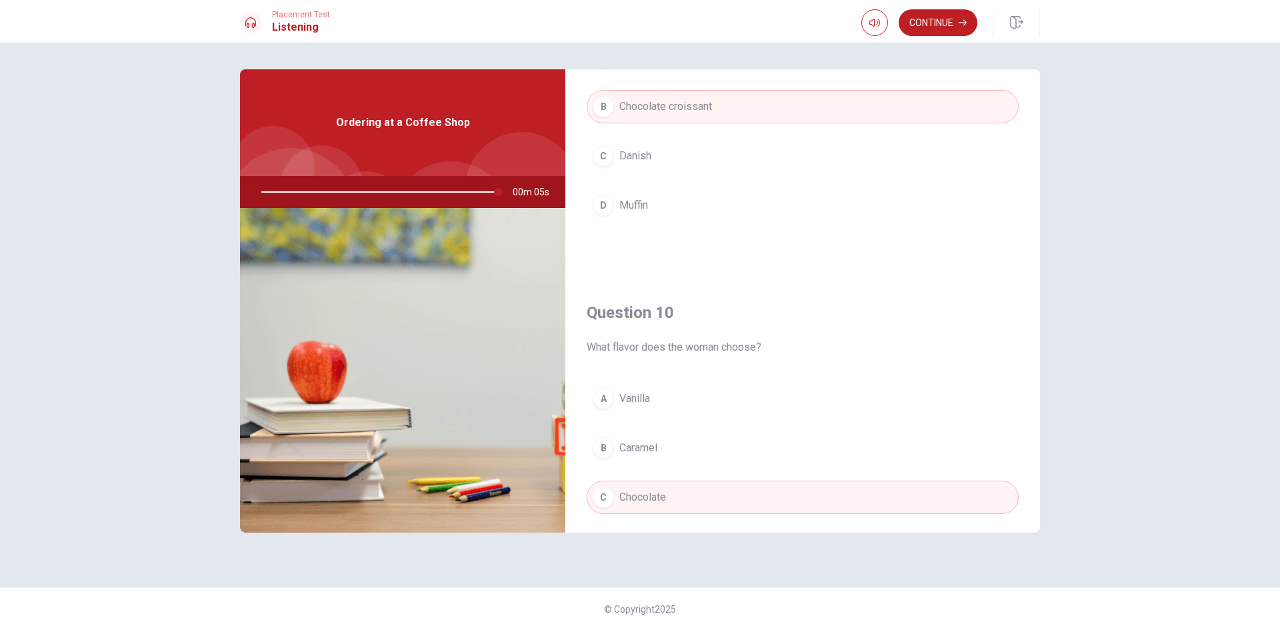
scroll to position [1243, 0]
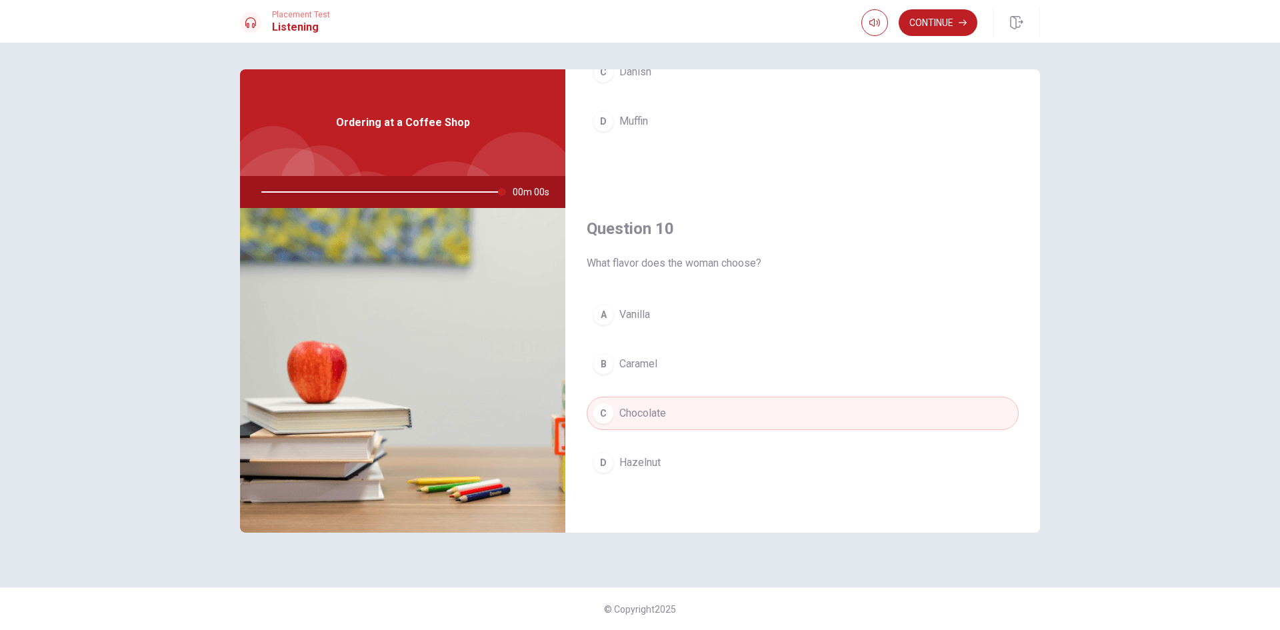
type input "0"
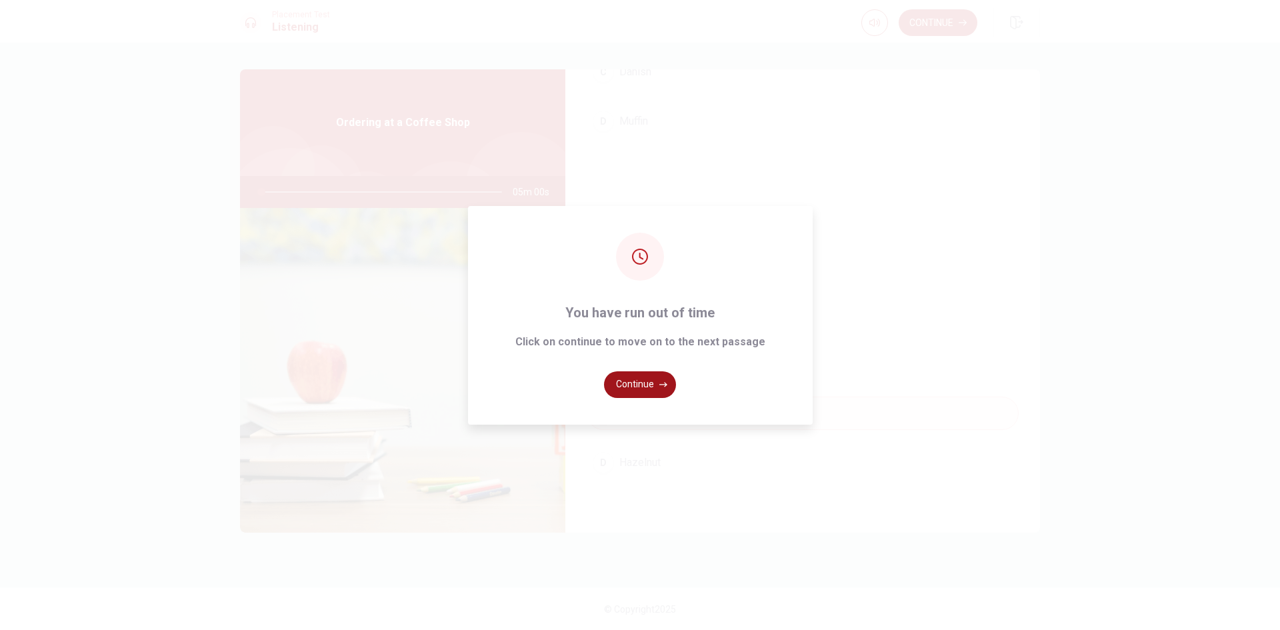
click at [647, 383] on button "Continue" at bounding box center [640, 384] width 72 height 27
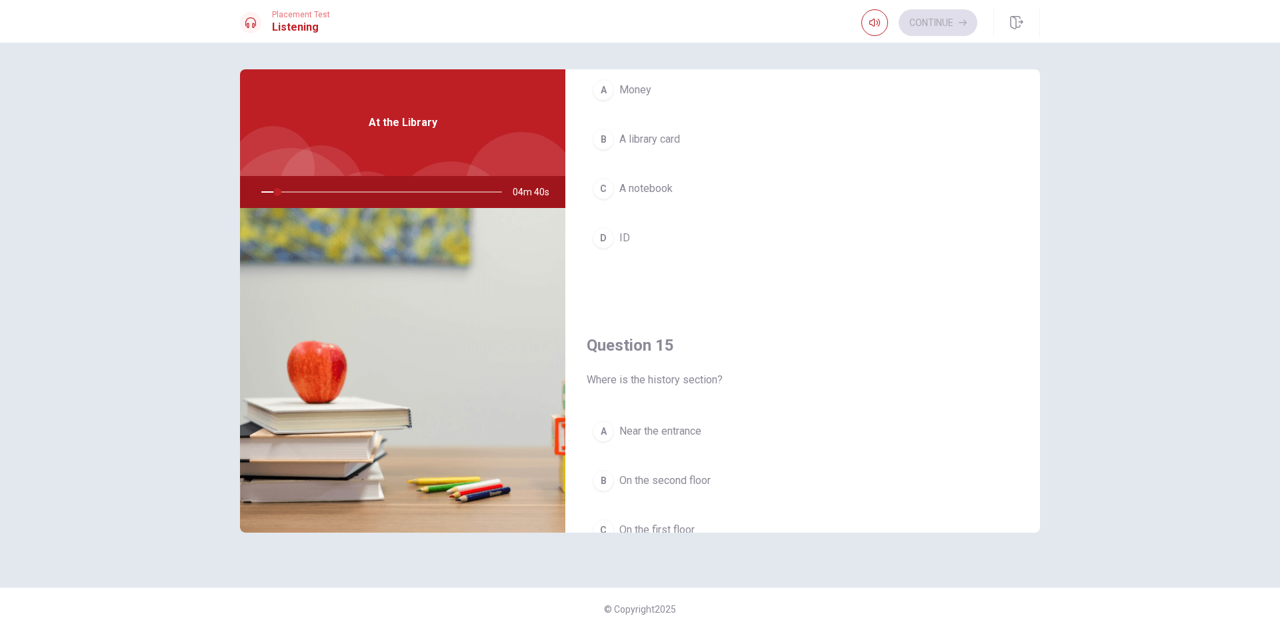
scroll to position [668, 0]
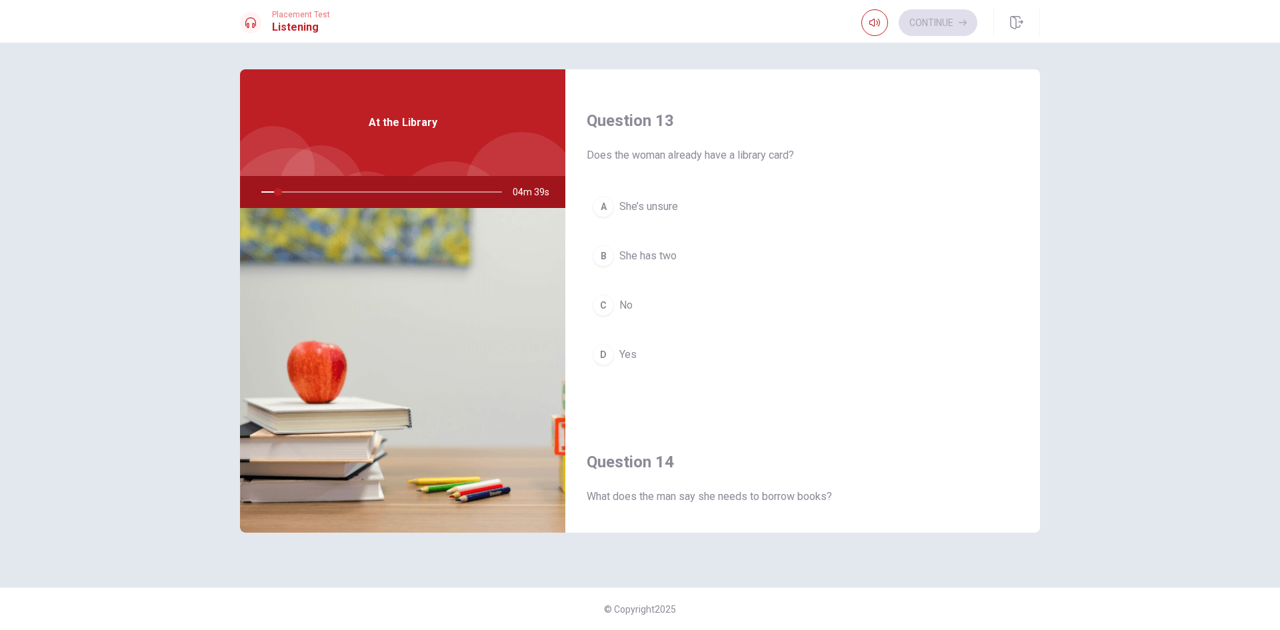
drag, startPoint x: 1043, startPoint y: 291, endPoint x: 1049, endPoint y: 247, distance: 43.7
click at [1049, 247] on div "Question 11 Where should the woman go to get a library card? A The second floor…" at bounding box center [640, 314] width 842 height 491
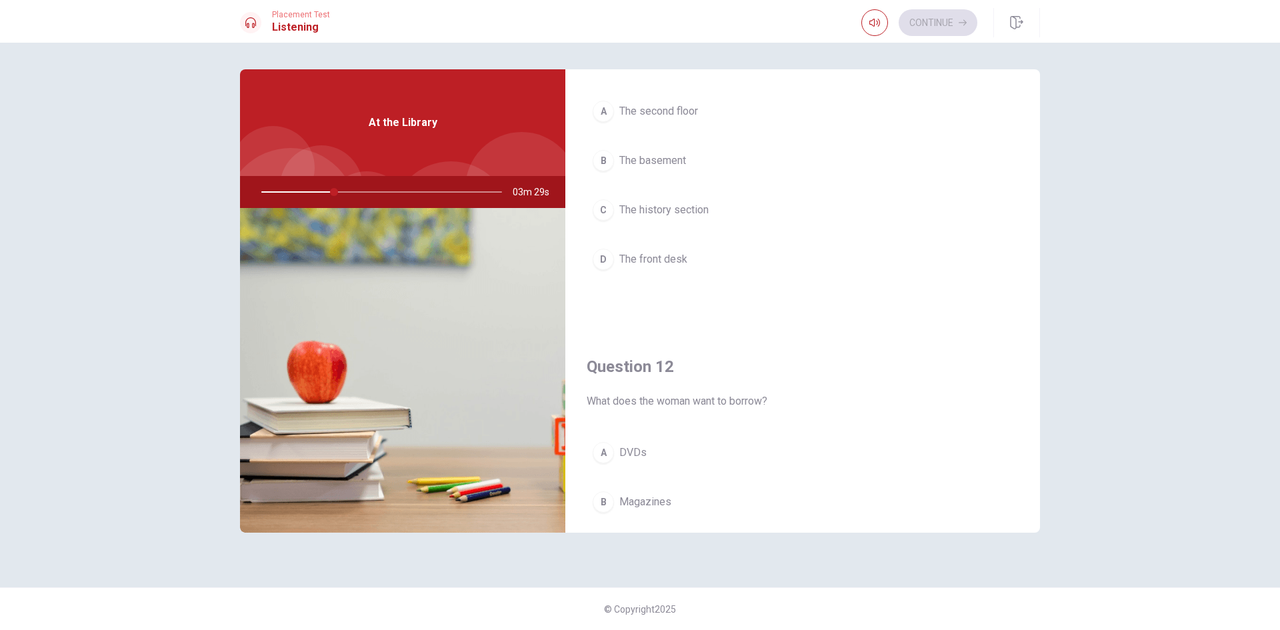
scroll to position [84, 0]
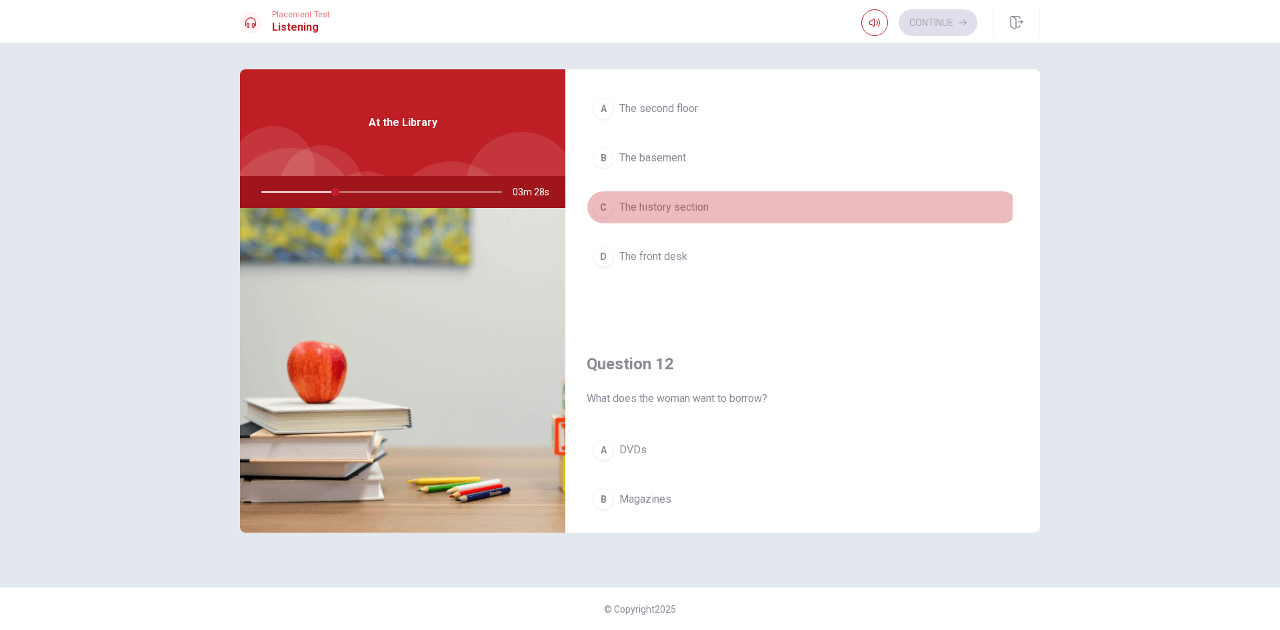
click at [706, 205] on span "The history section" at bounding box center [663, 207] width 89 height 16
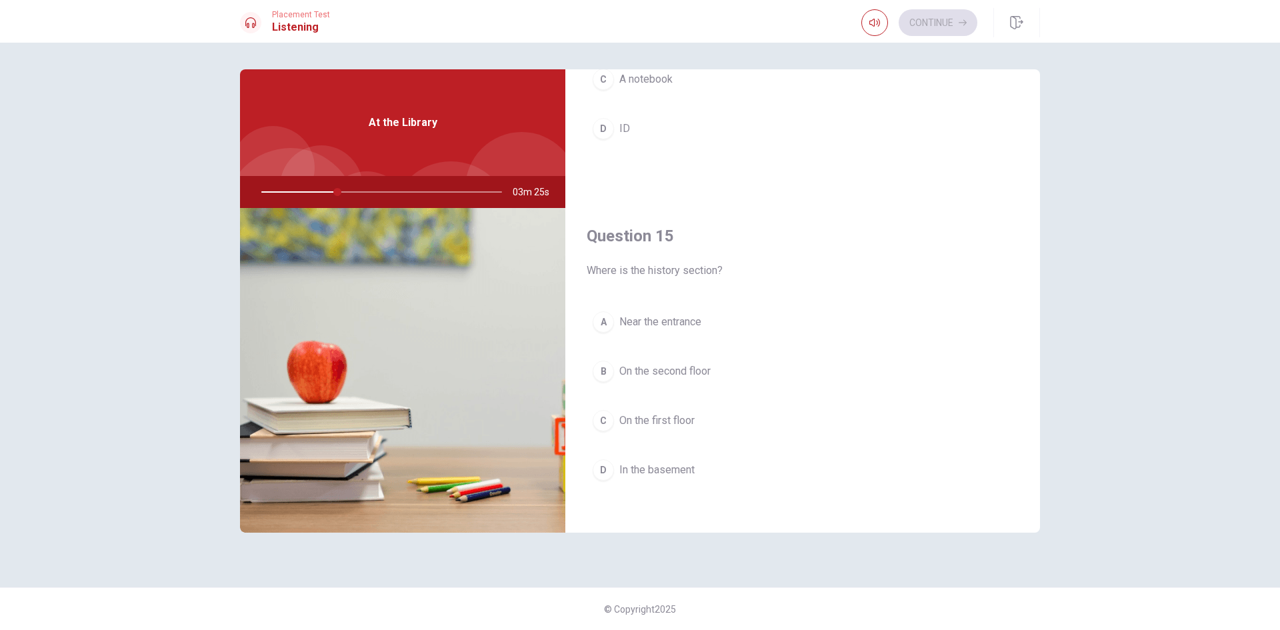
scroll to position [1243, 0]
click at [678, 367] on span "On the second floor" at bounding box center [664, 364] width 91 height 16
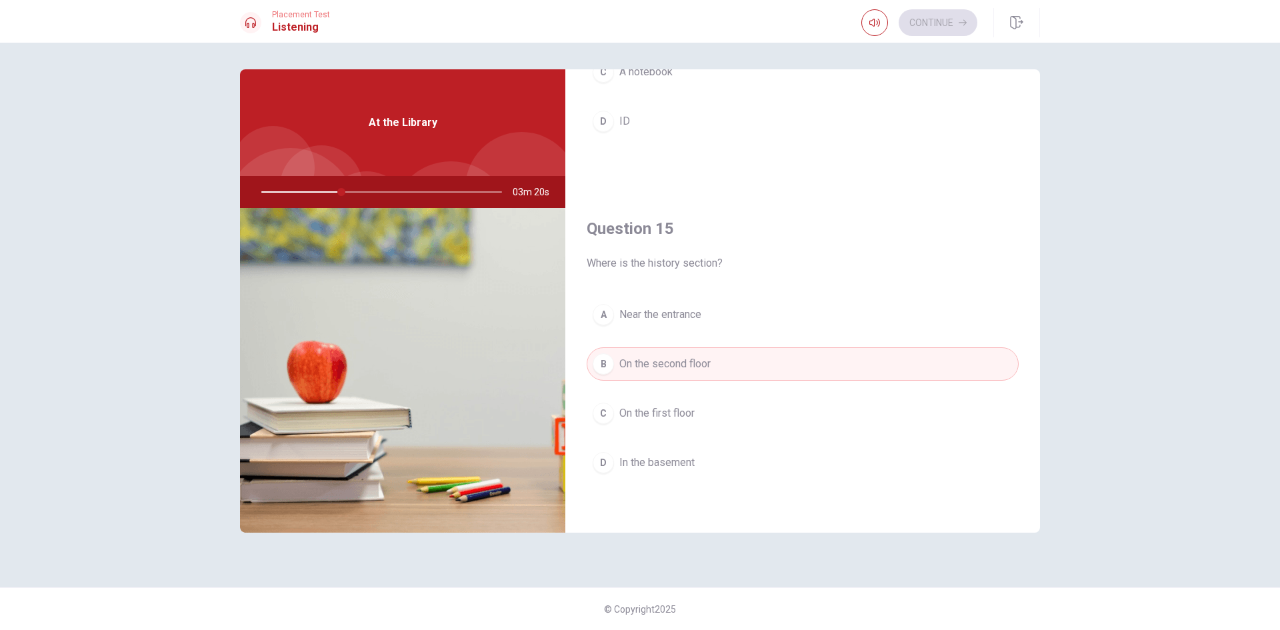
drag, startPoint x: 1032, startPoint y: 488, endPoint x: 1043, endPoint y: 407, distance: 82.0
click at [1043, 407] on div "Question 11 Where should the woman go to get a library card? A The second floor…" at bounding box center [640, 314] width 842 height 491
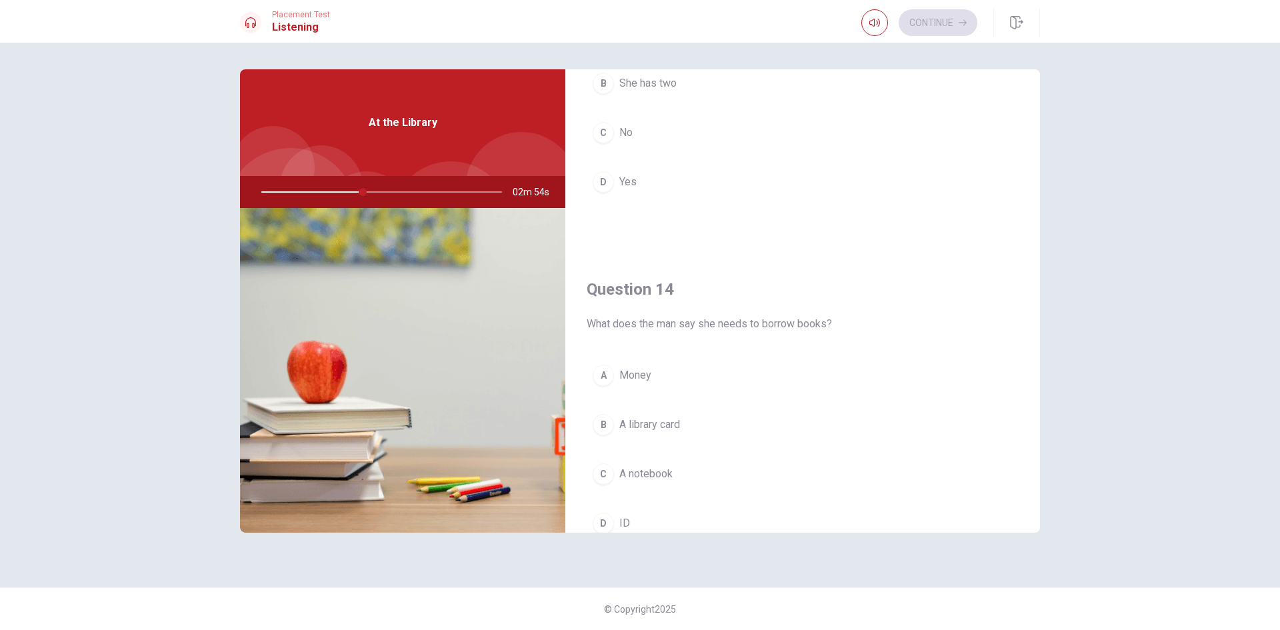
scroll to position [854, 0]
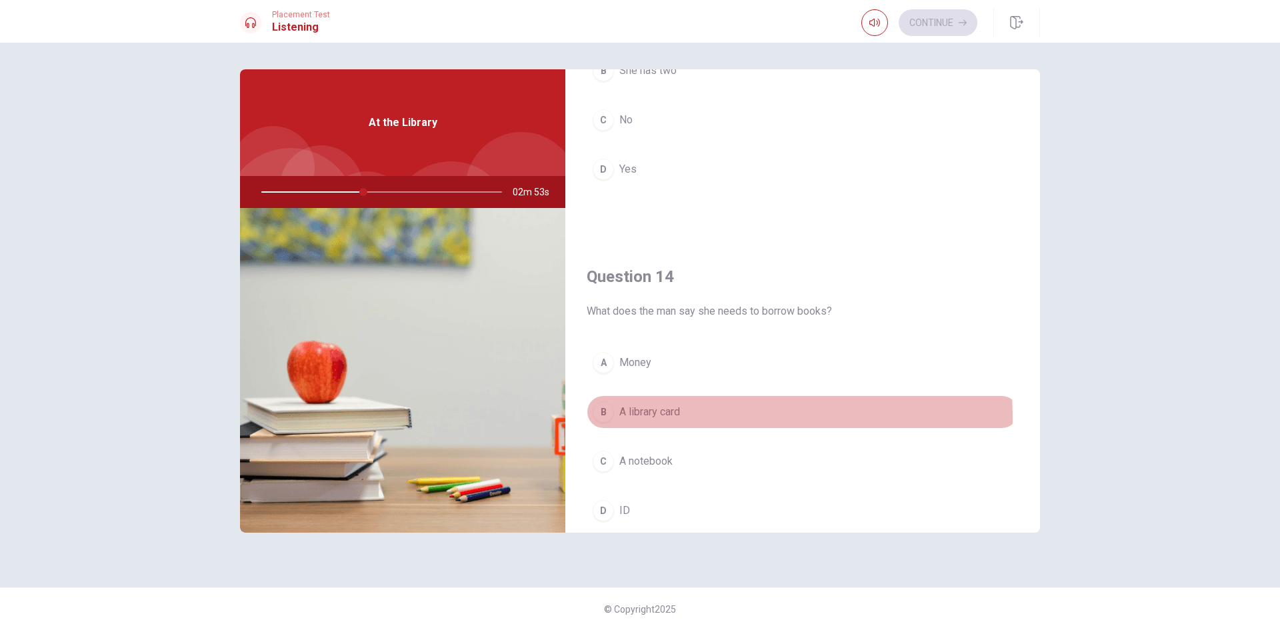
click at [683, 417] on button "B A library card" at bounding box center [802, 411] width 432 height 33
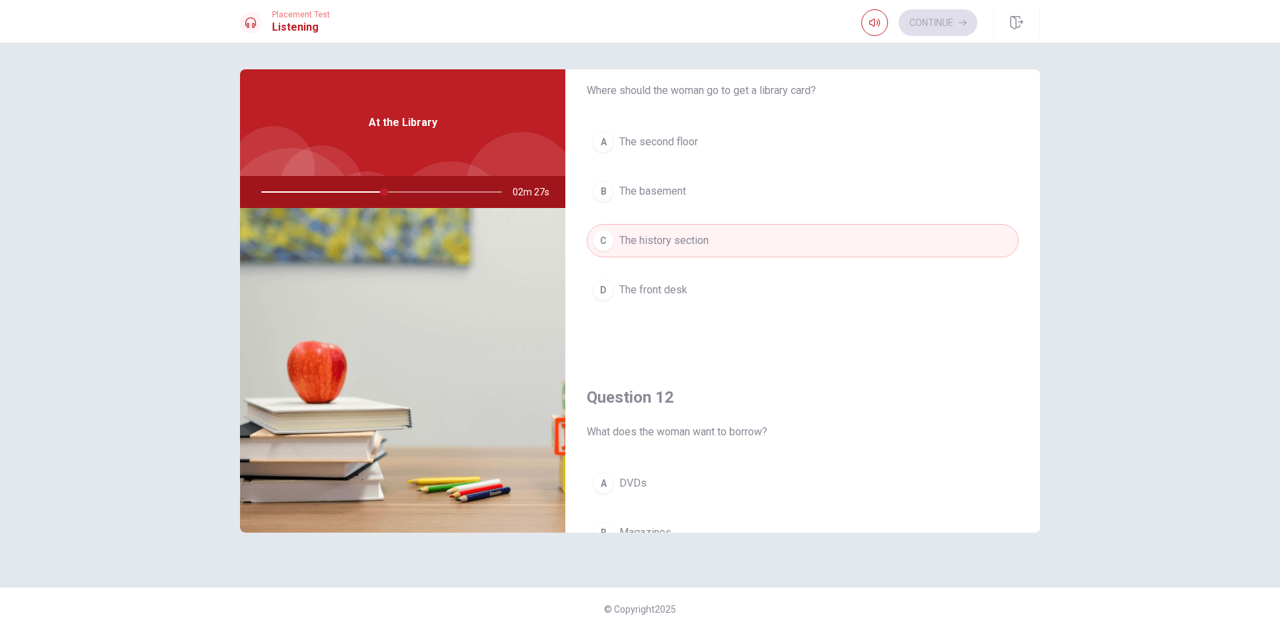
scroll to position [33, 0]
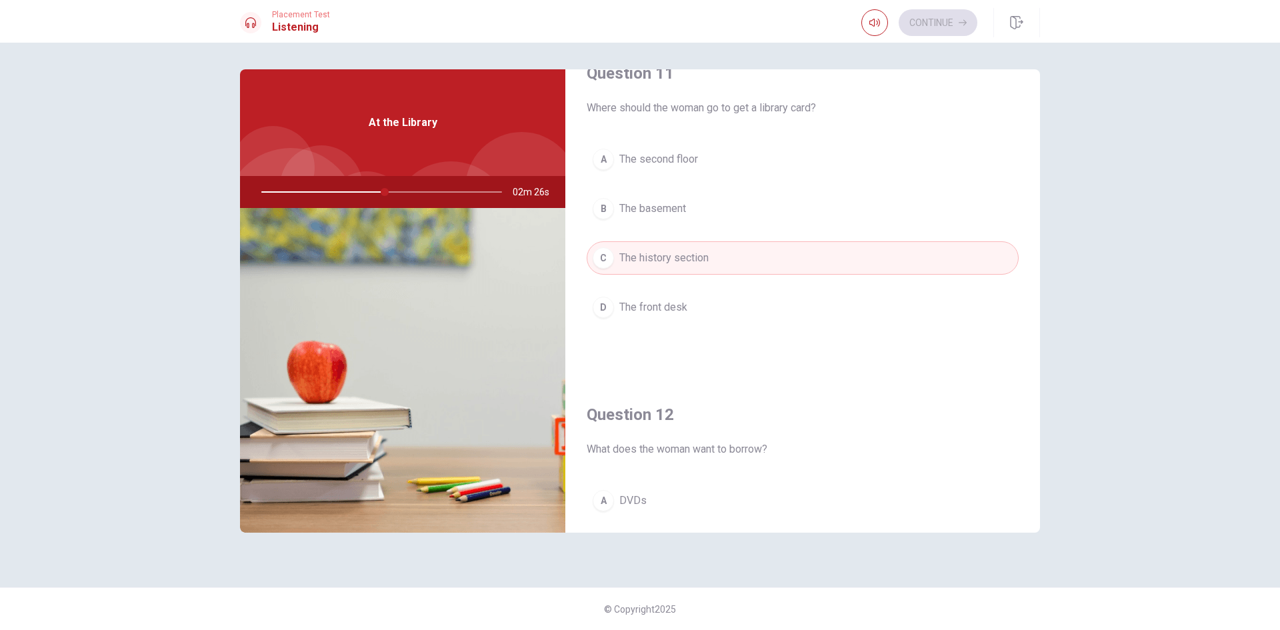
click at [1024, 138] on div "Question 11 Where should the woman go to get a library card? A The second floor…" at bounding box center [802, 206] width 474 height 341
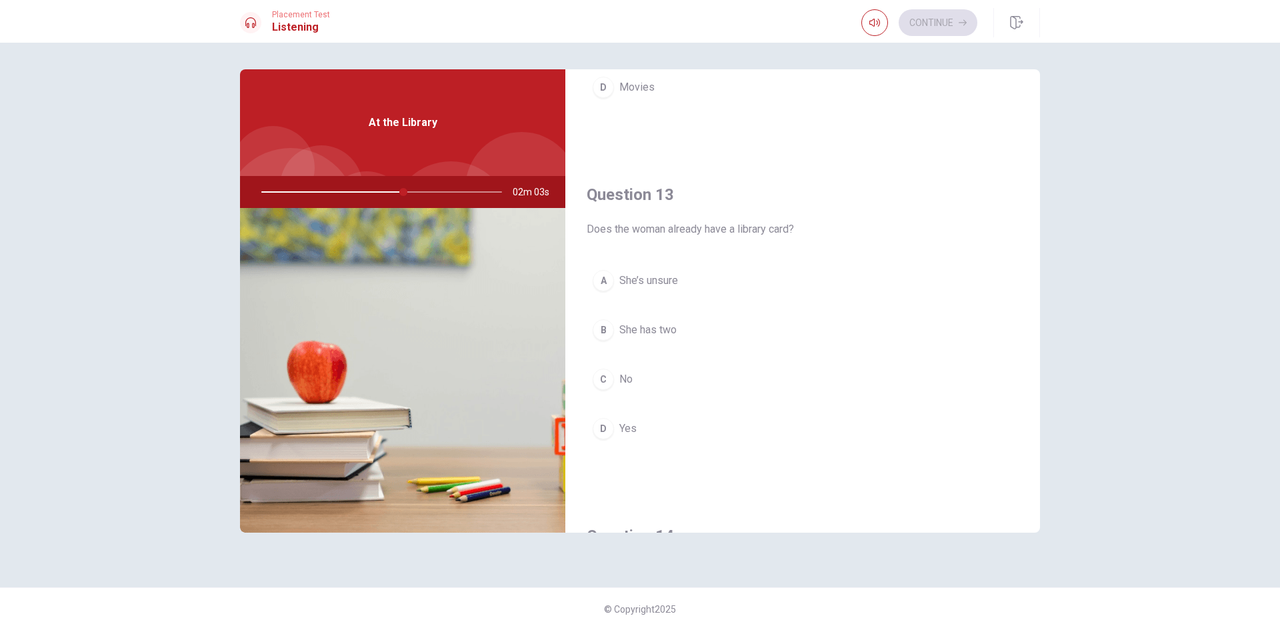
scroll to position [590, 0]
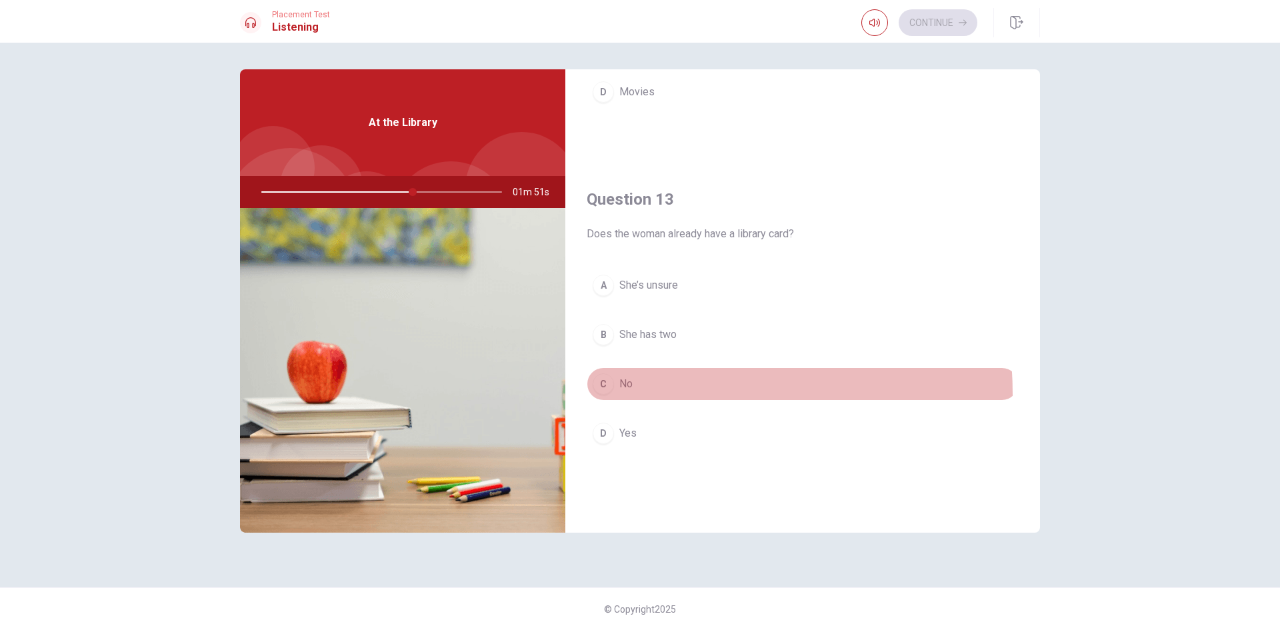
click at [606, 395] on button "C No" at bounding box center [802, 383] width 432 height 33
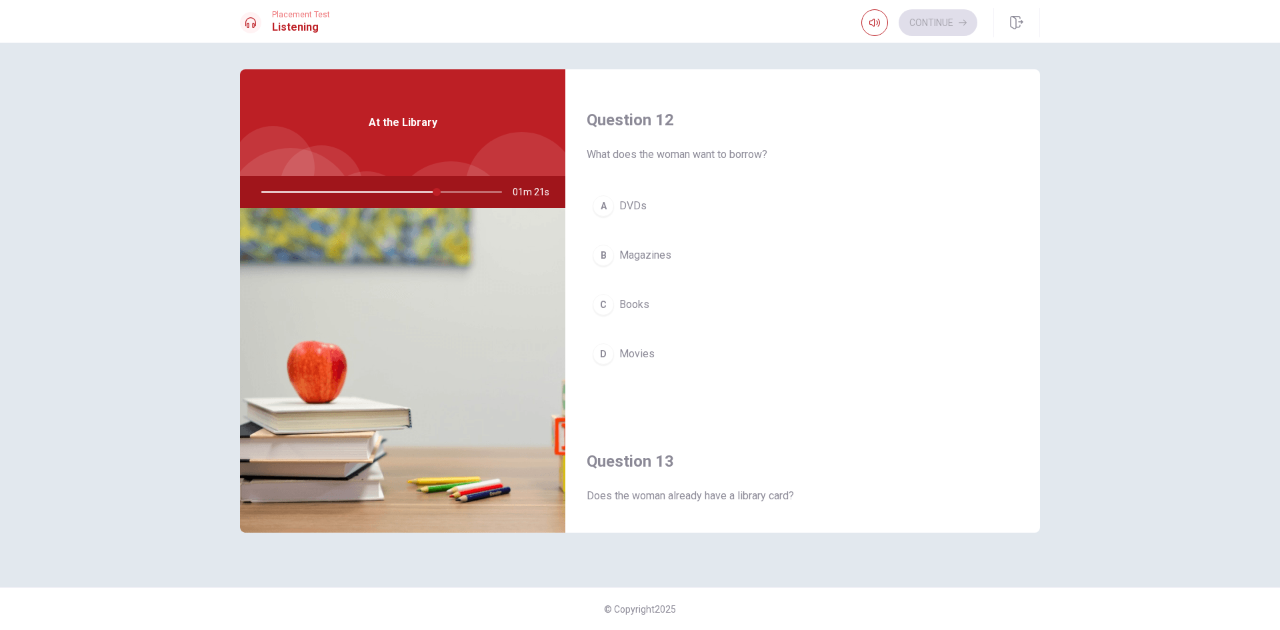
scroll to position [315, 0]
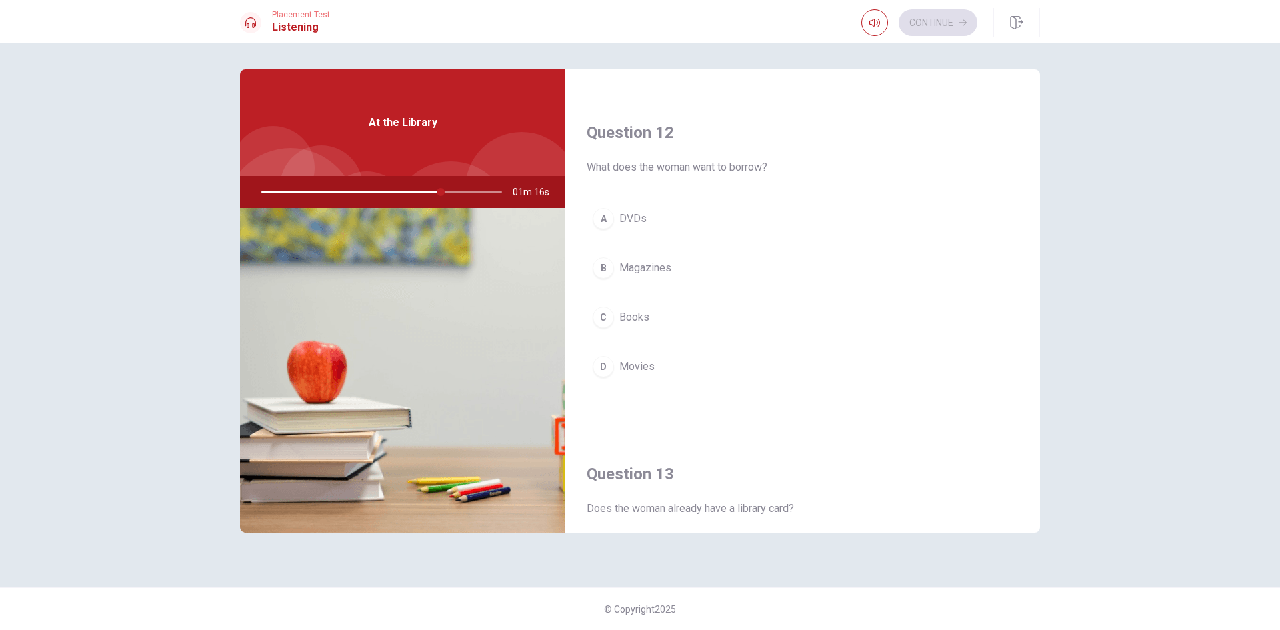
drag, startPoint x: 453, startPoint y: 189, endPoint x: 434, endPoint y: 190, distance: 19.4
click at [434, 190] on div at bounding box center [378, 192] width 267 height 32
drag, startPoint x: 1040, startPoint y: 201, endPoint x: 1048, endPoint y: 332, distance: 130.9
click at [1048, 332] on div "Question 11 Where should the woman go to get a library card? A The second floor…" at bounding box center [640, 314] width 842 height 491
drag, startPoint x: 1043, startPoint y: 241, endPoint x: 1046, endPoint y: 313, distance: 72.0
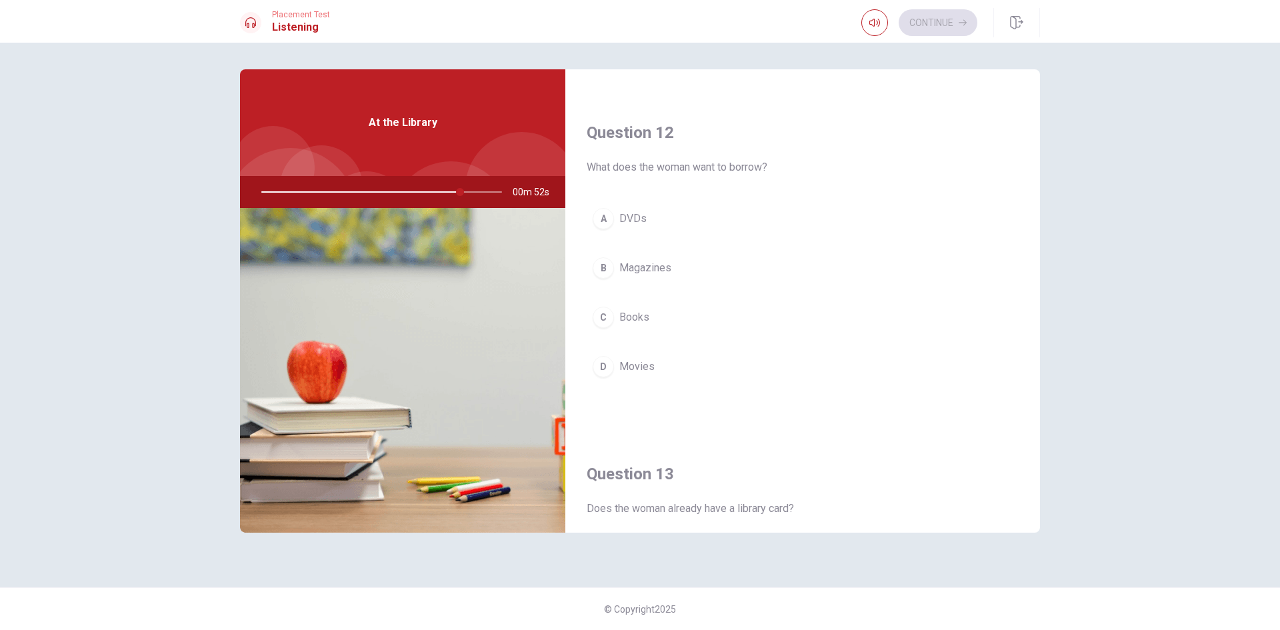
click at [1046, 313] on div "Question 11 Where should the woman go to get a library card? A The second floor…" at bounding box center [640, 314] width 842 height 491
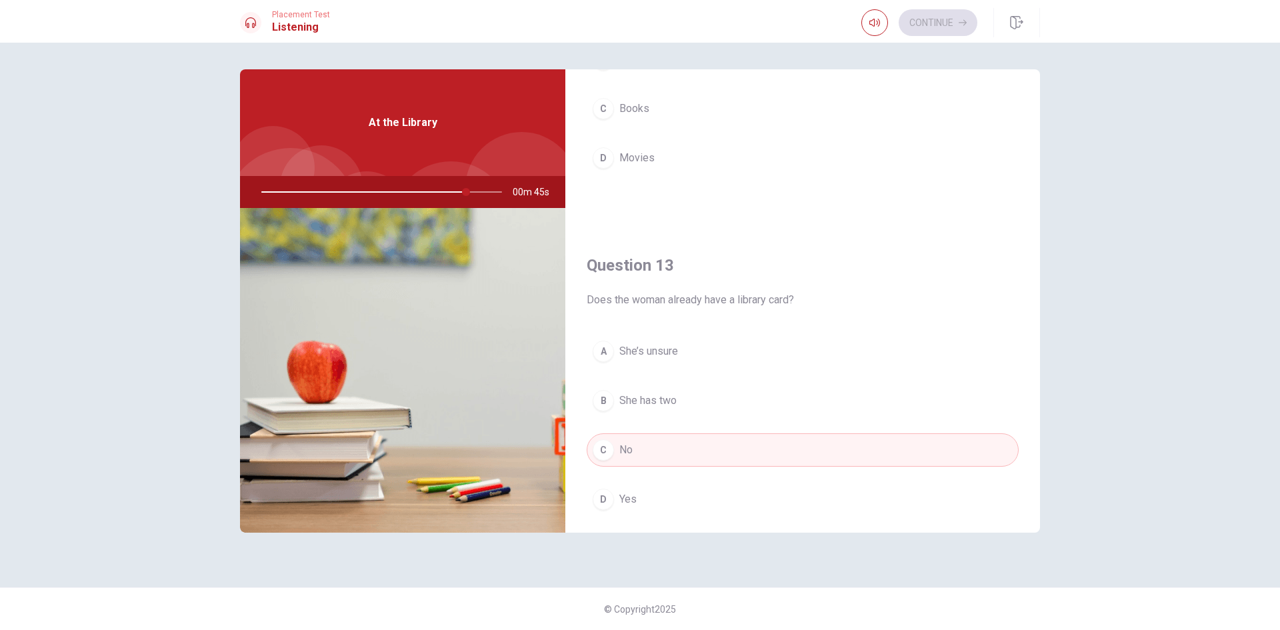
scroll to position [313, 0]
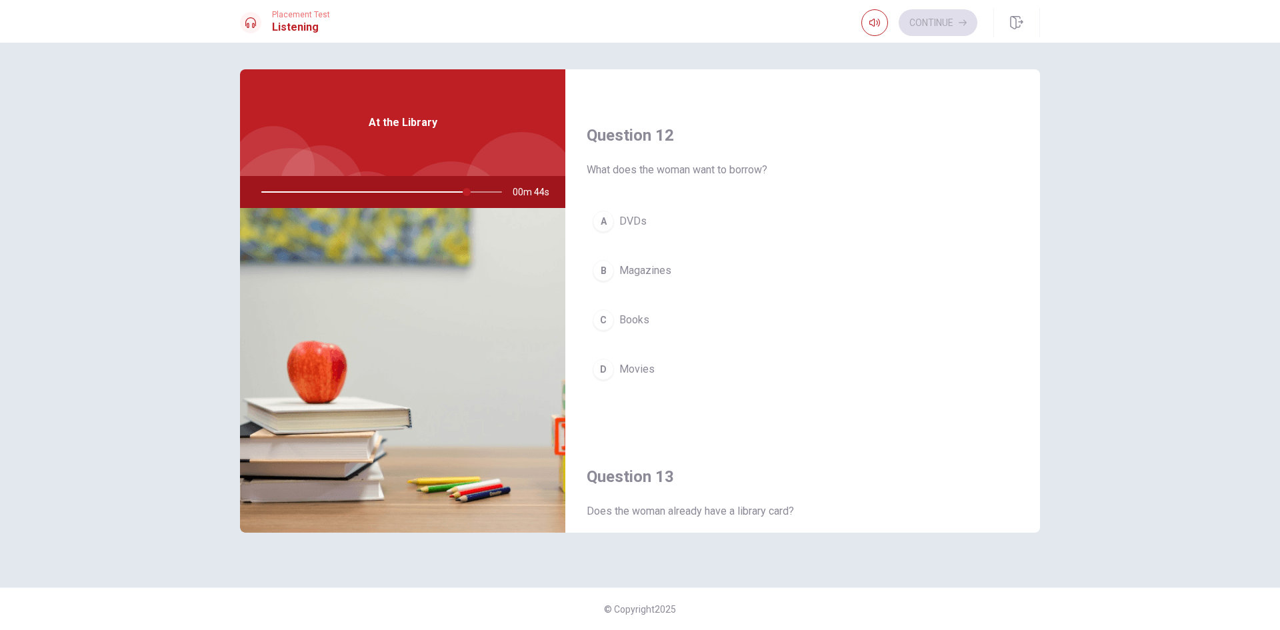
drag, startPoint x: 1052, startPoint y: 237, endPoint x: 1049, endPoint y: 210, distance: 26.9
click at [1049, 210] on div "Question 11 Where should the woman go to get a library card? A The second floor…" at bounding box center [640, 314] width 842 height 491
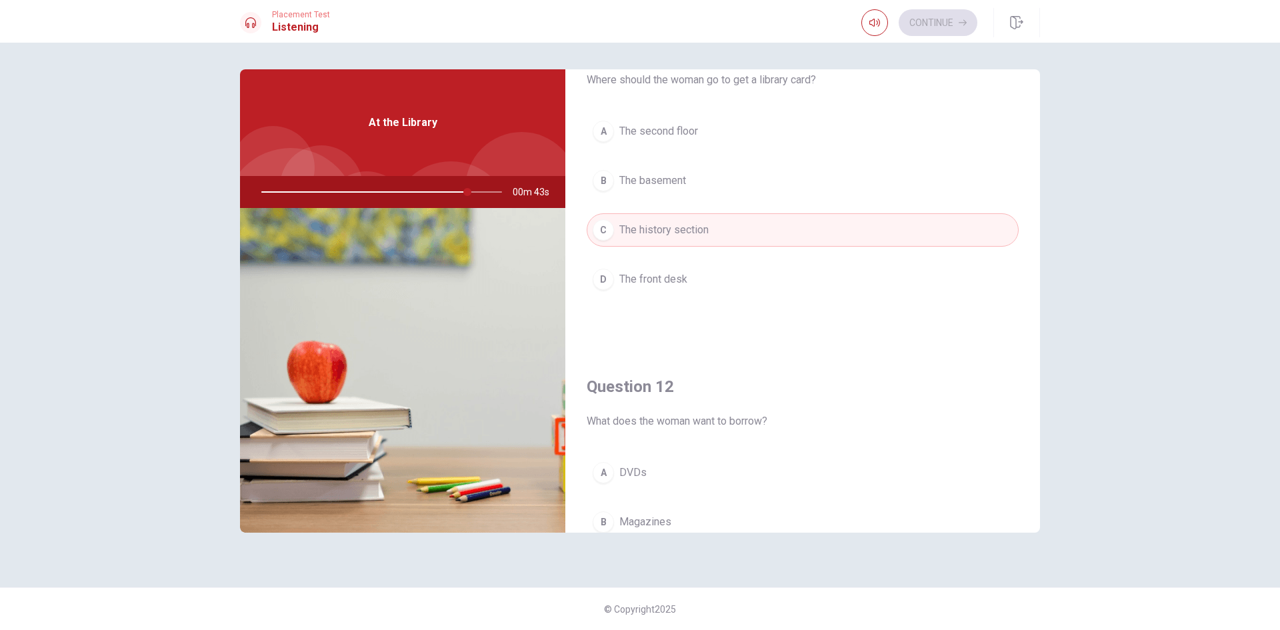
scroll to position [0, 0]
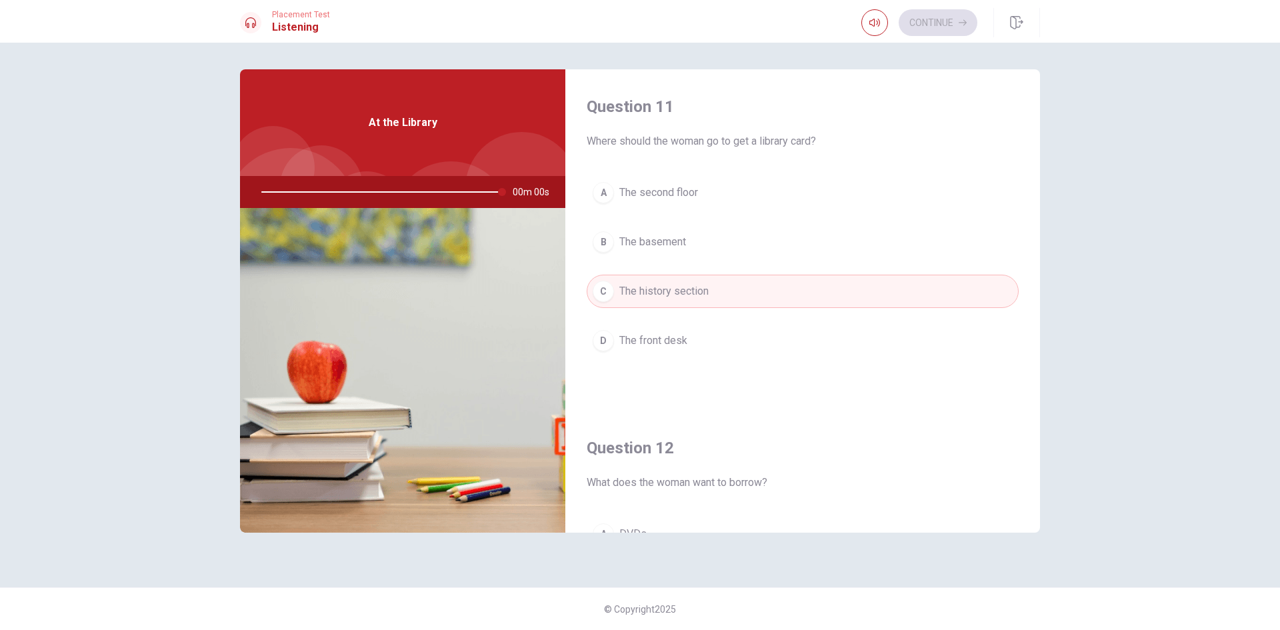
type input "0"
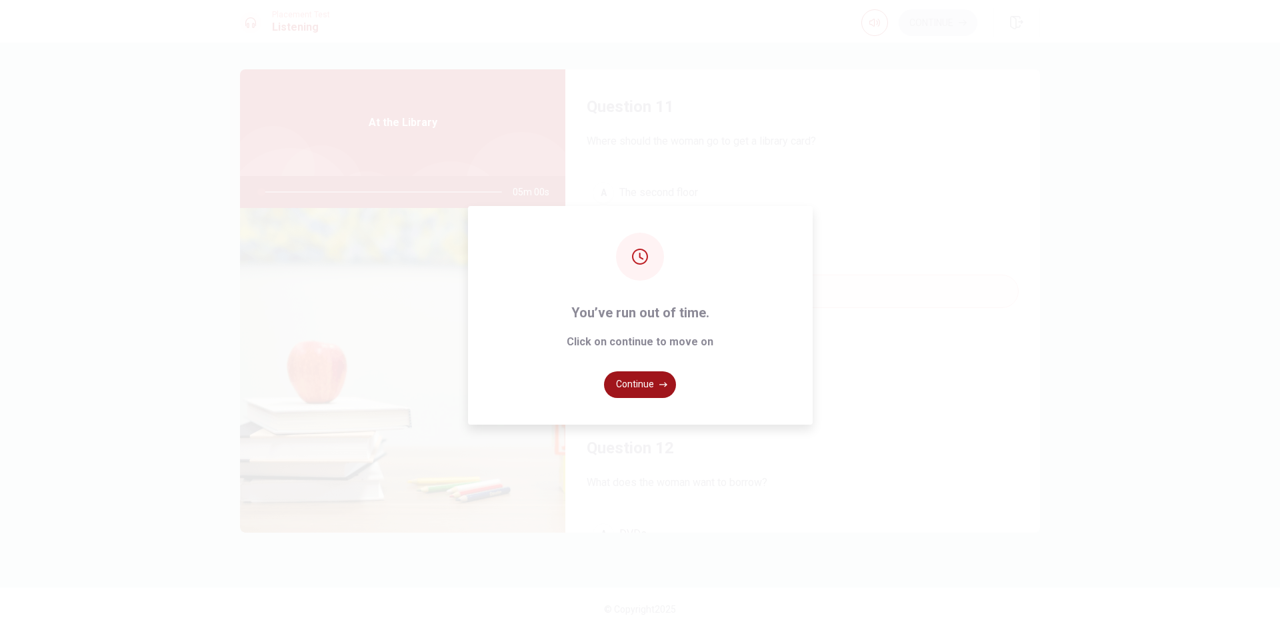
click at [635, 384] on button "Continue" at bounding box center [640, 384] width 72 height 27
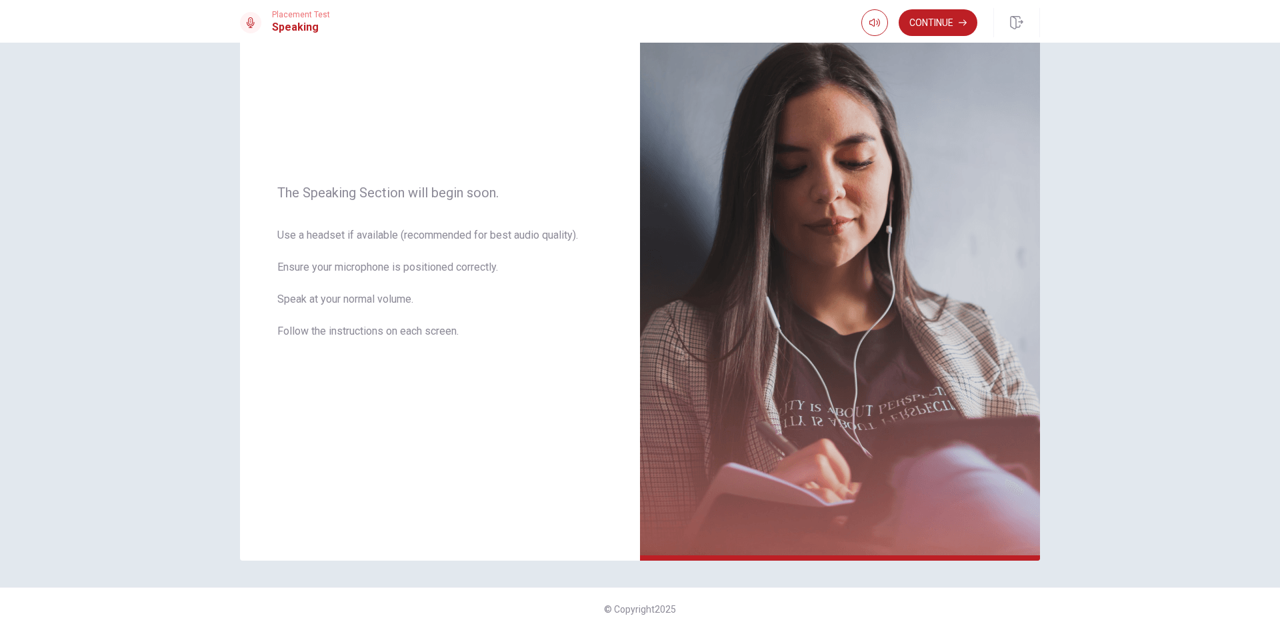
scroll to position [86, 0]
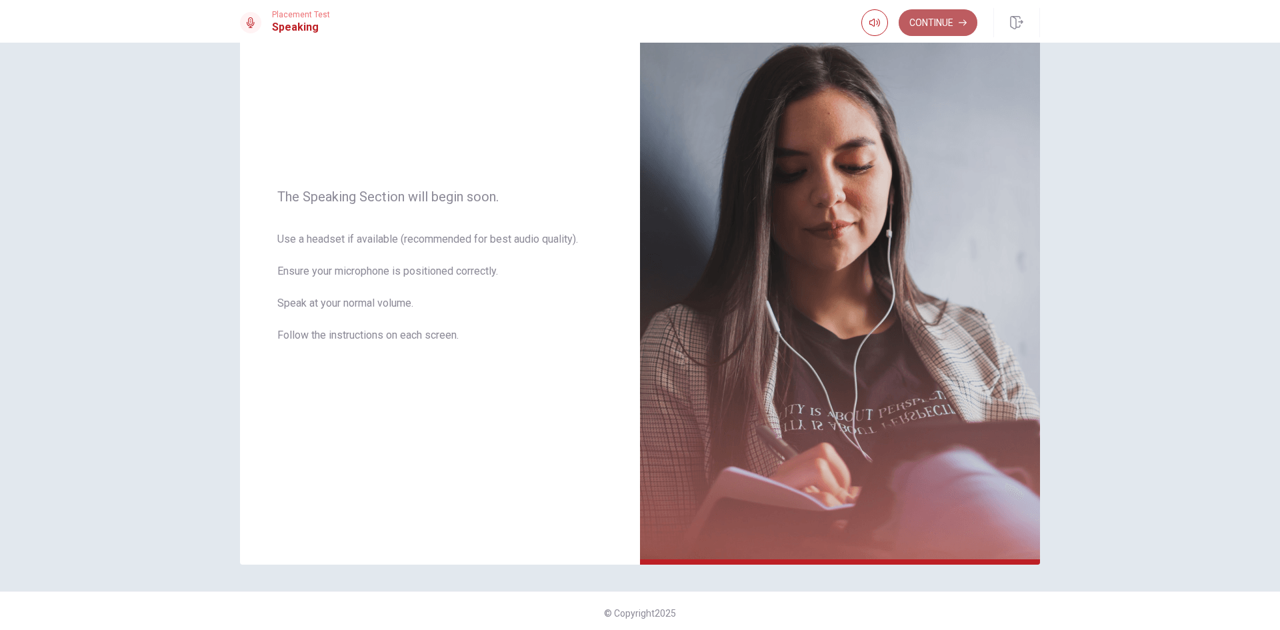
click at [949, 22] on button "Continue" at bounding box center [937, 22] width 79 height 27
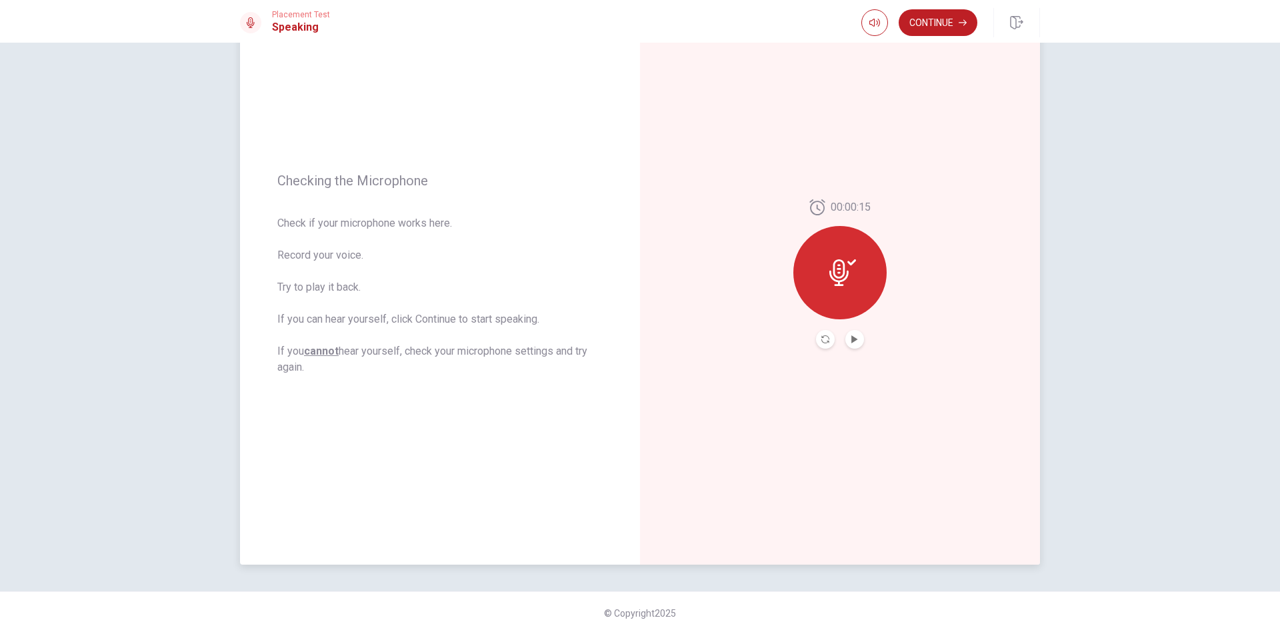
click at [859, 345] on div at bounding box center [840, 339] width 48 height 19
click at [852, 343] on button "Play Audio" at bounding box center [854, 339] width 19 height 19
click at [944, 31] on button "Continue" at bounding box center [937, 22] width 79 height 27
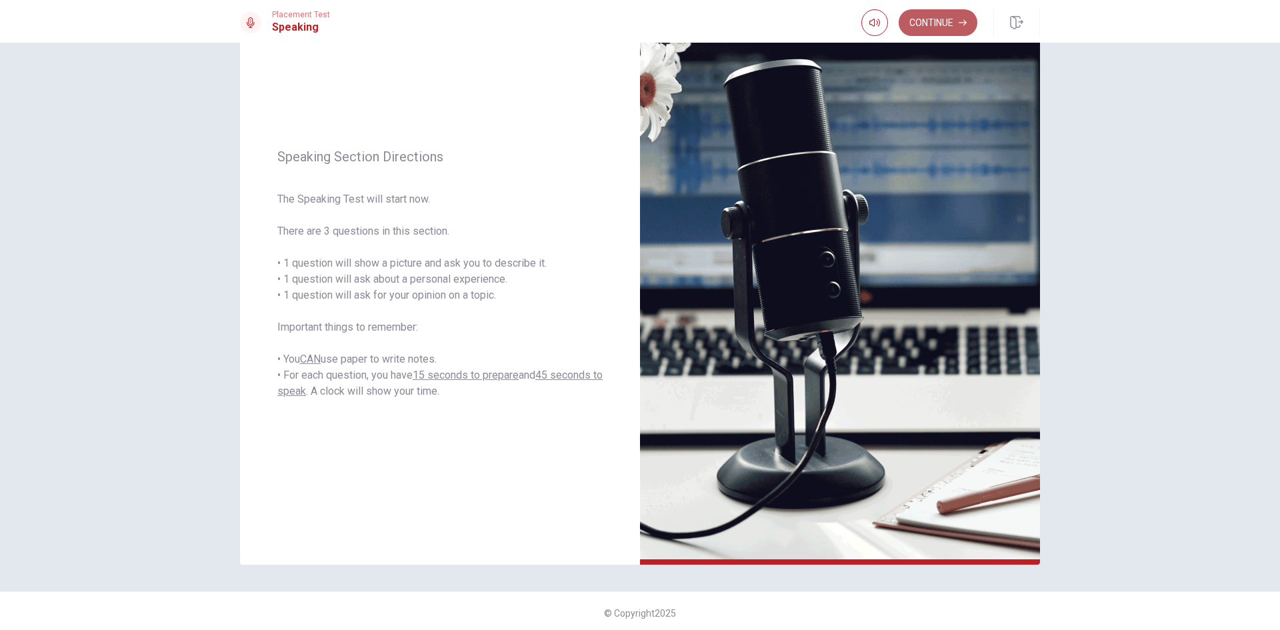
click at [964, 29] on button "Continue" at bounding box center [937, 22] width 79 height 27
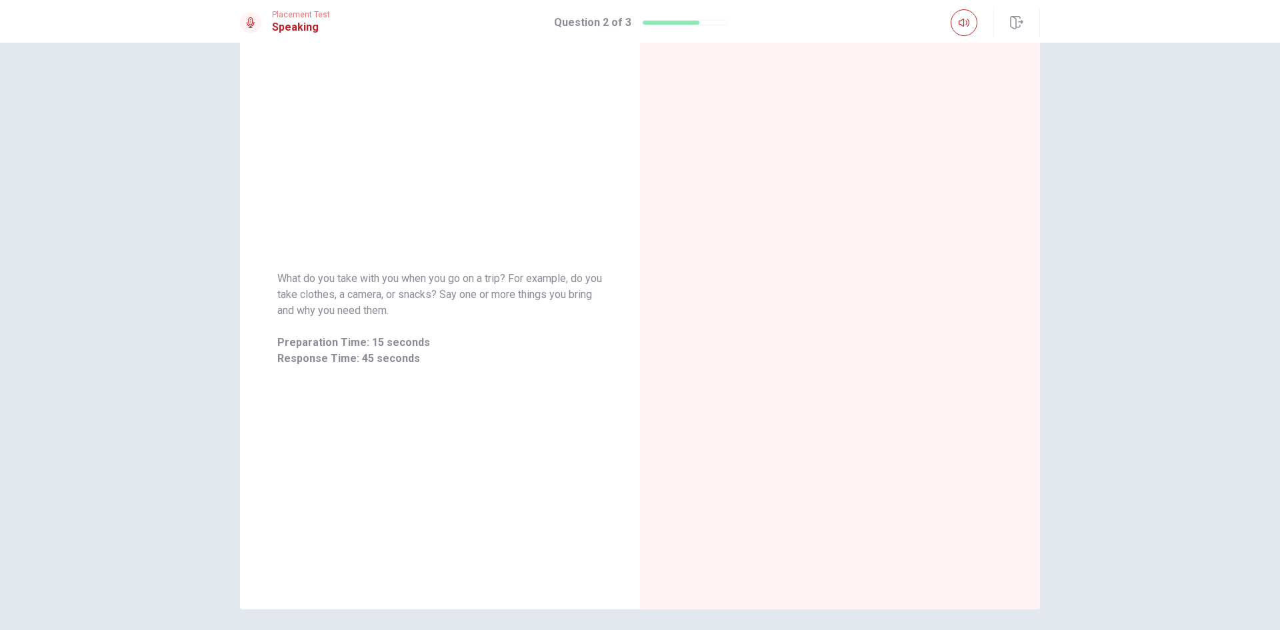
scroll to position [0, 0]
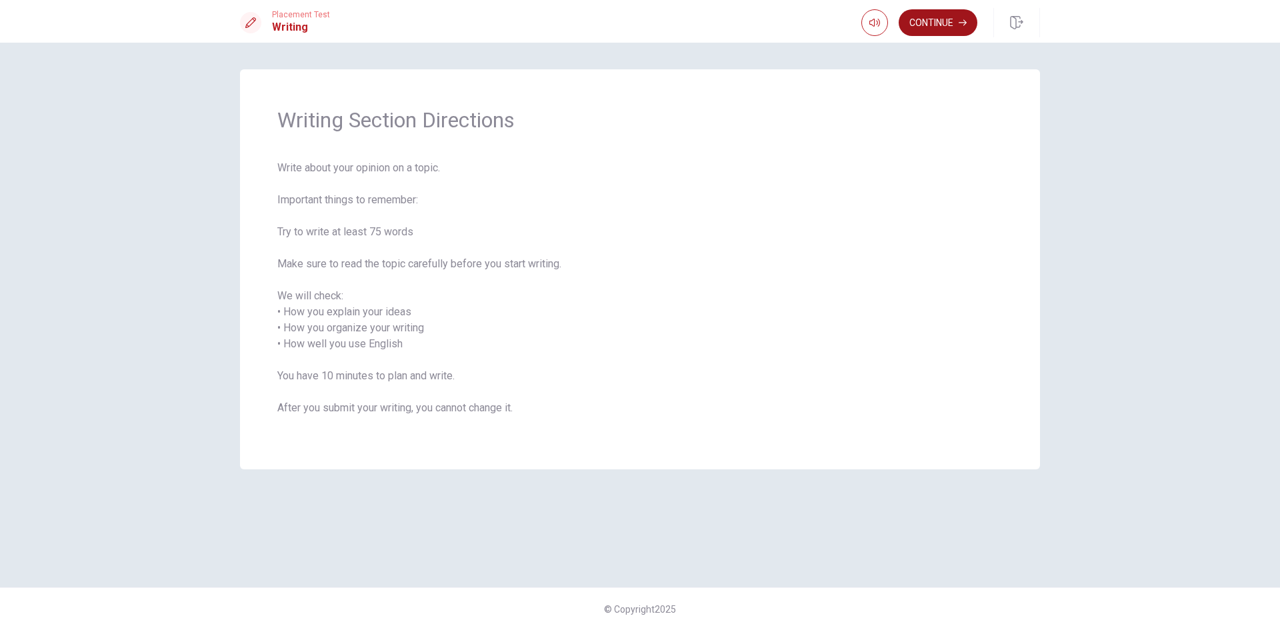
click at [942, 31] on button "Continue" at bounding box center [937, 22] width 79 height 27
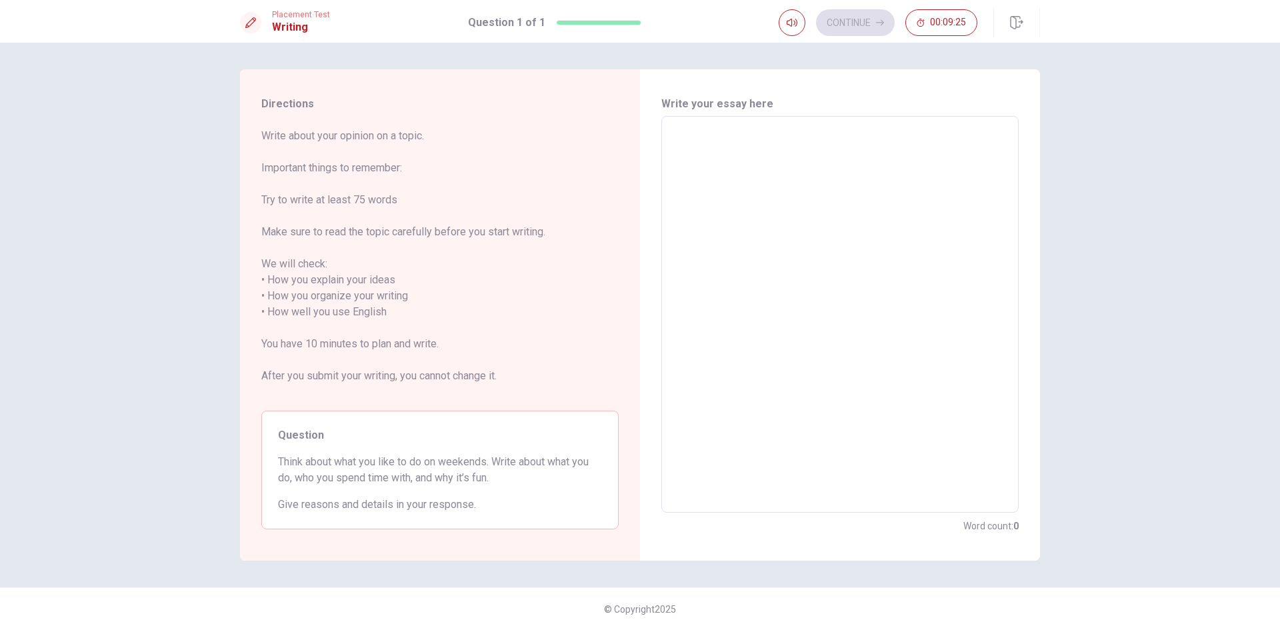
click at [944, 219] on textarea at bounding box center [839, 314] width 339 height 375
type textarea "H"
type textarea "x"
type textarea "Hİ"
type textarea "x"
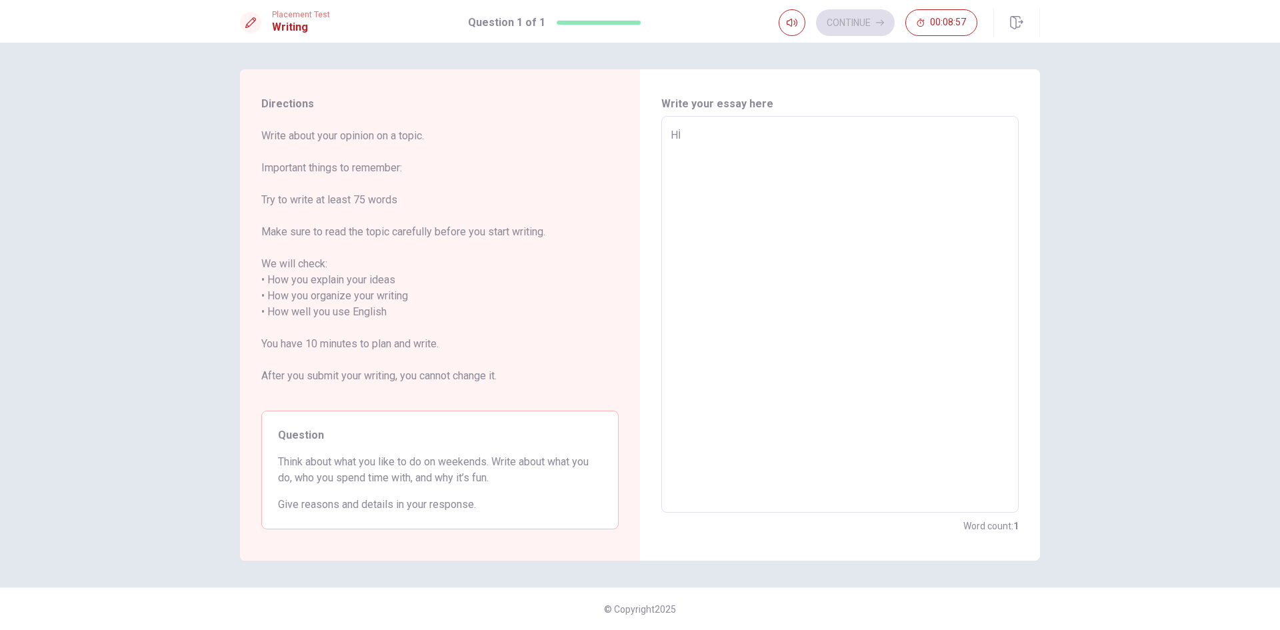
type textarea "Hİ,"
type textarea "x"
type textarea "Hİ,"
type textarea "x"
type textarea "Hİ,"
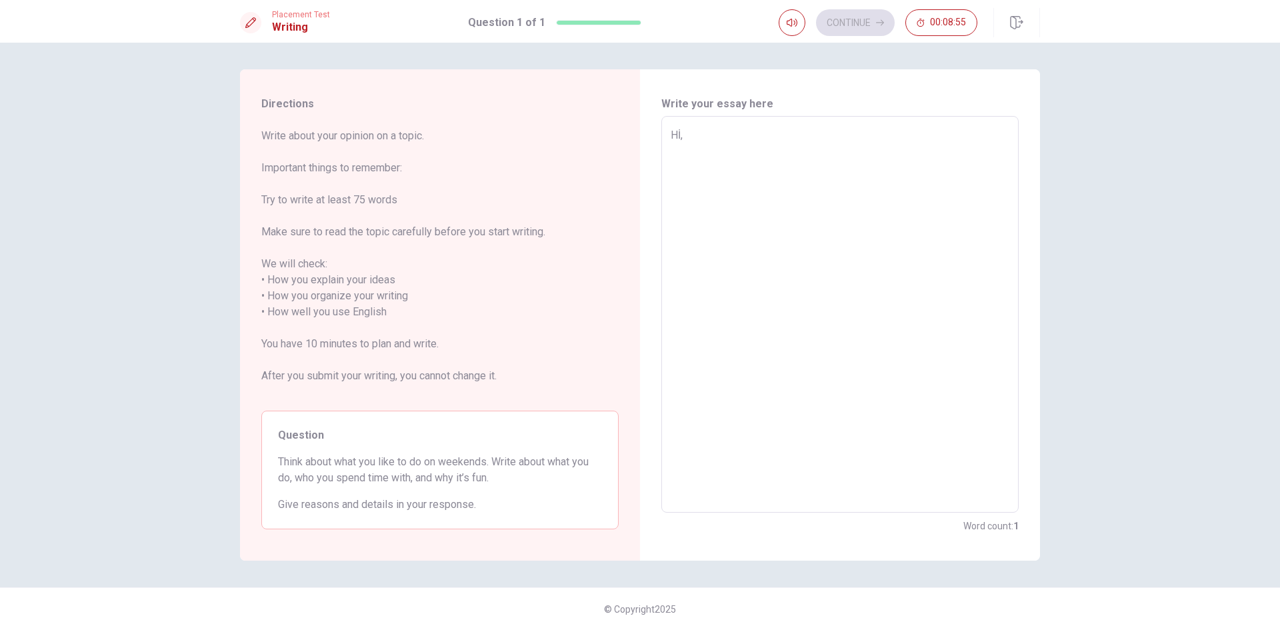
type textarea "x"
type textarea "Hİ,"
type textarea "x"
type textarea "Hİ,"
type textarea "x"
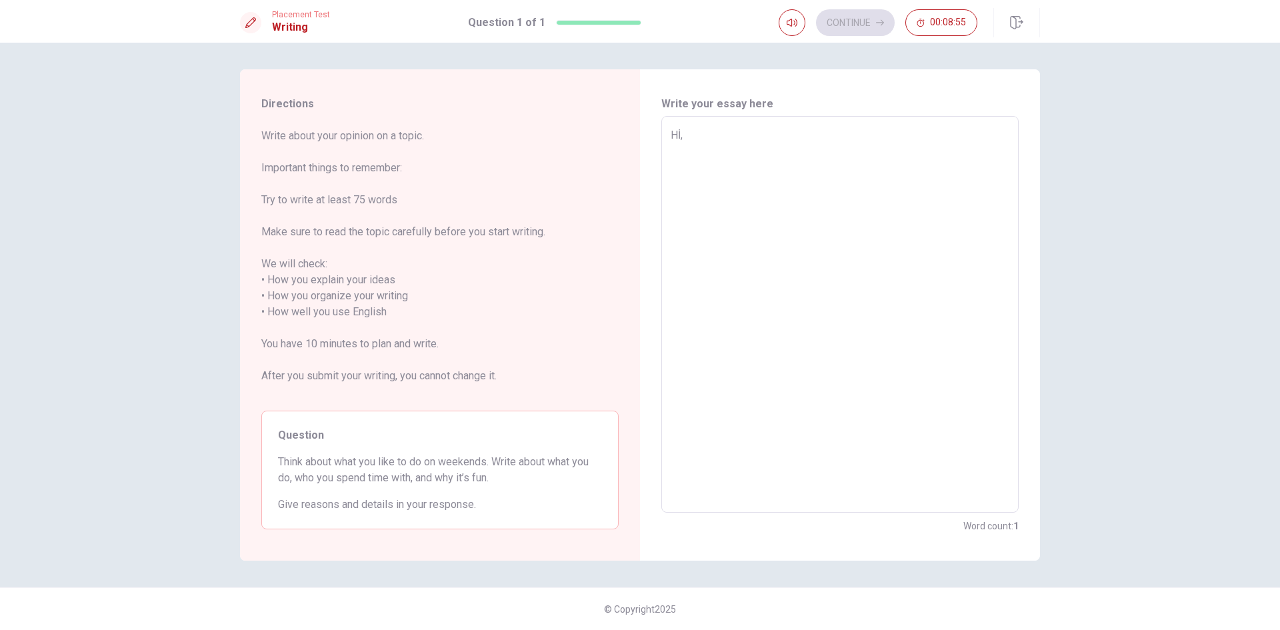
type textarea "Hİ,"
type textarea "x"
type textarea "Hİ,"
type textarea "x"
type textarea "Hİ,"
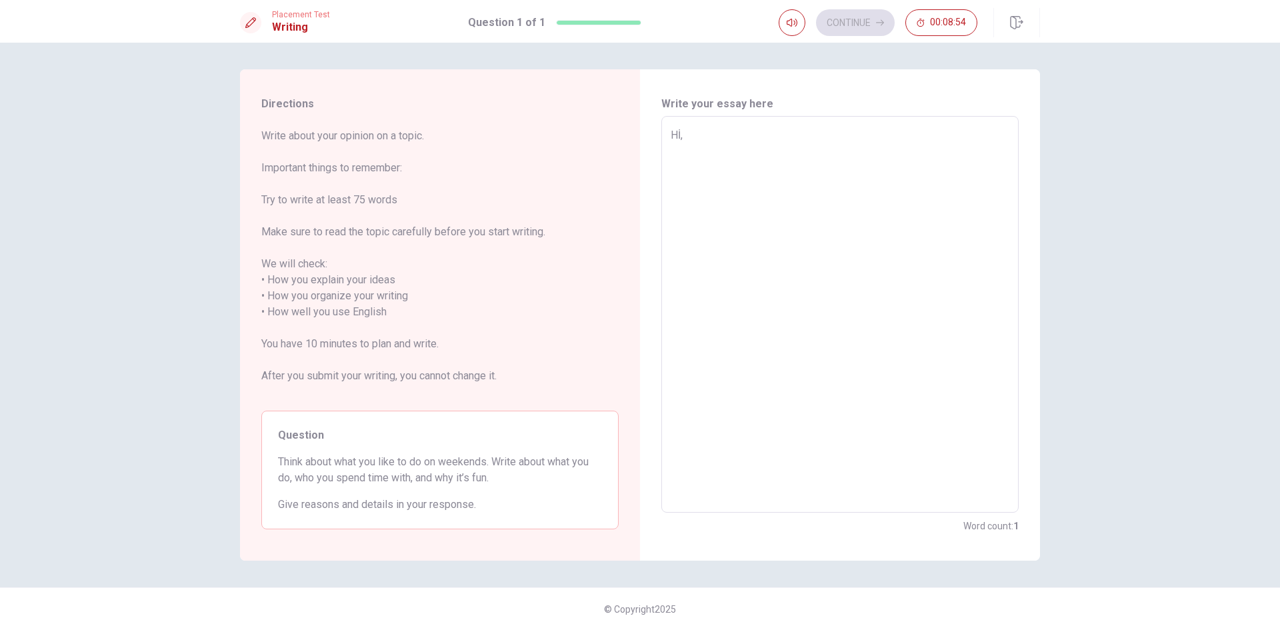
type textarea "x"
type textarea "Hİ,"
type textarea "x"
type textarea "Hİ, M"
type textarea "x"
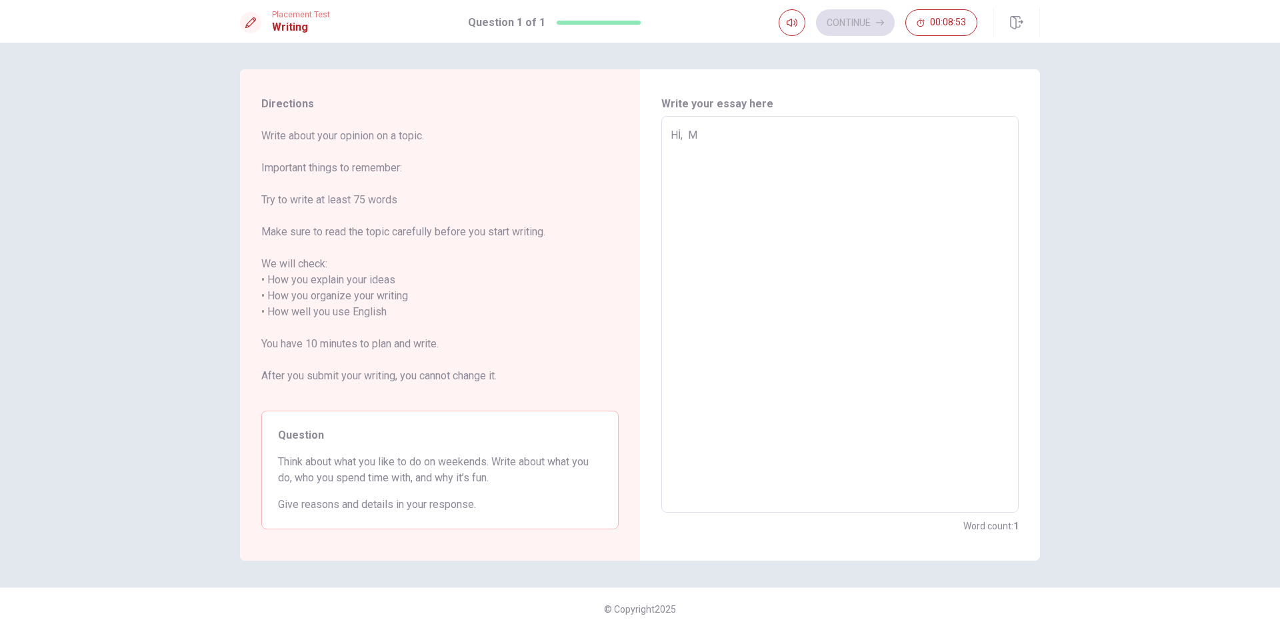
type textarea "Hİ, MY"
type textarea "x"
type textarea "Hİ, MY"
type textarea "x"
type textarea "Hİ, MY"
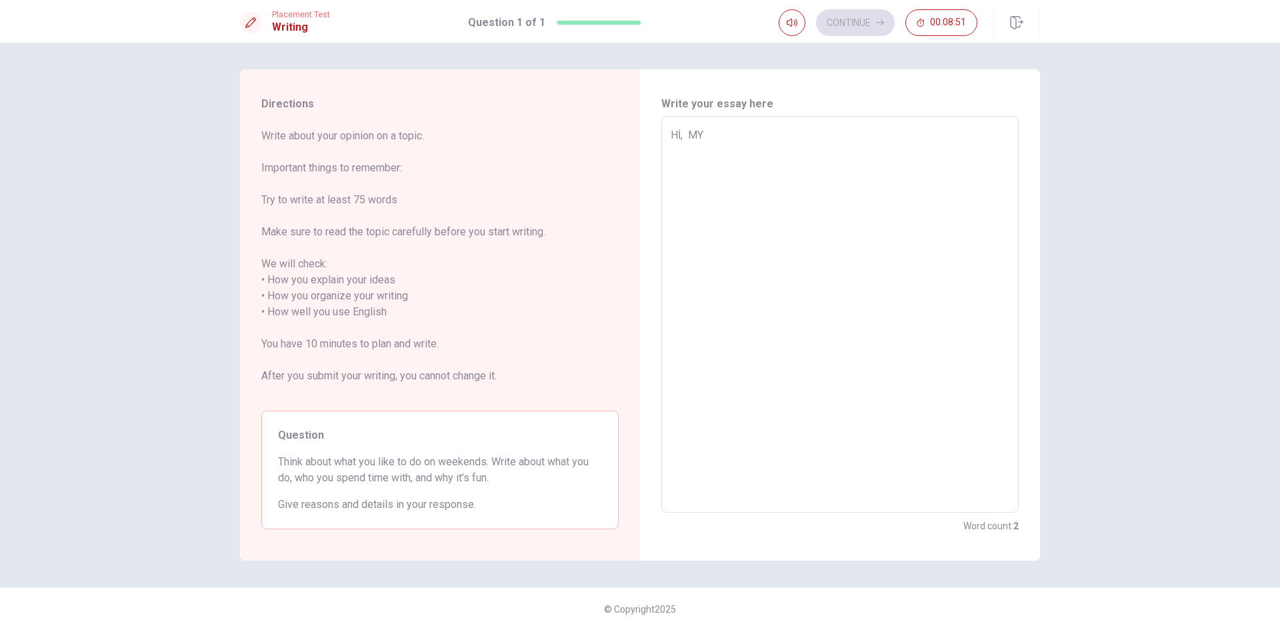
type textarea "x"
type textarea "Hİ, M"
type textarea "x"
type textarea "Hİ, My"
type textarea "x"
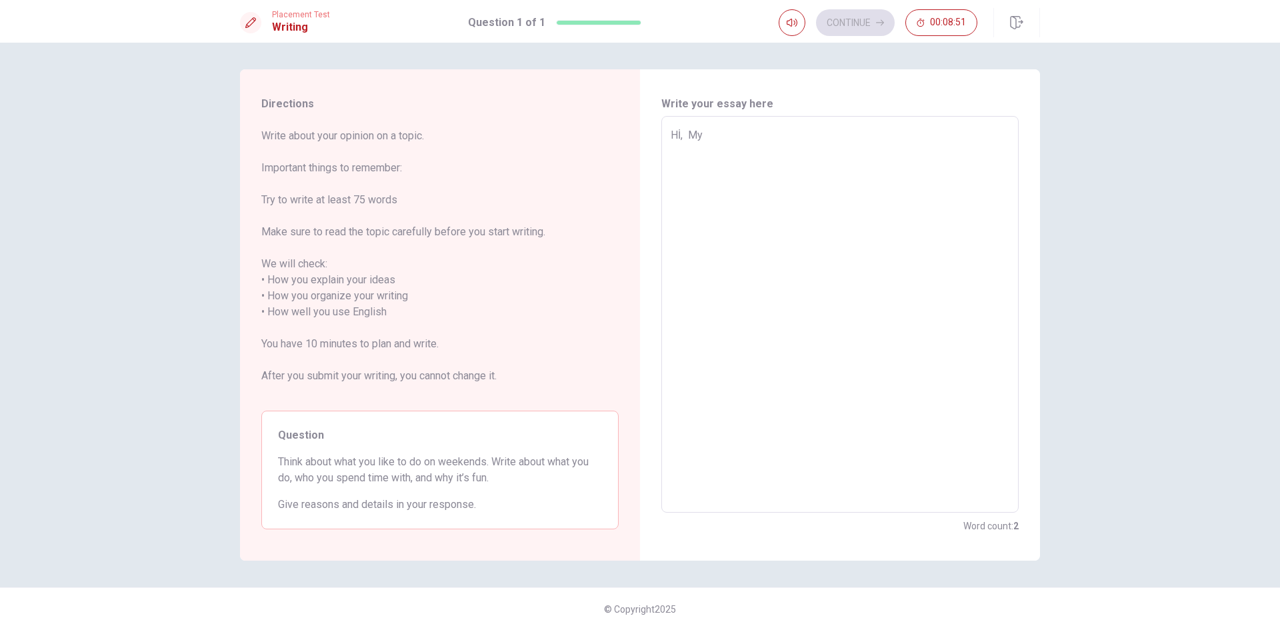
type textarea "Hİ, My"
type textarea "x"
type textarea "Hİ, My n"
type textarea "x"
type textarea "Hİ, My na"
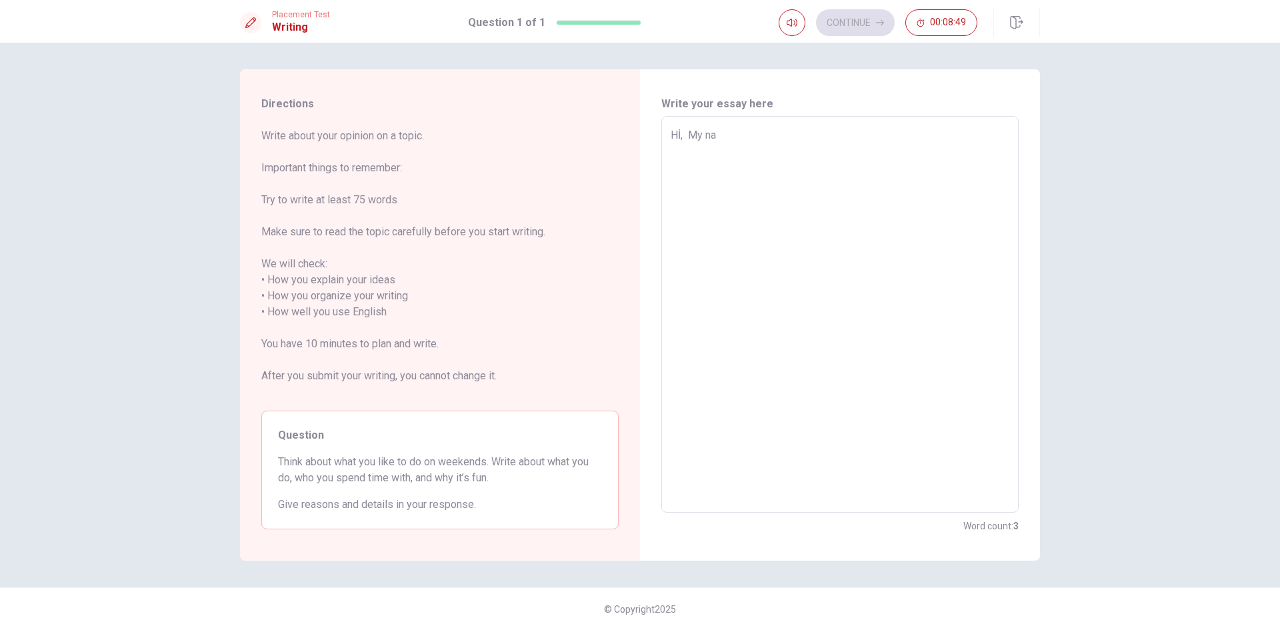
type textarea "x"
type textarea "Hİ, My nam"
type textarea "x"
type textarea "Hİ, My name"
type textarea "x"
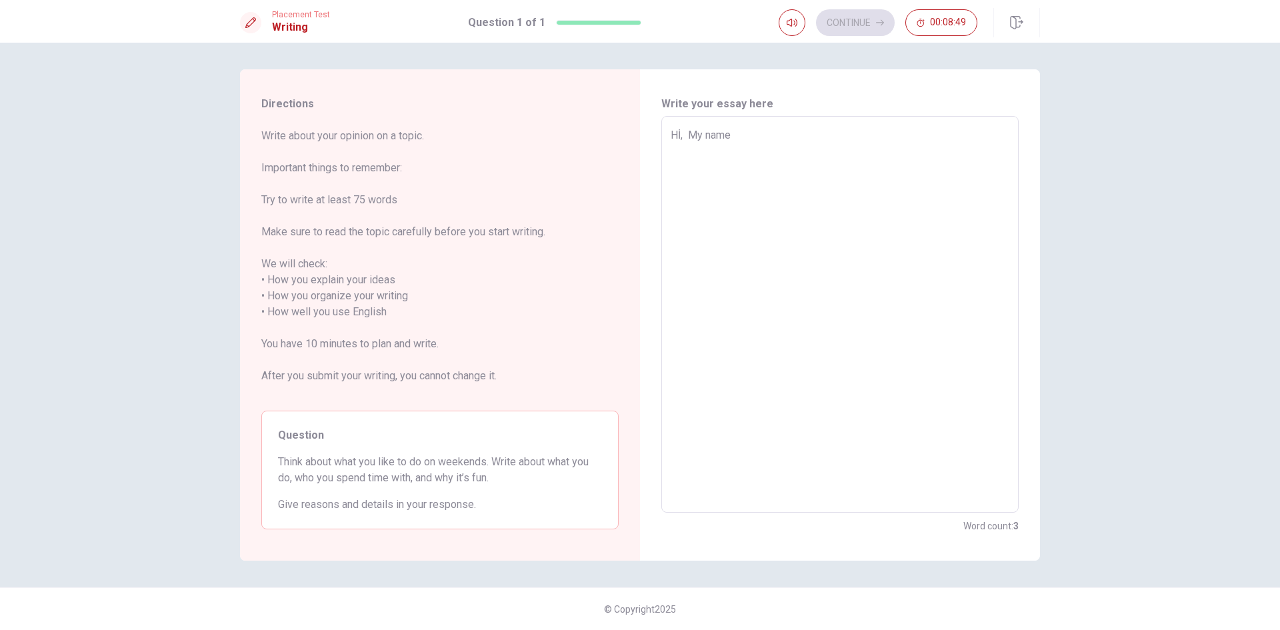
type textarea "Hİ, My name"
type textarea "x"
type textarea "Hİ, My name i"
type textarea "x"
type textarea "Hİ, My name is"
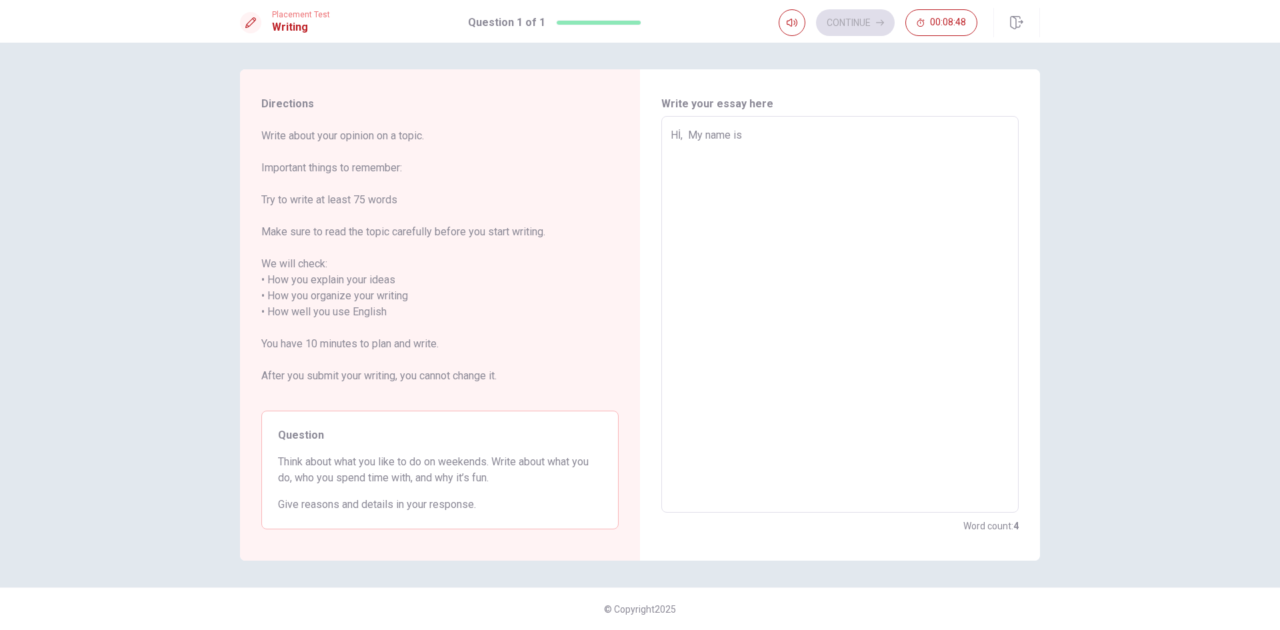
type textarea "x"
type textarea "Hİ, My name is"
type textarea "x"
type textarea "Hİ, My name is b"
type textarea "x"
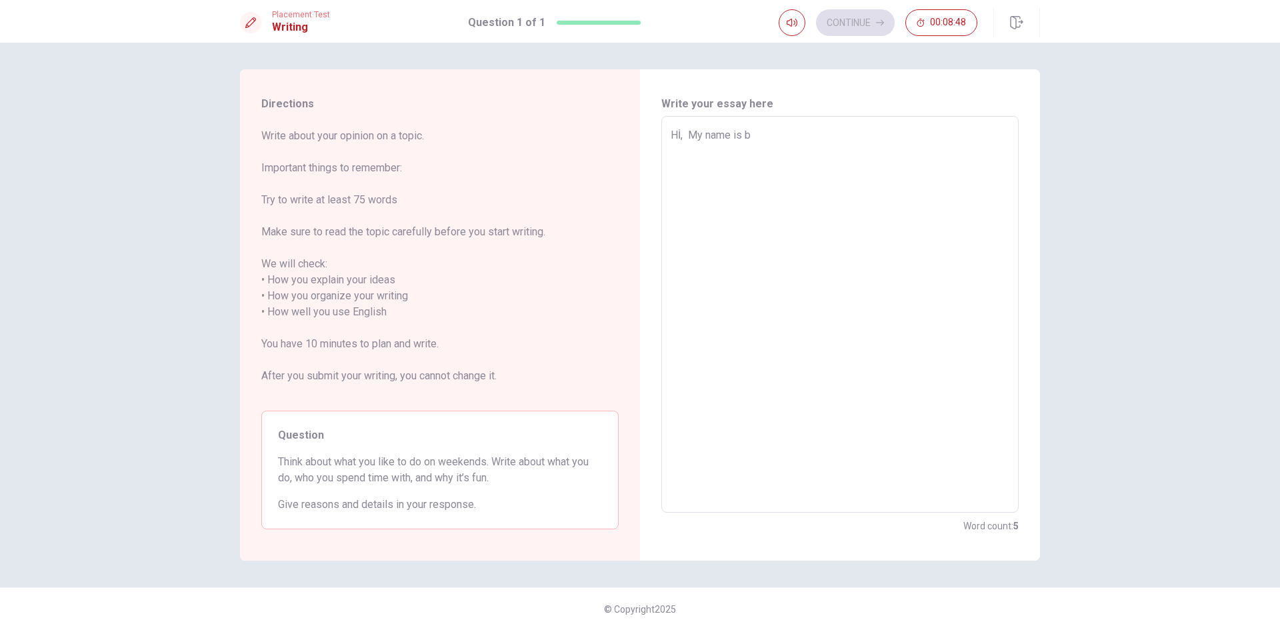
type textarea "Hİ, My name is be"
type textarea "x"
type textarea "Hİ, My name is [PERSON_NAME]"
type textarea "x"
type textarea "Hİ, My name is [PERSON_NAME]"
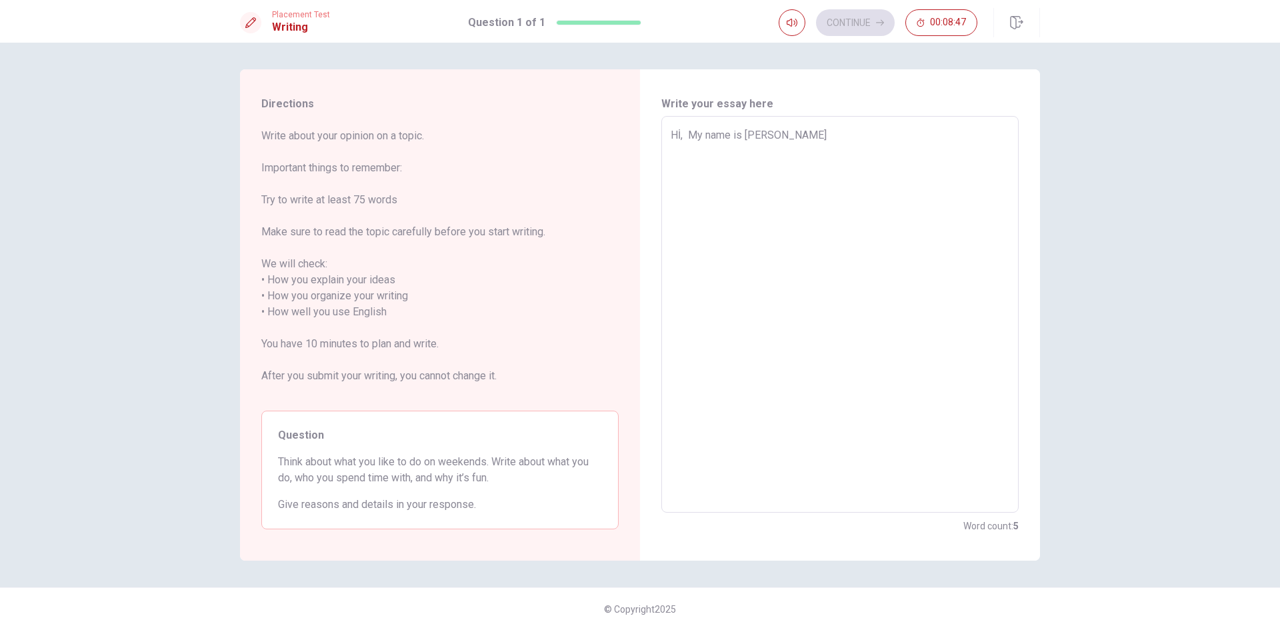
type textarea "x"
type textarea "Hİ, My name is [PERSON_NAME]"
type textarea "x"
type textarea "Hİ, My name is [PERSON_NAME]"
type textarea "x"
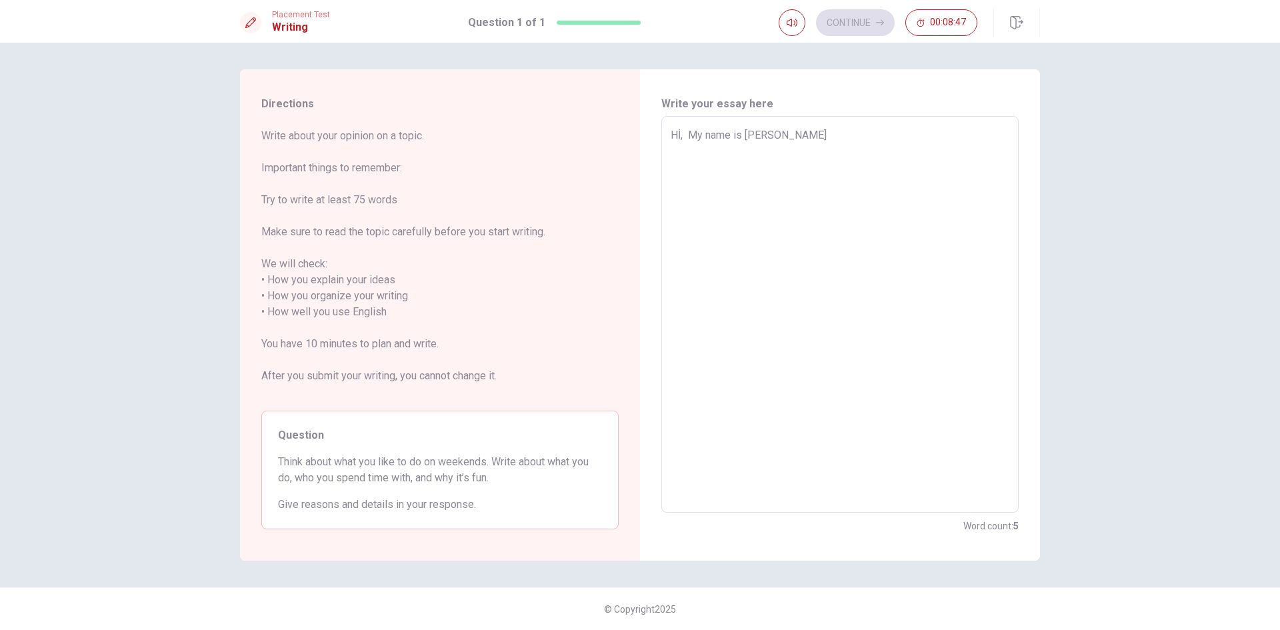
type textarea "Hİ, My name is [PERSON_NAME]"
type textarea "x"
type textarea "Hİ, My name is [PERSON_NAME]"
type textarea "x"
type textarea "Hİ, My name is [PERSON_NAME] in"
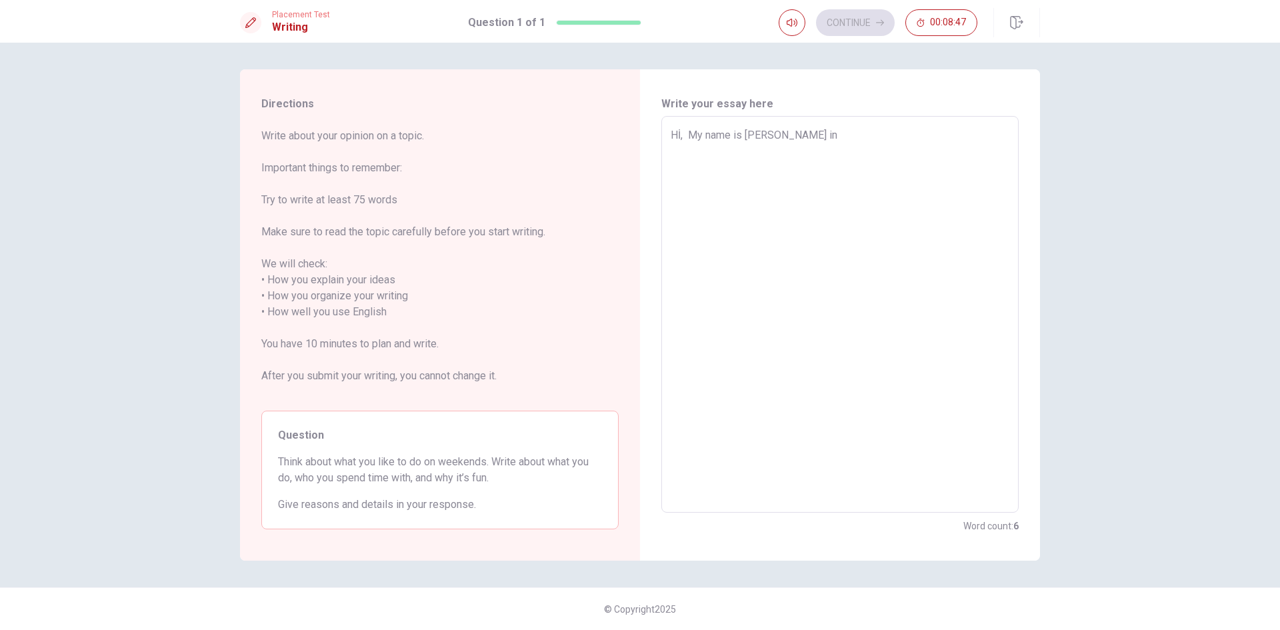
type textarea "x"
type textarea "Hİ, My name is [PERSON_NAME] inc"
type textarea "x"
type textarea "Hİ, My name is [PERSON_NAME] [PERSON_NAME]"
type textarea "x"
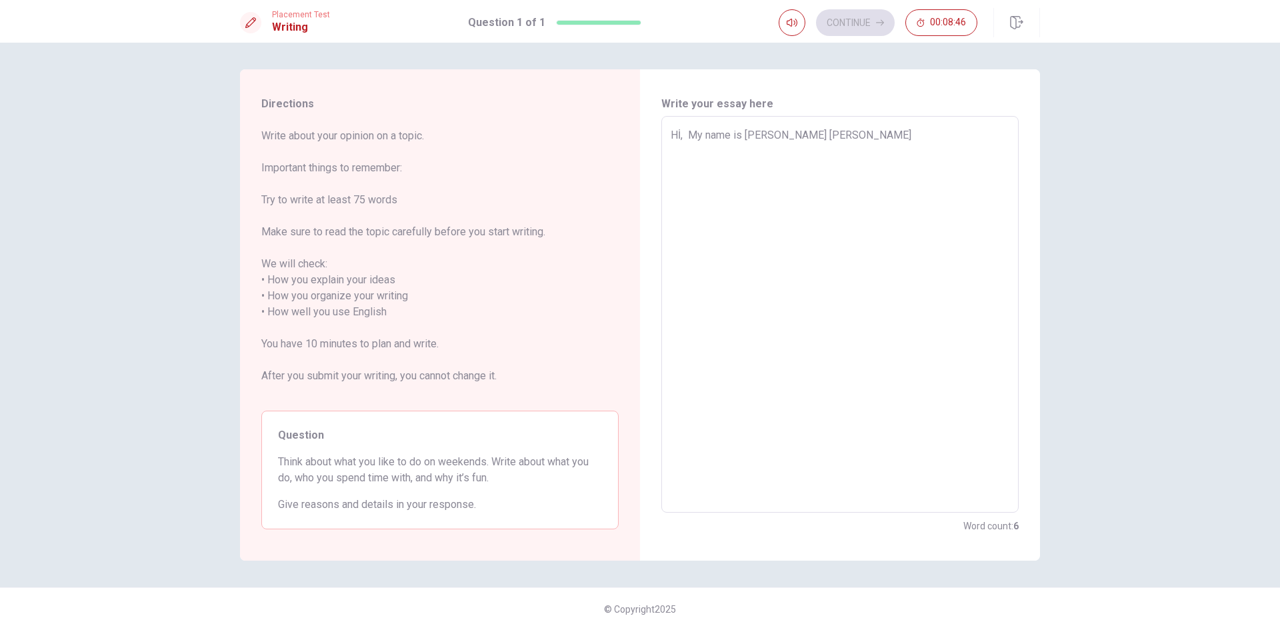
type textarea "Hİ, My name is [PERSON_NAME] [PERSON_NAME]"
type textarea "x"
type textarea "Hİ, My name is [PERSON_NAME] [PERSON_NAME]"
type textarea "x"
type textarea "Hİ, My name is [PERSON_NAME] [PERSON_NAME],"
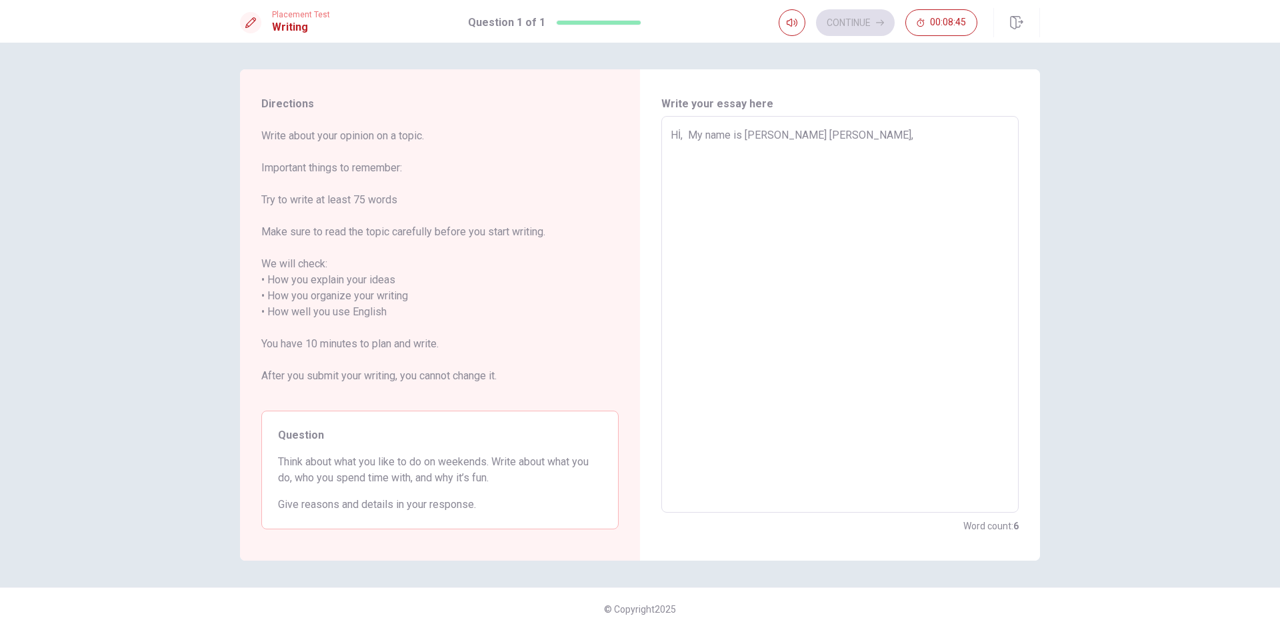
type textarea "x"
type textarea "Hİ, My name is [PERSON_NAME] [PERSON_NAME]"
type textarea "x"
type textarea "Hİ, My name is [PERSON_NAME] [PERSON_NAME]"
type textarea "x"
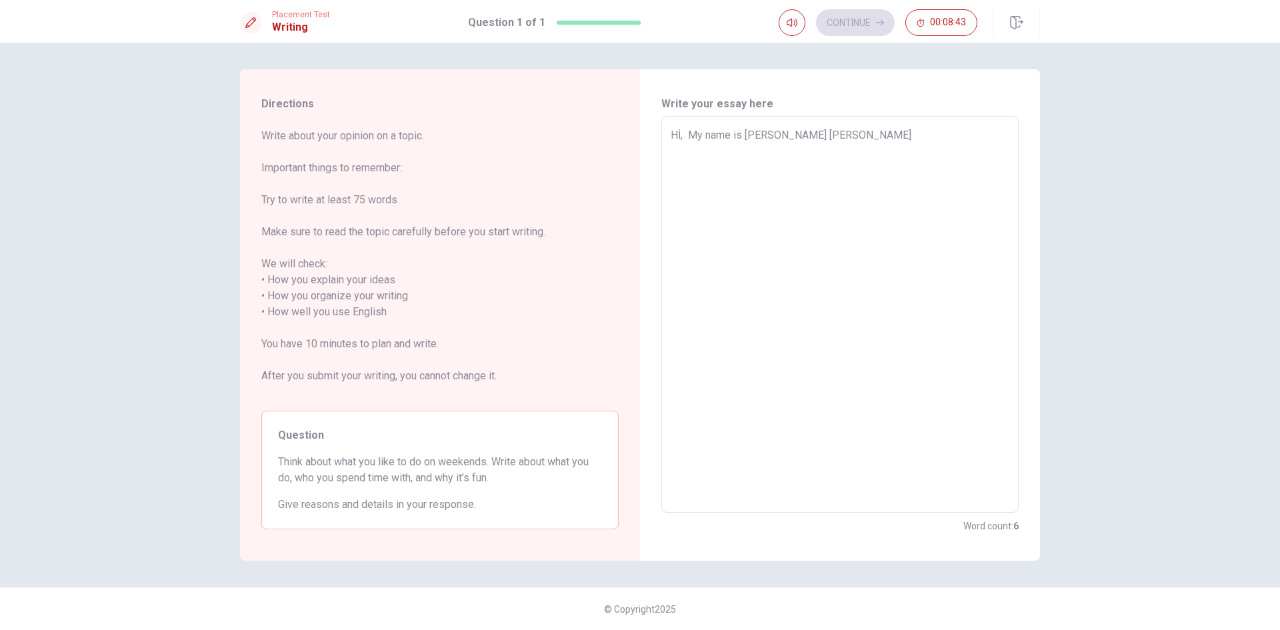
type textarea "Hİ, My name is [PERSON_NAME] [PERSON_NAME] I"
type textarea "x"
type textarea "Hİ, My name is [PERSON_NAME] [PERSON_NAME] I'"
type textarea "x"
type textarea "Hİ, My name is [PERSON_NAME] [PERSON_NAME] I'm"
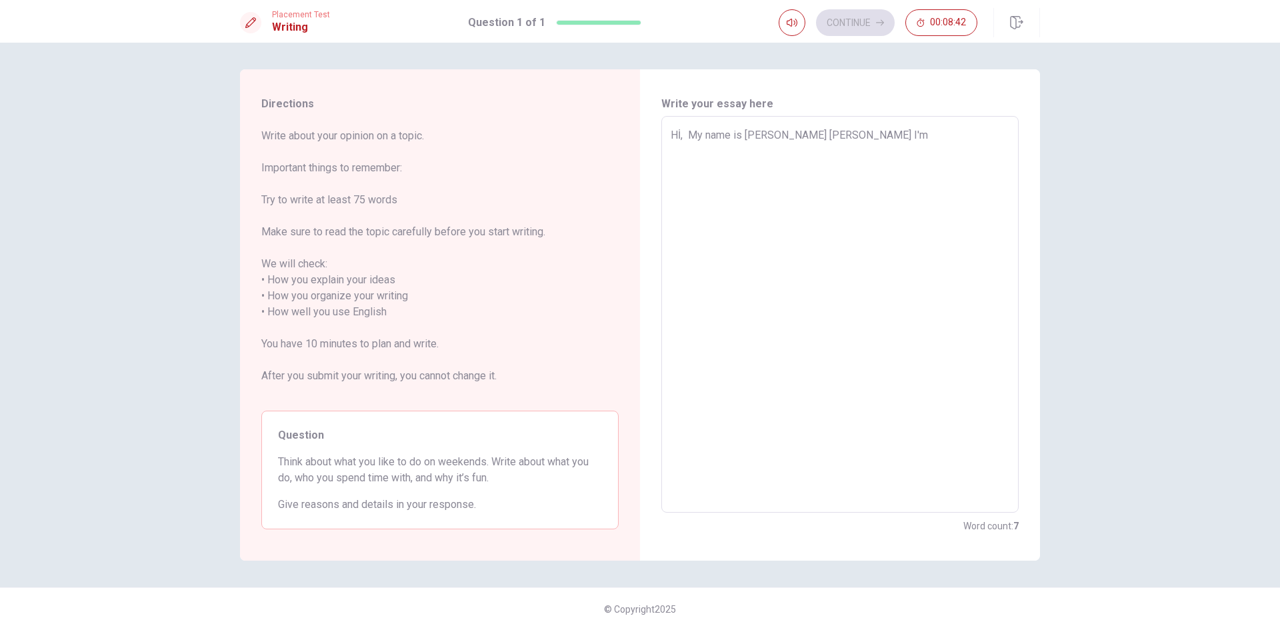
type textarea "x"
type textarea "Hİ, My name is [PERSON_NAME] [PERSON_NAME] I'm"
type textarea "x"
type textarea "Hİ, My name is [PERSON_NAME] [PERSON_NAME] I'm t"
type textarea "x"
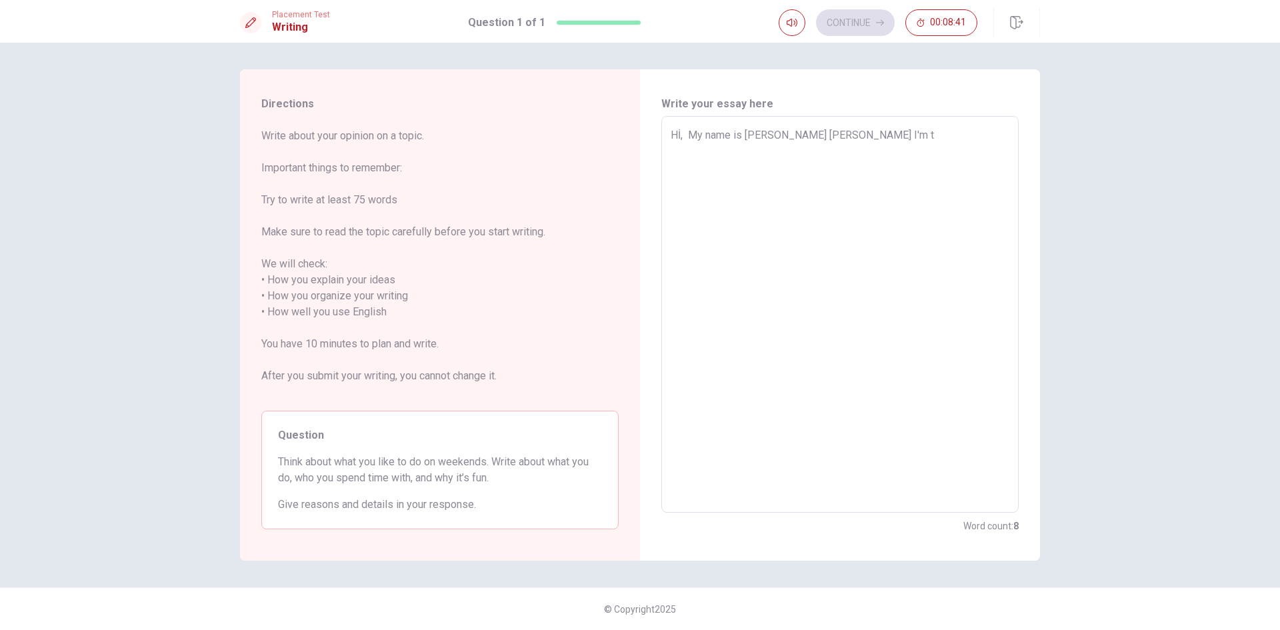
type textarea "Hİ, My name is [PERSON_NAME] [PERSON_NAME] I'm tw"
type textarea "x"
type textarea "Hİ, My name is [PERSON_NAME] [PERSON_NAME] I'm twe"
type textarea "x"
type textarea "Hİ, My name is [PERSON_NAME] [PERSON_NAME] I'm twen"
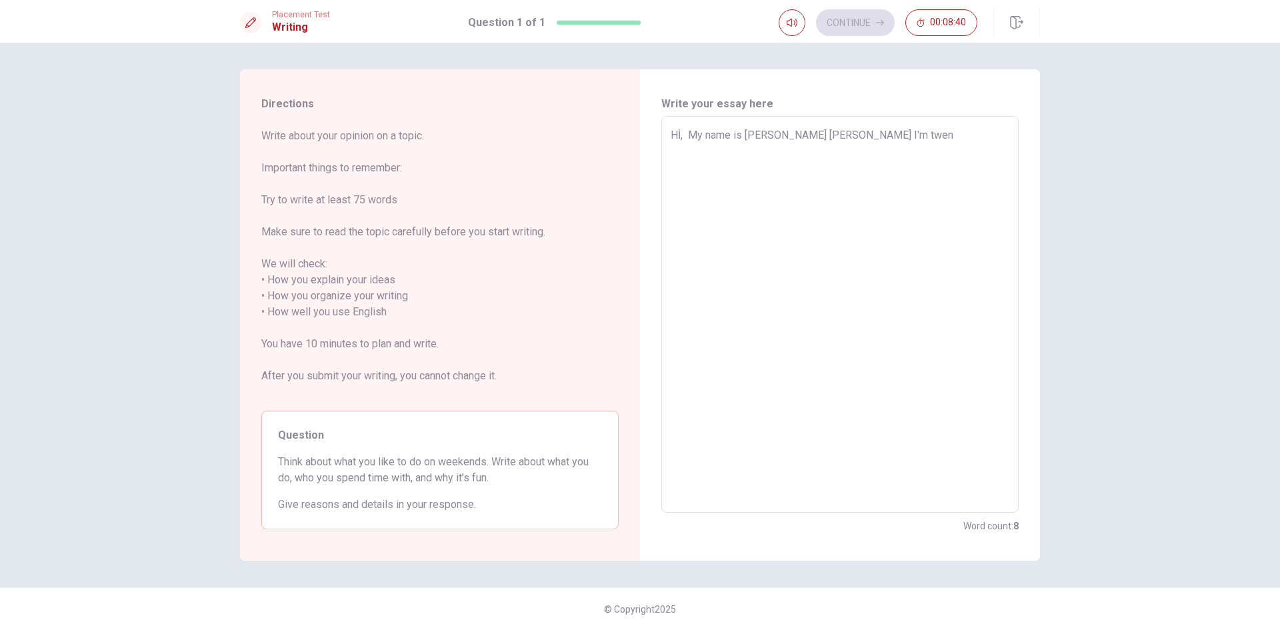
type textarea "x"
type textarea "Hİ, My name is [PERSON_NAME] [PERSON_NAME] I'm twent"
type textarea "x"
type textarea "Hİ, My name is [PERSON_NAME] [PERSON_NAME] I'm twenty"
type textarea "x"
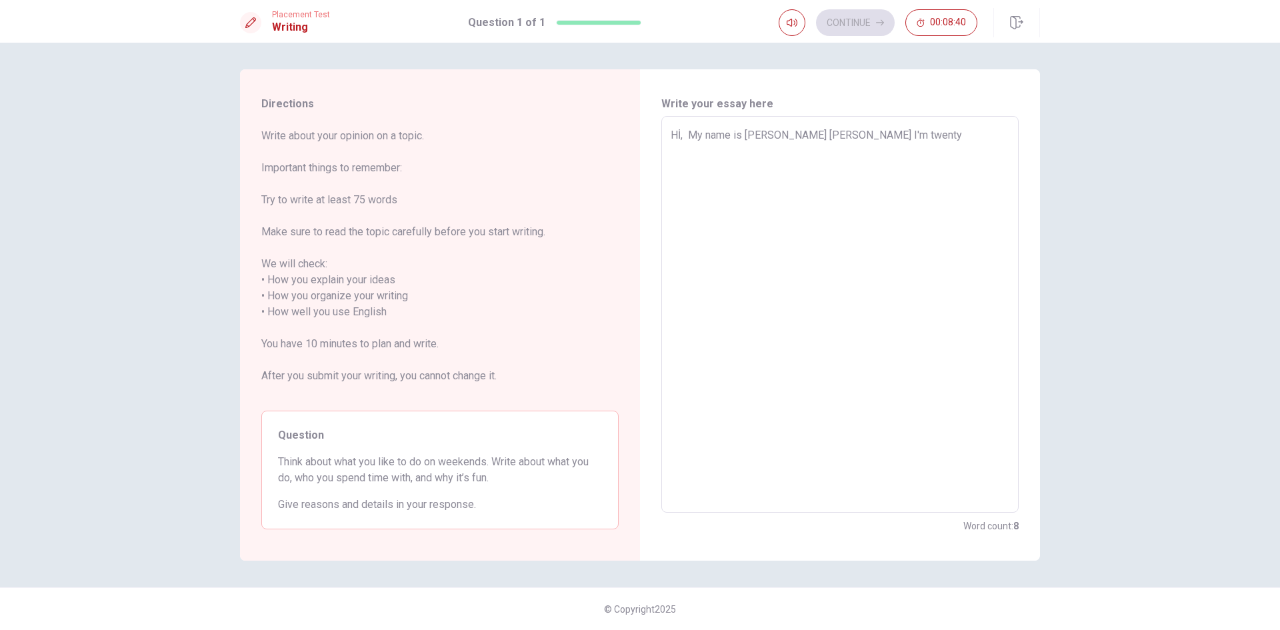
type textarea "Hİ, My name is [PERSON_NAME] [PERSON_NAME] I'm twenty"
type textarea "x"
type textarea "Hİ, My name is [PERSON_NAME] [PERSON_NAME] I'm twenty s"
type textarea "x"
type textarea "Hİ, My name is [PERSON_NAME] [PERSON_NAME] I'm twenty si"
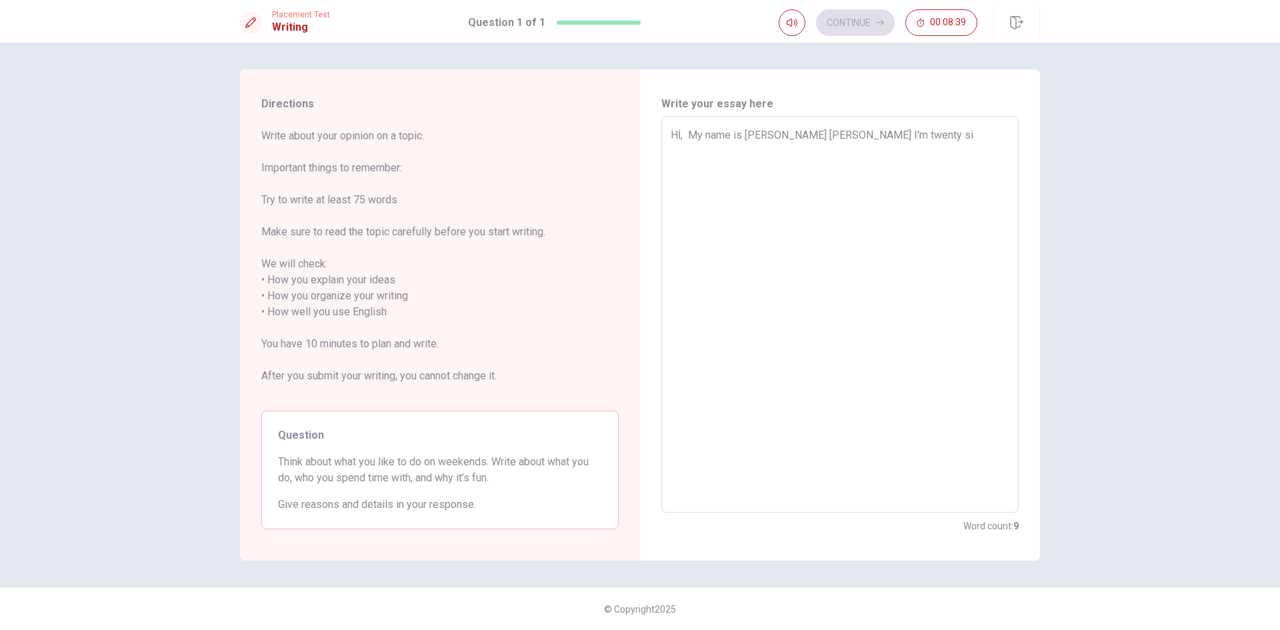
type textarea "x"
type textarea "Hİ, My name is [PERSON_NAME] [PERSON_NAME] I'm twenty six"
type textarea "x"
type textarea "Hİ, My name is [PERSON_NAME] [PERSON_NAME] I'm twenty six"
type textarea "x"
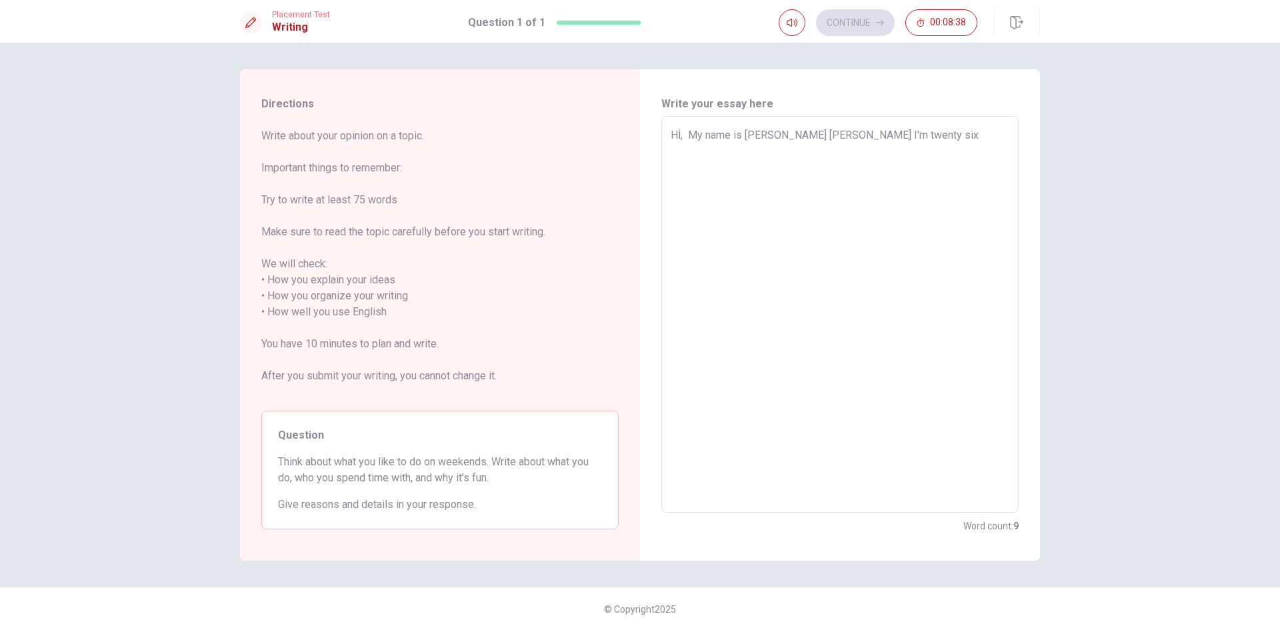
type textarea "Hİ, My name is [PERSON_NAME] [PERSON_NAME] I'm twenty six t"
type textarea "x"
type textarea "Hİ, My name is [PERSON_NAME] [PERSON_NAME] I'm twenty six te"
type textarea "x"
type textarea "Hİ, My name is [PERSON_NAME] [PERSON_NAME] I'm twenty six t"
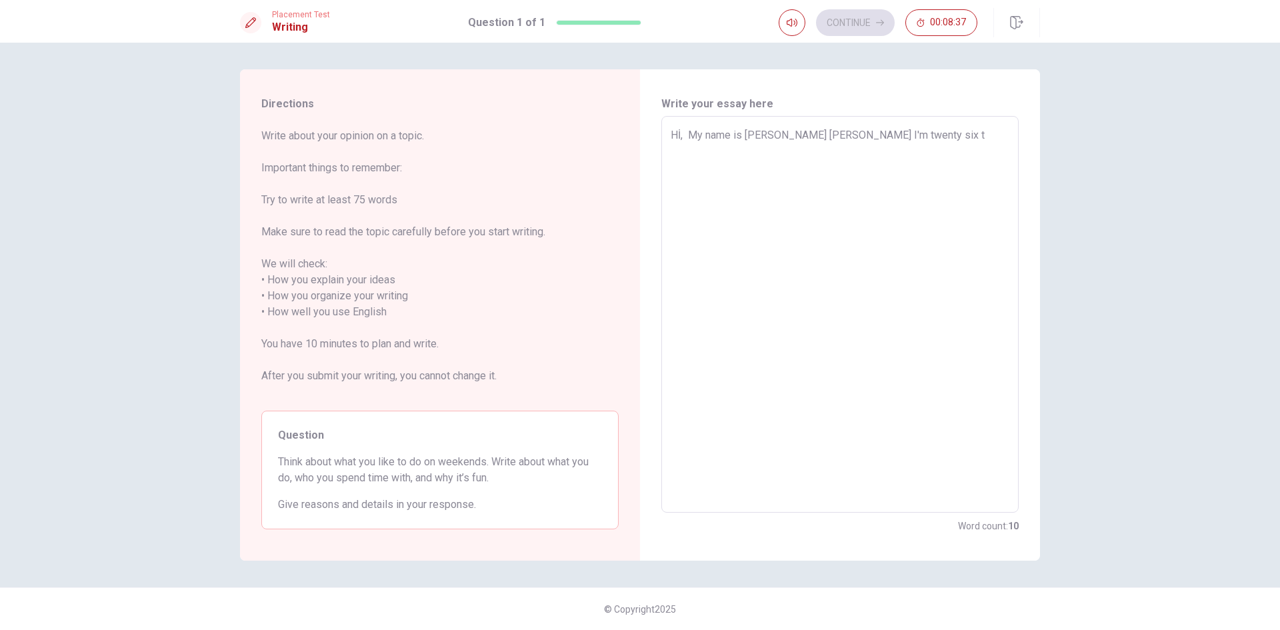
type textarea "x"
type textarea "Hİ, My name is [PERSON_NAME] [PERSON_NAME] I'm twenty six"
type textarea "x"
type textarea "Hİ, My name is [PERSON_NAME] [PERSON_NAME] I'm twenty six y"
type textarea "x"
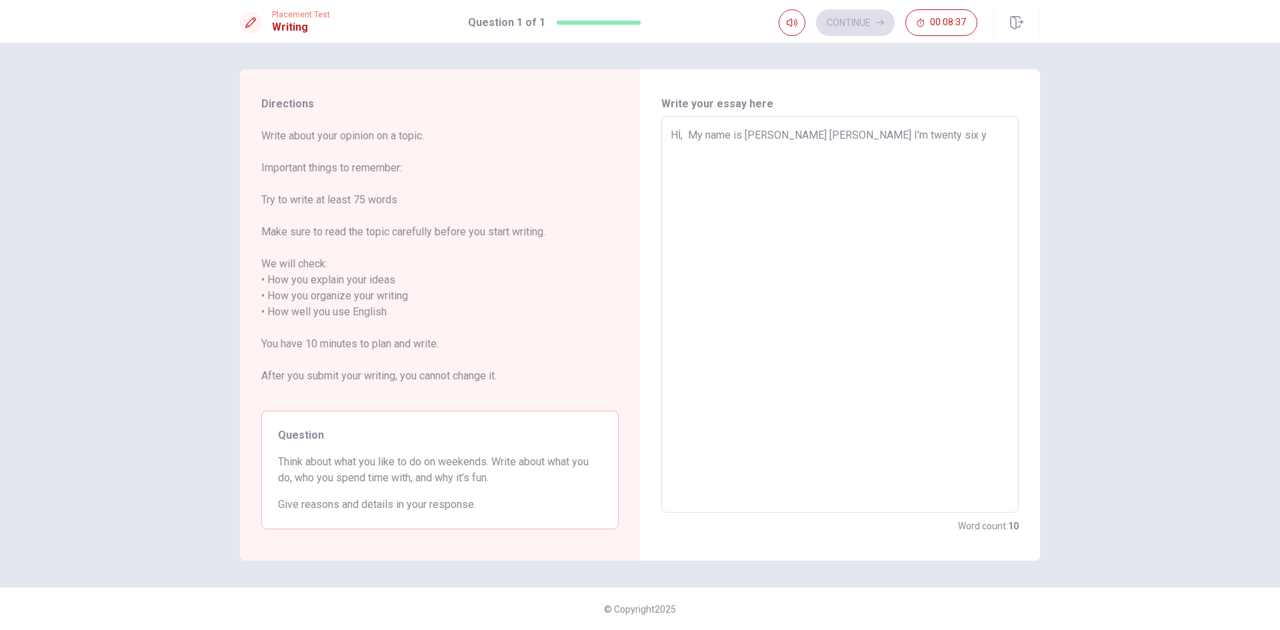
type textarea "Hİ, My name is [PERSON_NAME] [PERSON_NAME] I'm twenty six ye"
type textarea "x"
type textarea "Hİ, My name is [PERSON_NAME] [PERSON_NAME] I'm twenty six yea"
type textarea "x"
type textarea "Hİ, My name is [PERSON_NAME] [PERSON_NAME] I'm twenty six year"
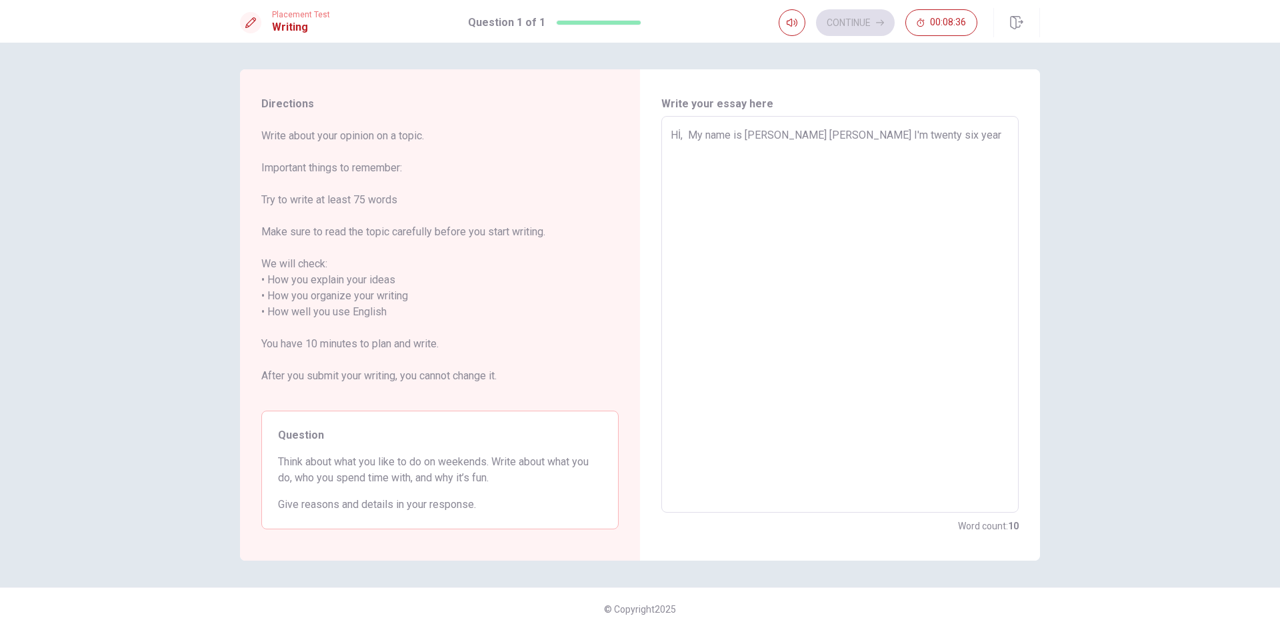
type textarea "x"
type textarea "Hİ, My name is [PERSON_NAME] [PERSON_NAME] I'm twenty six years"
type textarea "x"
type textarea "Hİ, My name is [PERSON_NAME] [PERSON_NAME] I'm twenty six years"
type textarea "x"
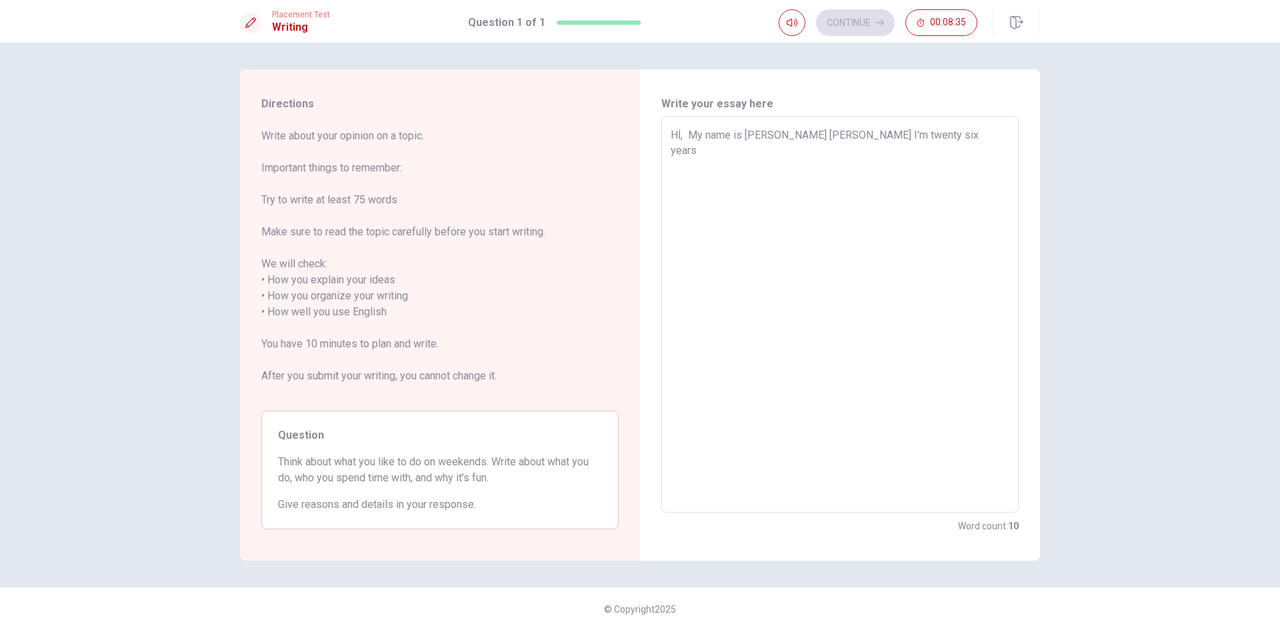
type textarea "Hİ, My name is [PERSON_NAME] [PERSON_NAME] I'm twenty six years o"
type textarea "x"
type textarea "Hİ, My name is [PERSON_NAME] [PERSON_NAME] I'm twenty six years ol"
type textarea "x"
type textarea "Hİ, My name is [PERSON_NAME] [PERSON_NAME] I'm twenty six years old"
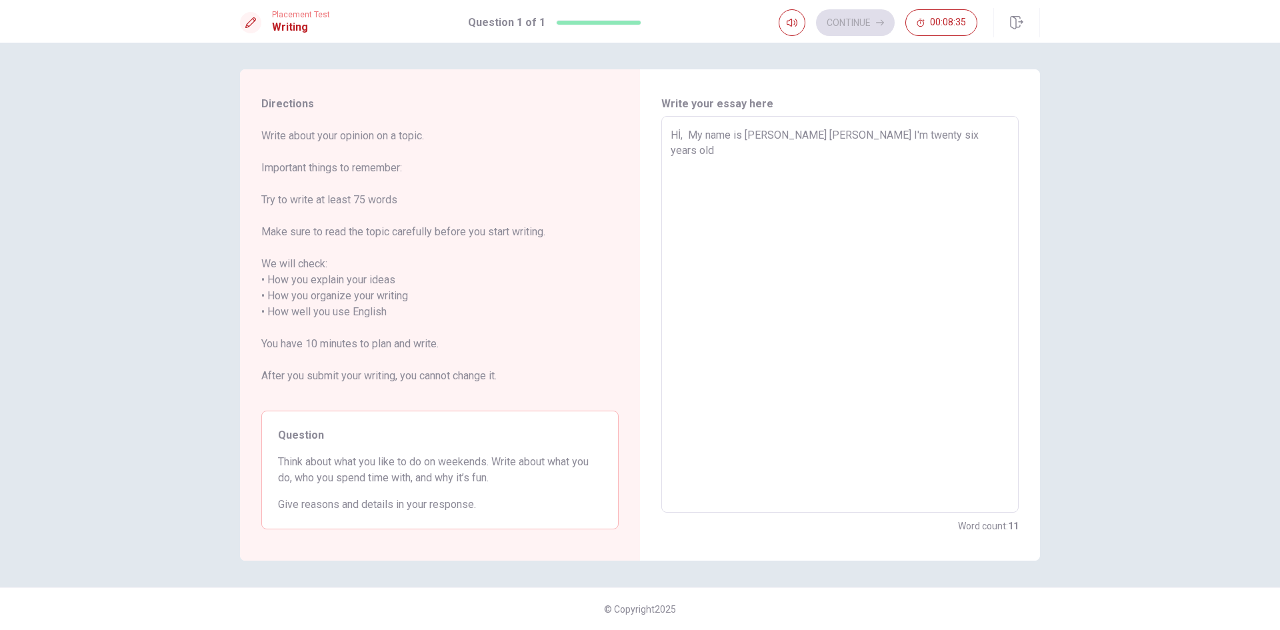
type textarea "x"
type textarea "Hİ, My name is [PERSON_NAME] [PERSON_NAME] I'm twenty six years oldu"
type textarea "x"
type textarea "Hİ, My name is [PERSON_NAME] [PERSON_NAME] I'm twenty six years oldu."
type textarea "x"
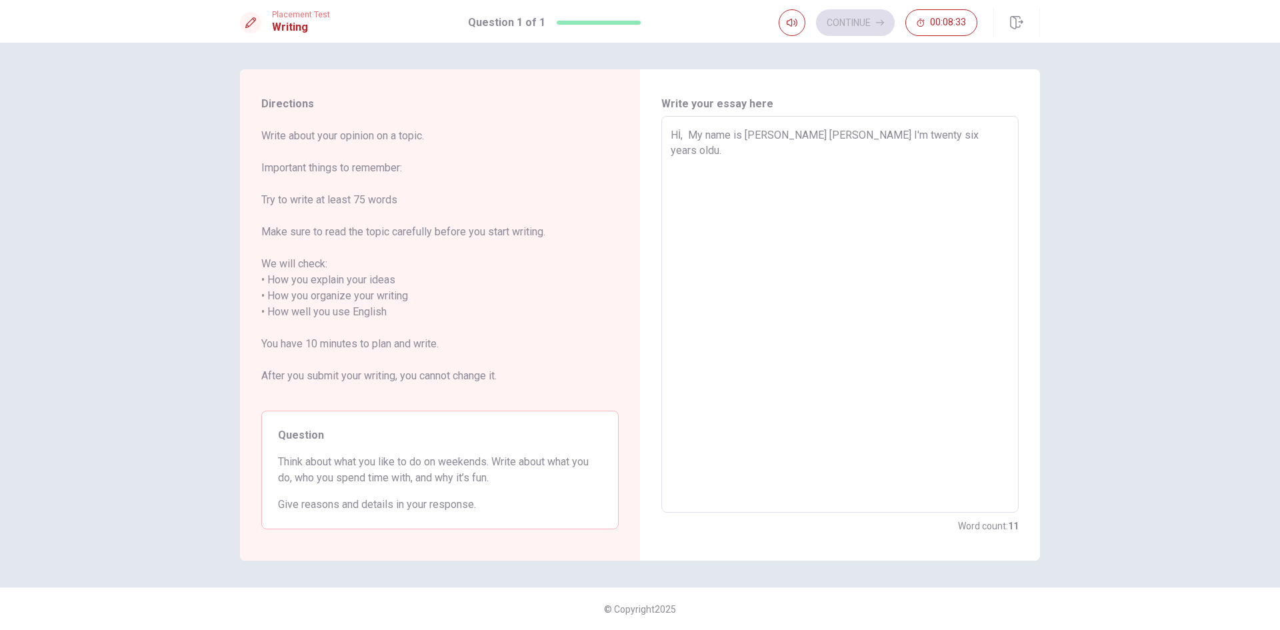
type textarea "Hİ, My name is [PERSON_NAME] [PERSON_NAME] I'm twenty six years oldu."
type textarea "x"
type textarea "Hİ, My name is [PERSON_NAME] [PERSON_NAME] I'm twenty six years oldu."
type textarea "x"
type textarea "Hİ, My name is [PERSON_NAME] [PERSON_NAME] I'm twenty six years oldu"
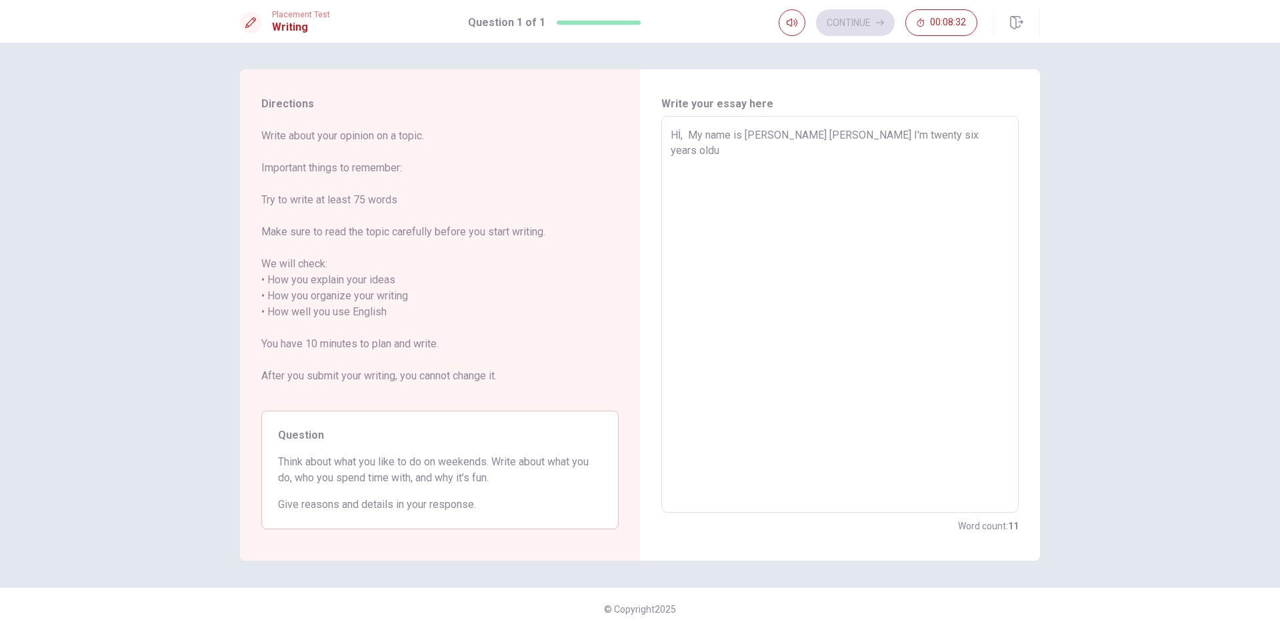
type textarea "x"
type textarea "Hİ, My name is [PERSON_NAME] [PERSON_NAME] I'm twenty six years old"
type textarea "x"
type textarea "Hİ, My name is [PERSON_NAME] [PERSON_NAME] I'm twenty six years old."
type textarea "x"
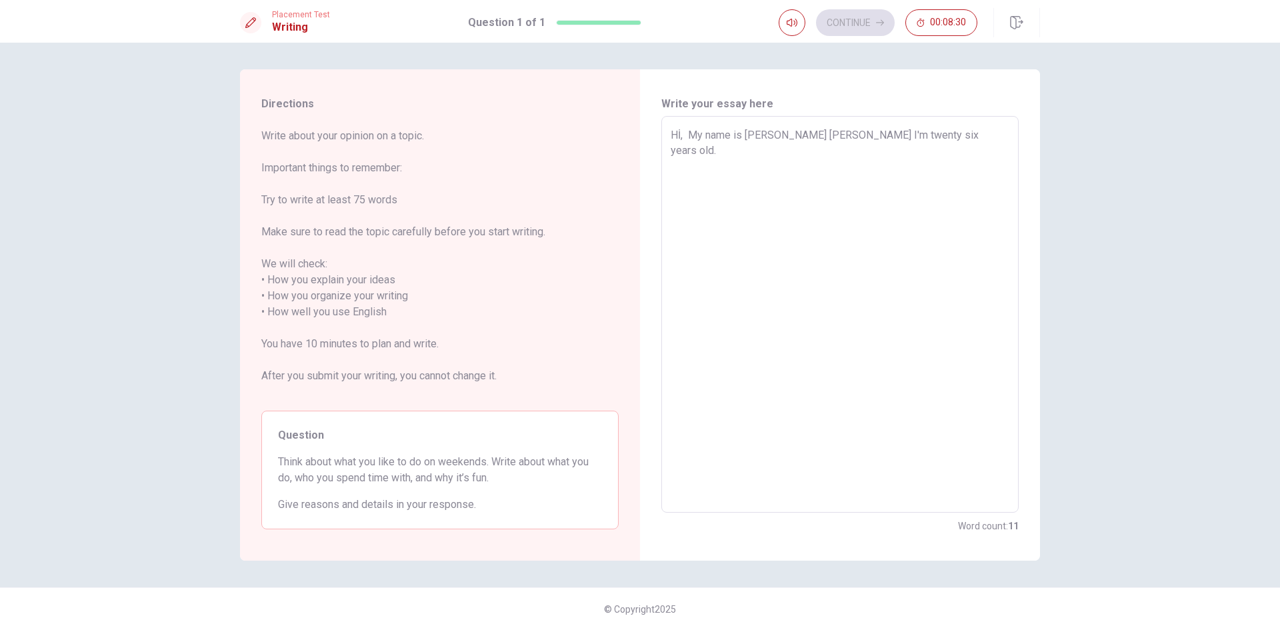
type textarea "Hİ, My name is [PERSON_NAME] [PERSON_NAME] I'm twenty six years old."
type textarea "x"
type textarea "Hİ, My name is [PERSON_NAME] [PERSON_NAME] I'm twenty six years old. ı"
type textarea "x"
type textarea "Hİ, My name is [PERSON_NAME] [PERSON_NAME] I'm twenty six years old. ı"
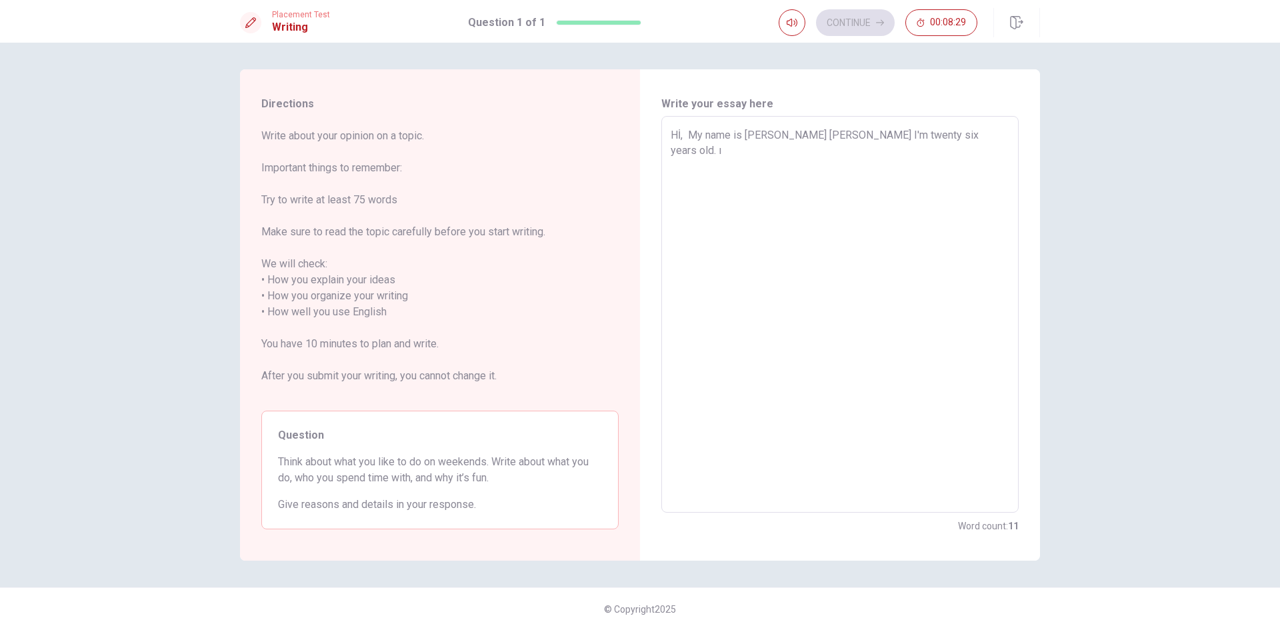
type textarea "x"
type textarea "Hİ, My name is [PERSON_NAME] [PERSON_NAME] I'm twenty six years old. ı l"
type textarea "x"
type textarea "Hİ, My name is [PERSON_NAME] [PERSON_NAME] I'm twenty six years old. ı li"
type textarea "x"
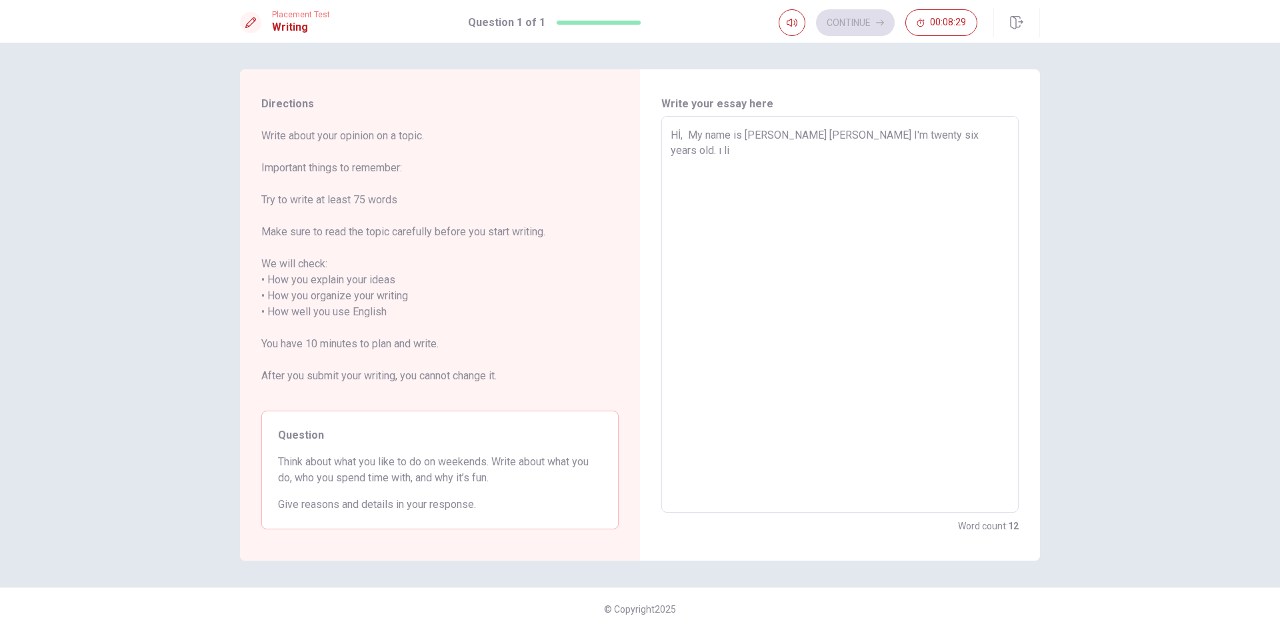
type textarea "Hİ, My name is [PERSON_NAME] [PERSON_NAME] I'm twenty six years old. ı liv"
type textarea "x"
type textarea "Hİ, My name is [PERSON_NAME] [PERSON_NAME] I'm twenty six years old. ı live"
type textarea "x"
type textarea "Hİ, My name is [PERSON_NAME] [PERSON_NAME] I'm twenty six years old. ı live"
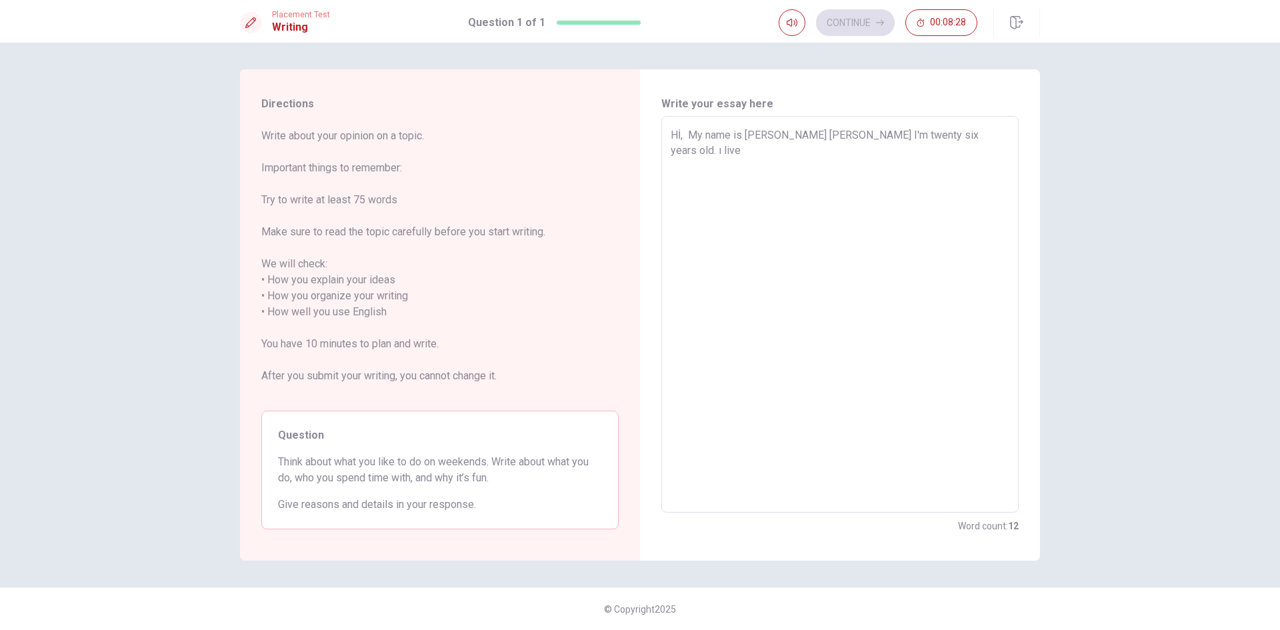
type textarea "x"
type textarea "Hİ, My name is [PERSON_NAME] [PERSON_NAME] I'm twenty six years old. ı live i"
type textarea "x"
type textarea "Hİ, My name is [PERSON_NAME] [PERSON_NAME] I'm twenty six years old. ı live in"
type textarea "x"
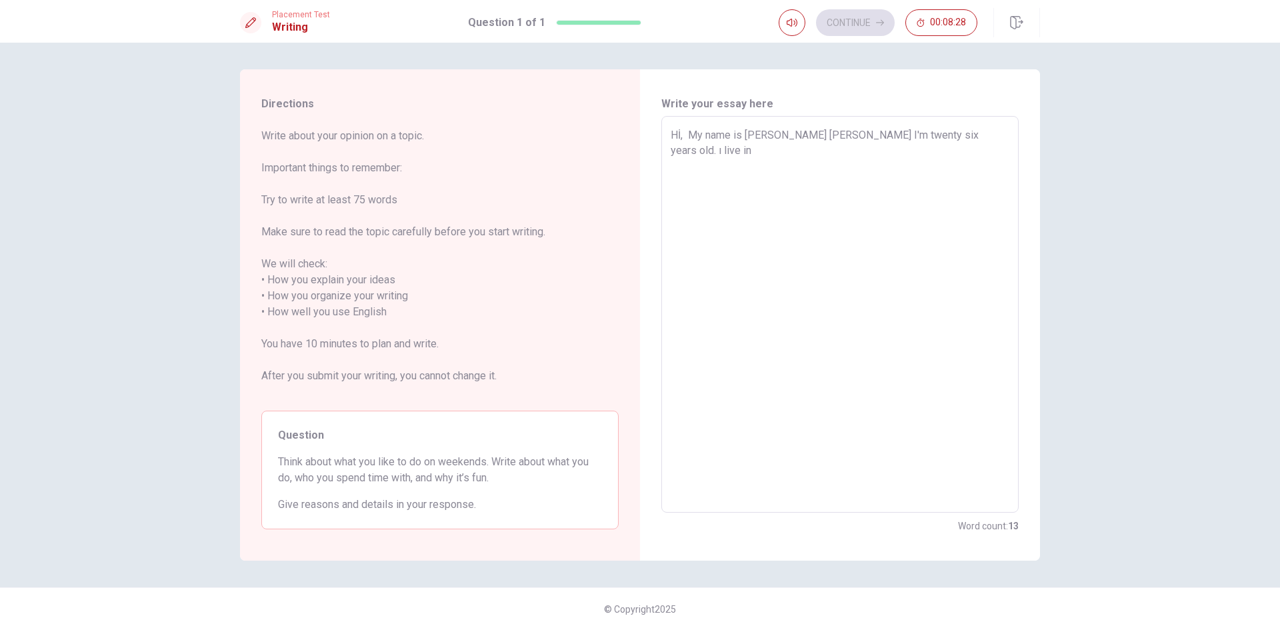
type textarea "Hİ, My name is [PERSON_NAME] [PERSON_NAME] I'm twenty six years old. ı live in"
type textarea "x"
type textarea "Hİ, My name is [PERSON_NAME] [PERSON_NAME] I'm twenty six years old. ı live in i"
type textarea "x"
type textarea "Hİ, My name is [PERSON_NAME] [PERSON_NAME] I'm twenty six years old. ı live in …"
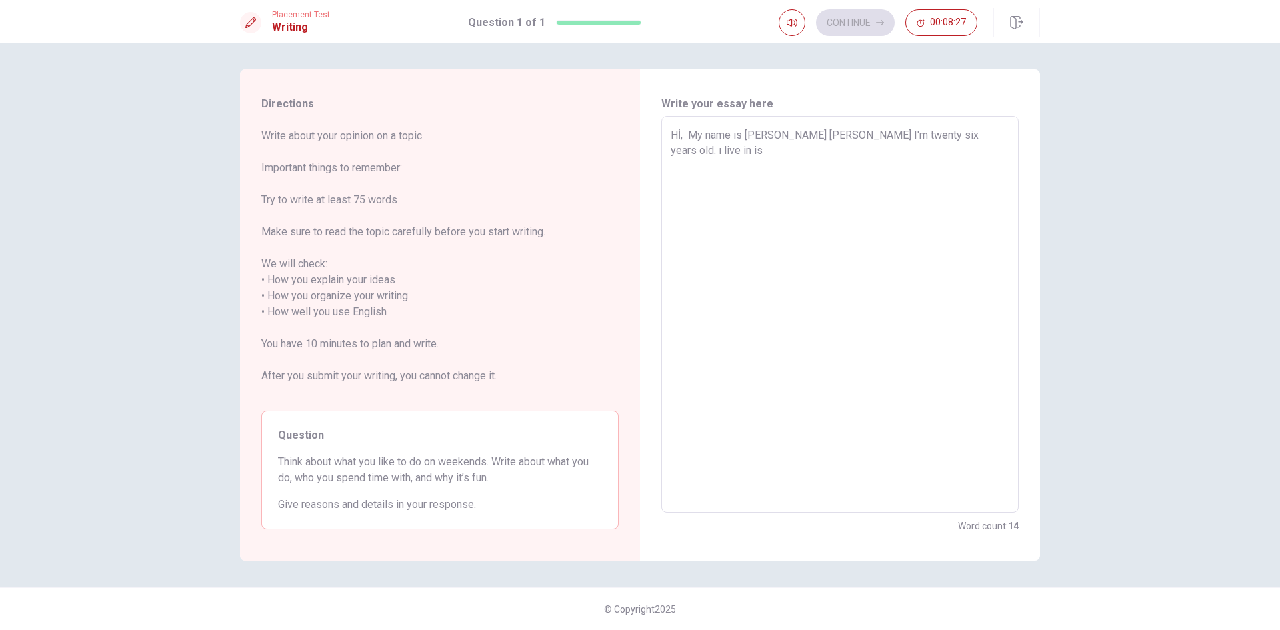
type textarea "x"
type textarea "Hİ, My name is [PERSON_NAME] [PERSON_NAME] I'm twenty six years old. ı live in …"
type textarea "x"
type textarea "Hİ, My name is [PERSON_NAME] [PERSON_NAME] I'm twenty six years old. ı live in …"
type textarea "x"
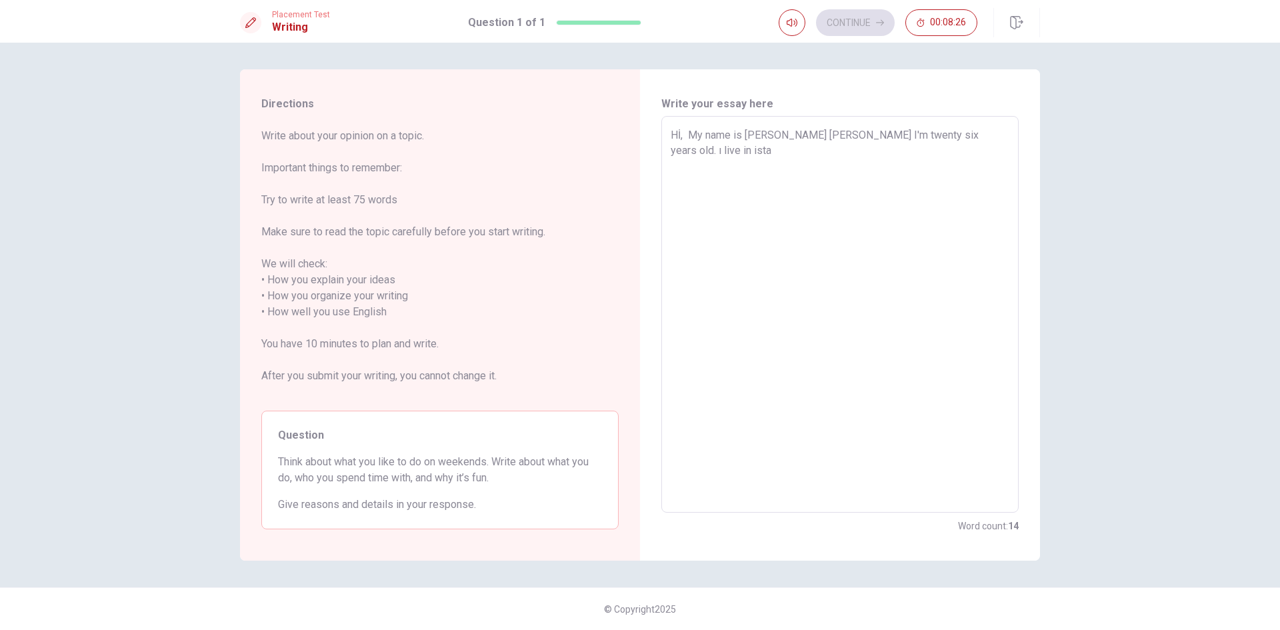
type textarea "Hİ, My name is [PERSON_NAME] [PERSON_NAME] I'm twenty six years old. ı live in …"
type textarea "x"
type textarea "Hİ, My name is [PERSON_NAME] [PERSON_NAME] I'm twenty six years old. ı live in …"
type textarea "x"
type textarea "Hİ, My name is [PERSON_NAME] [PERSON_NAME] I'm twenty six years old. ı live in …"
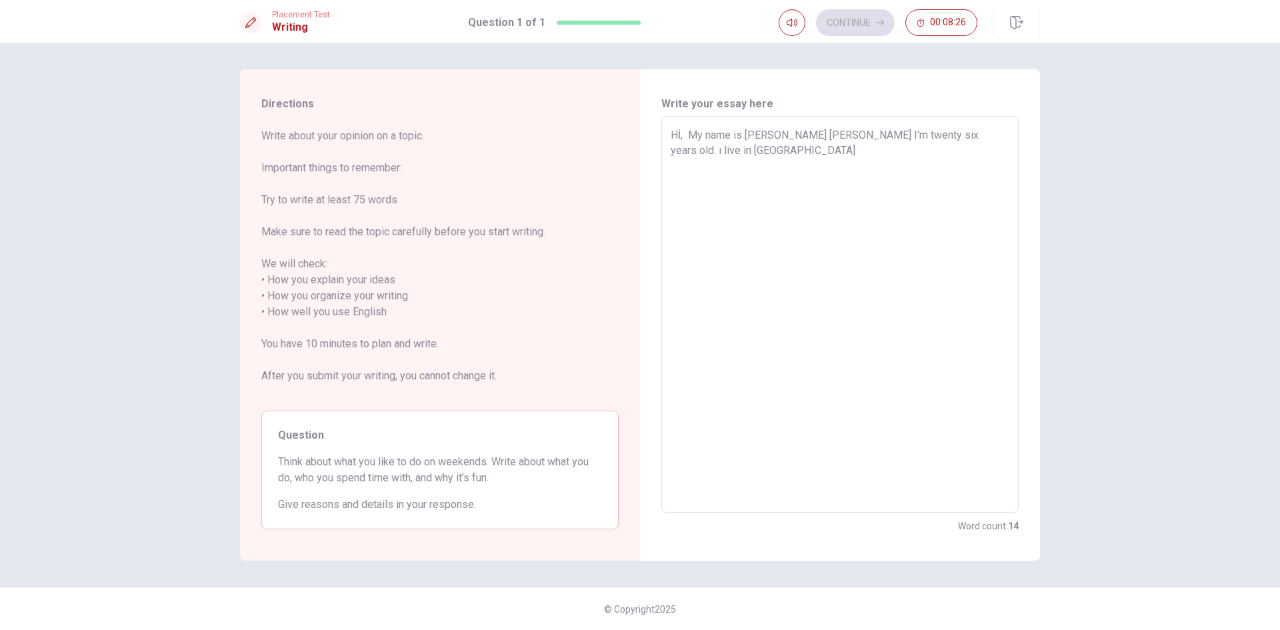
type textarea "x"
type textarea "Hİ, My name is [PERSON_NAME] [PERSON_NAME] I'm twenty six years old. ı live in …"
type textarea "x"
type textarea "Hİ, My name is [PERSON_NAME] [PERSON_NAME] I'm twenty six years old. ı live in …"
type textarea "x"
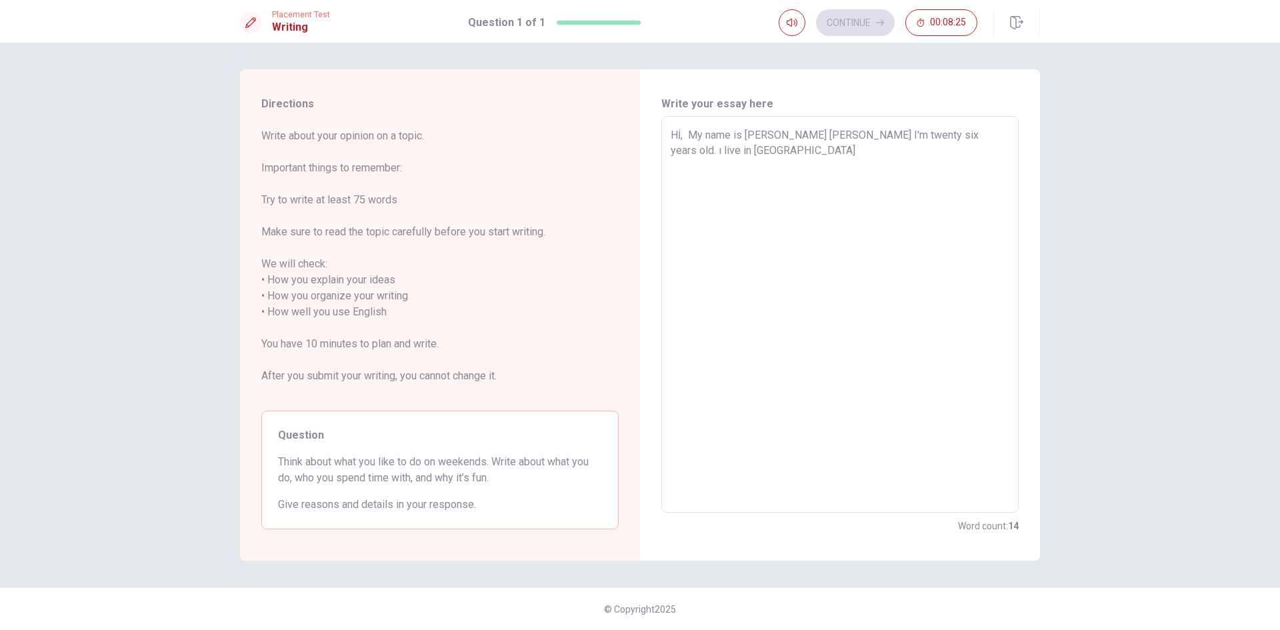
type textarea "Hİ, My name is [PERSON_NAME] [PERSON_NAME] I'm twenty six years old. ı live in …"
click at [668, 143] on div "Hİ, My name is [PERSON_NAME] [PERSON_NAME] I'm twenty six years old. ı live in …" at bounding box center [839, 314] width 357 height 397
click at [668, 136] on div "Hİ, My name is [PERSON_NAME] [PERSON_NAME] I'm twenty six years old. ı live in …" at bounding box center [839, 314] width 357 height 397
click at [669, 135] on div "Hİ, My name is [PERSON_NAME] [PERSON_NAME] I'm twenty six years old. ı live in …" at bounding box center [839, 314] width 357 height 397
click at [766, 152] on textarea "Hİ, My name is [PERSON_NAME] [PERSON_NAME] I'm twenty six years old. ı live in …" at bounding box center [839, 314] width 339 height 375
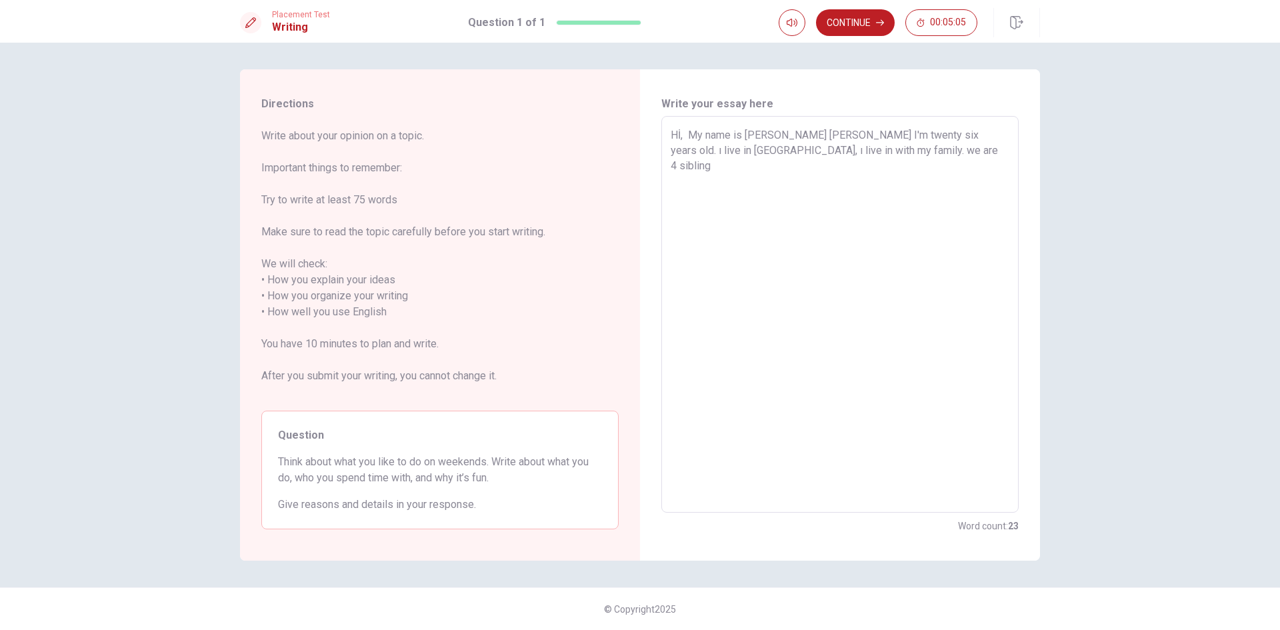
click at [766, 152] on textarea "Hİ, My name is [PERSON_NAME] [PERSON_NAME] I'm twenty six years old. ı live in …" at bounding box center [839, 314] width 339 height 375
click at [686, 138] on textarea "Hİ, sometimes with my firends on my holidays" at bounding box center [839, 314] width 339 height 375
click at [744, 144] on textarea "Hİ, I sometimes with my firends on my holidays" at bounding box center [839, 314] width 339 height 375
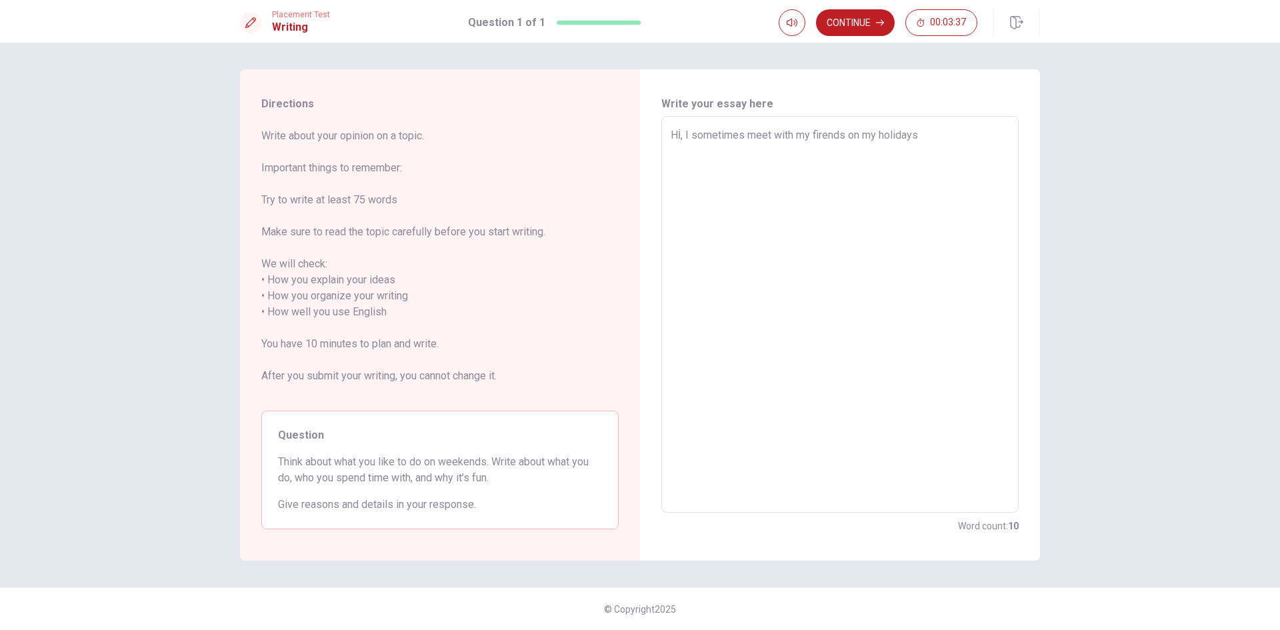
click at [967, 133] on textarea "Hİ, I sometimes meet with my firends on my holidays" at bounding box center [839, 314] width 339 height 375
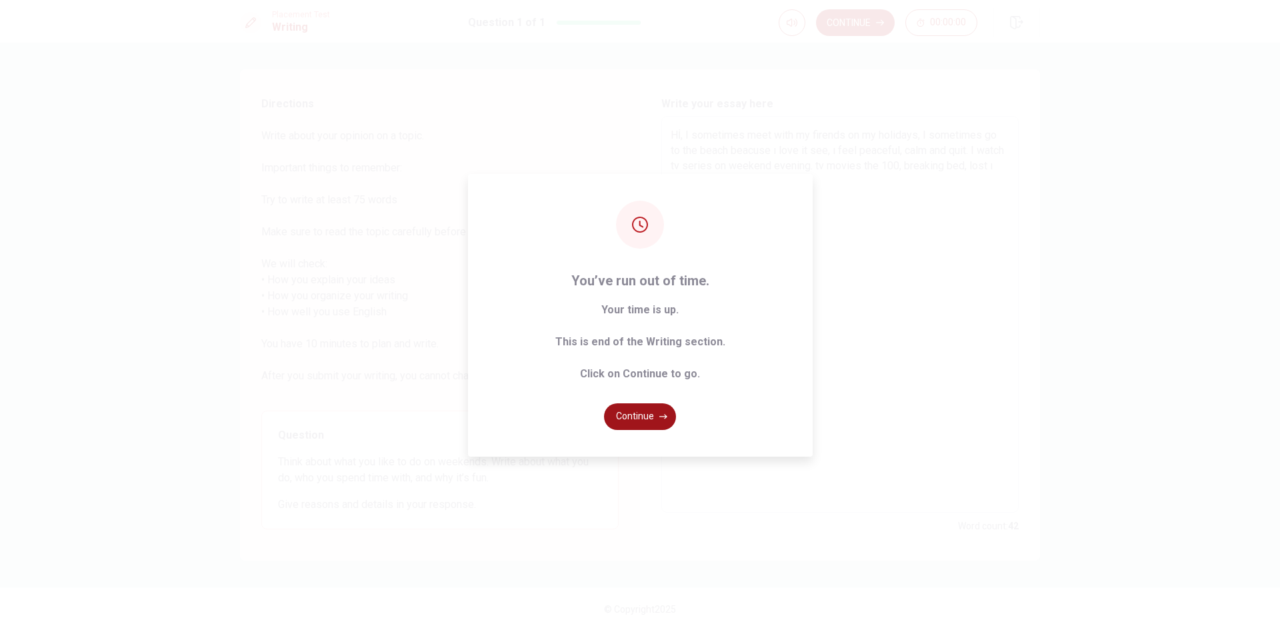
click at [636, 422] on button "Continue" at bounding box center [640, 416] width 72 height 27
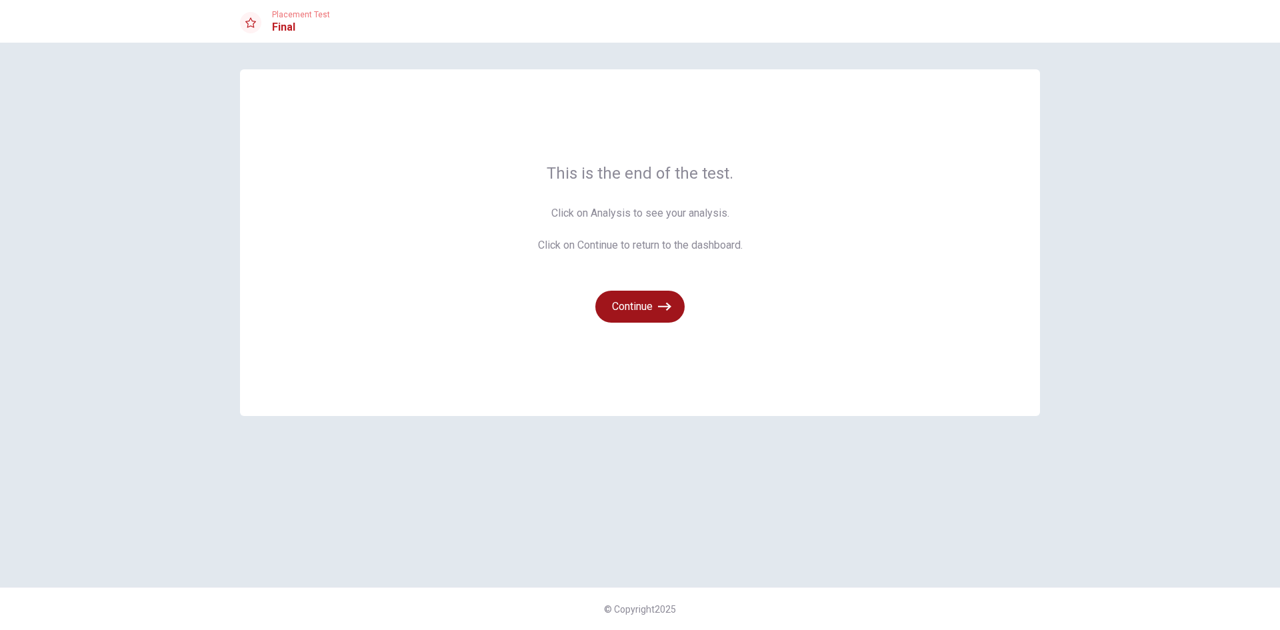
click at [640, 311] on button "Continue" at bounding box center [639, 307] width 89 height 32
